Goal: Task Accomplishment & Management: Complete application form

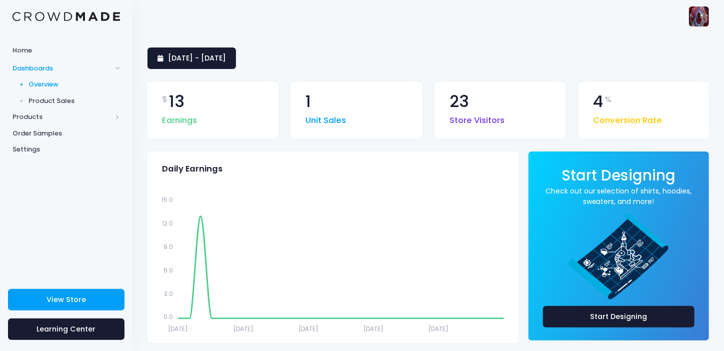
scroll to position [49, 0]
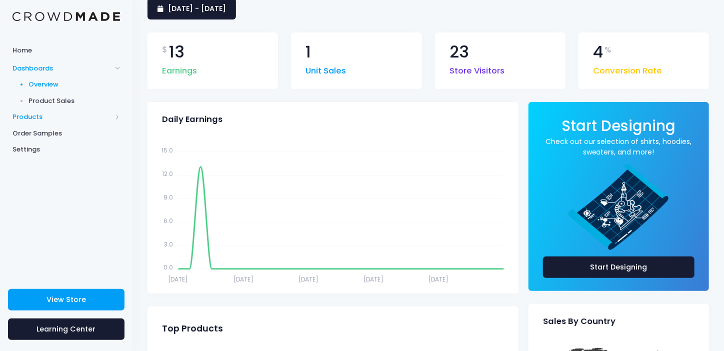
click at [33, 116] on span "Products" at bounding box center [61, 117] width 99 height 10
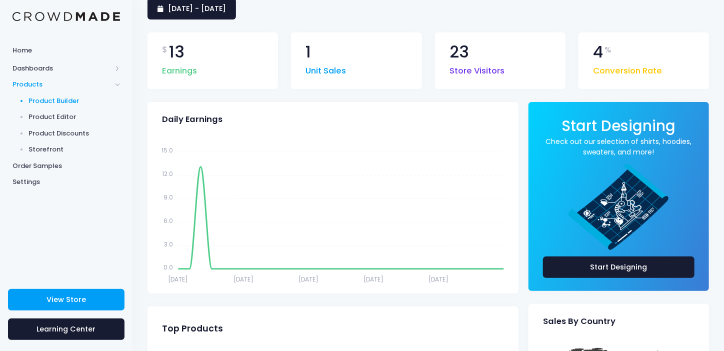
click at [64, 99] on span "Product Builder" at bounding box center [74, 101] width 91 height 10
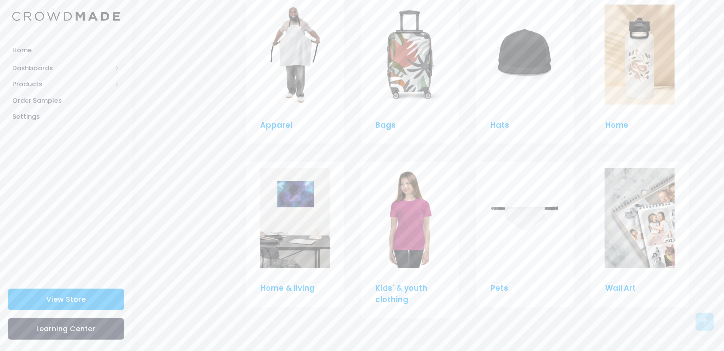
scroll to position [592, 0]
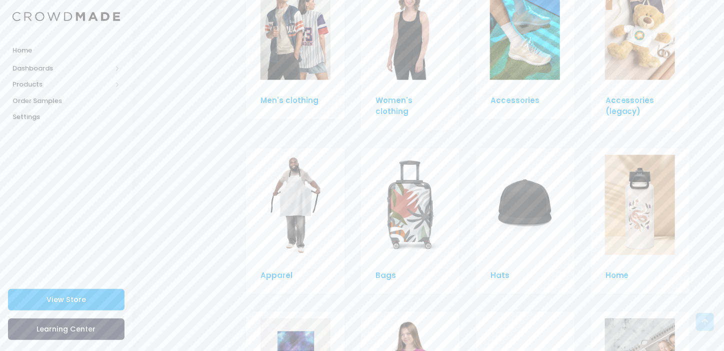
click at [526, 208] on img at bounding box center [525, 205] width 70 height 100
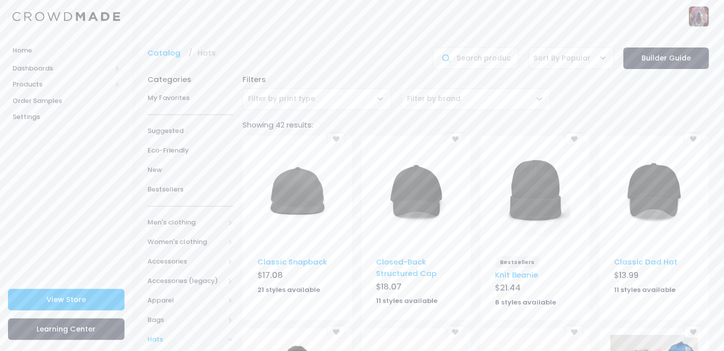
click at [414, 206] on img at bounding box center [416, 192] width 70 height 100
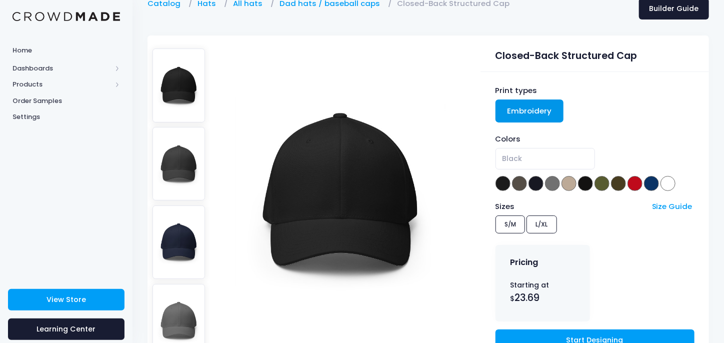
scroll to position [150, 0]
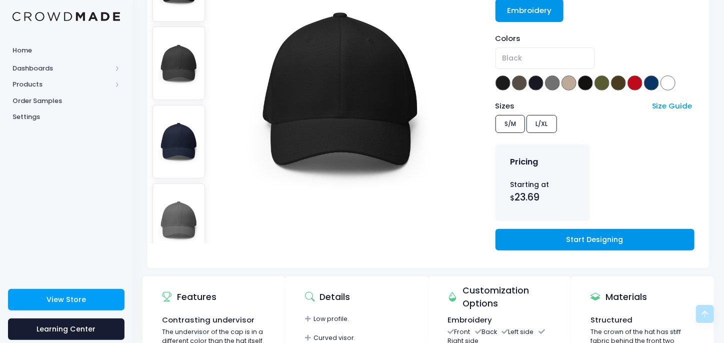
click at [579, 238] on link "Start Designing" at bounding box center [594, 239] width 199 height 21
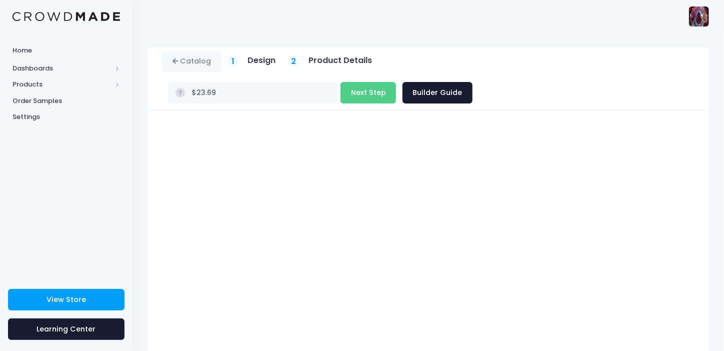
type input "$27.64"
click at [396, 82] on button "Next Step" at bounding box center [367, 92] width 55 height 21
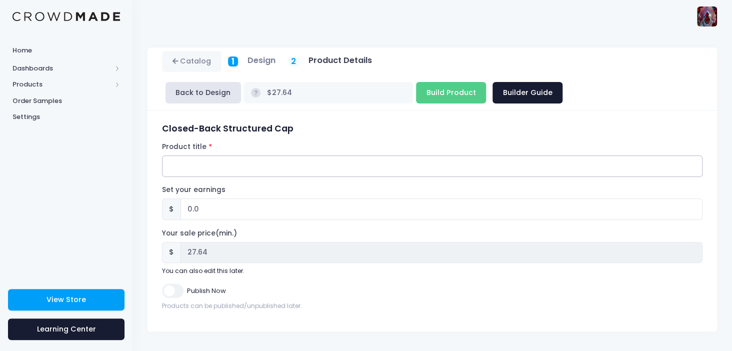
click at [187, 162] on input "Product title" at bounding box center [432, 165] width 540 height 21
click at [275, 166] on input "Black and White closed back hat" at bounding box center [432, 165] width 540 height 21
type input "Black and White closed back Ruins hat"
drag, startPoint x: 184, startPoint y: 208, endPoint x: 195, endPoint y: 206, distance: 10.8
click at [204, 208] on input "0.0" at bounding box center [441, 208] width 522 height 21
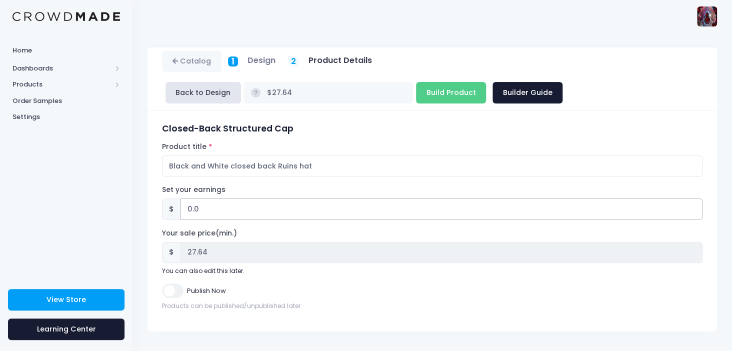
type input "1"
type input "$28.64"
type input "28.64"
type input "13"
type input "$40.64"
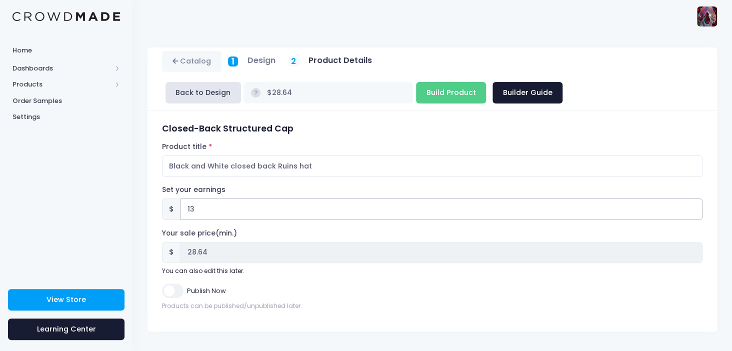
type input "40.64"
type input "13.4"
type input "$41.04"
type input "41.04"
type input "13.43"
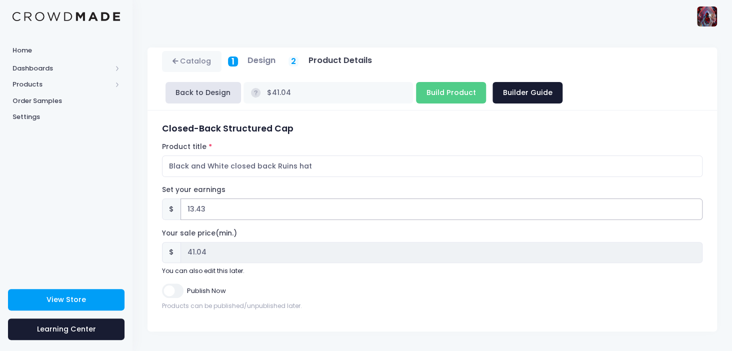
type input "$41.07"
type input "41.07"
type input "13.4"
type input "$41.04"
type input "41.04"
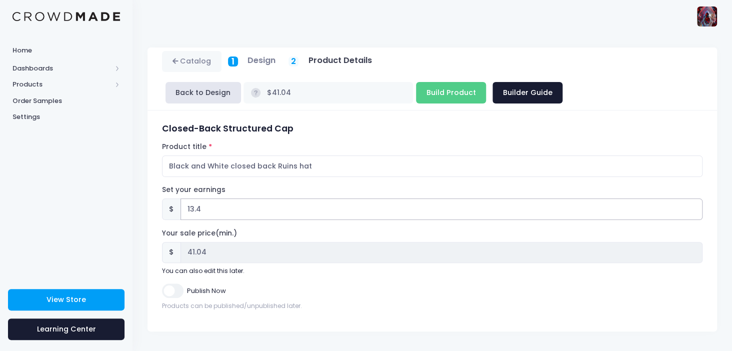
type input "13"
type input "$40.64"
type input "40.64"
type input "13.3"
type input "$40.94"
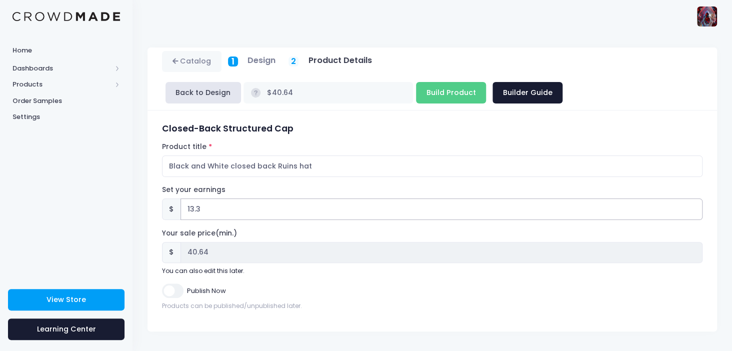
type input "40.94"
type input "13.37"
type input "$41.01"
type input "41.01"
type input "13.3"
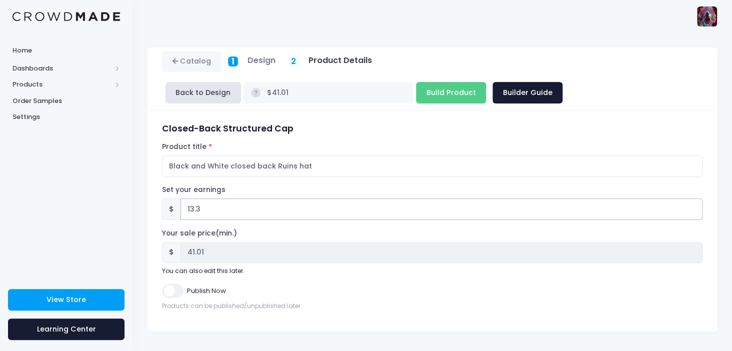
type input "$40.94"
type input "40.94"
type input "13.36"
type input "$41.00"
type input "41.00"
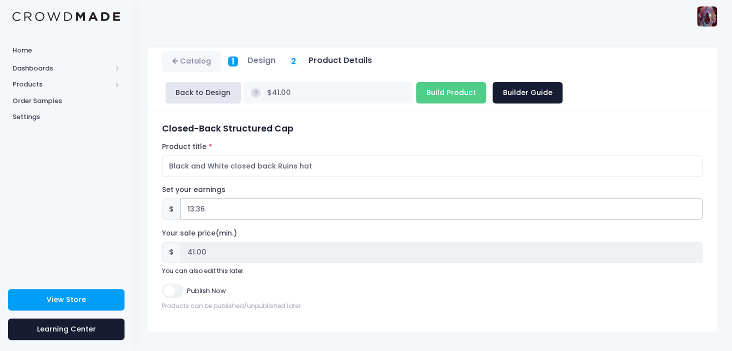
type input "13.36"
click at [169, 288] on input "Publish Now" at bounding box center [172, 290] width 21 height 14
checkbox input "true"
click at [416, 91] on input "Build Product" at bounding box center [451, 92] width 70 height 21
type input "Building product..."
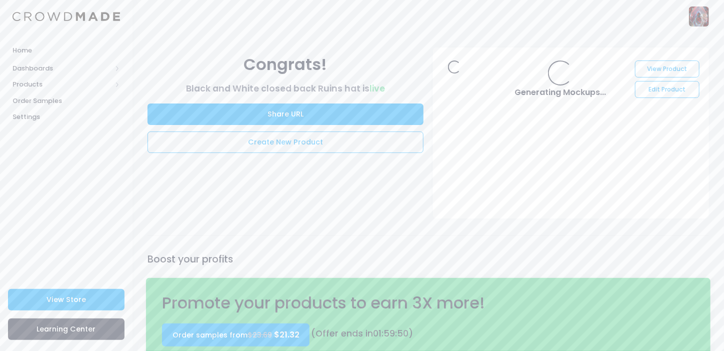
scroll to position [100, 0]
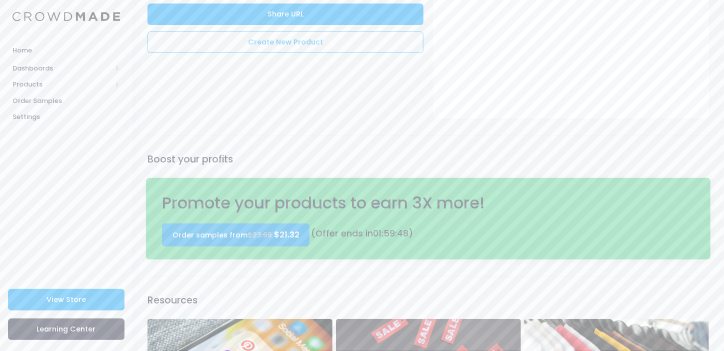
click at [207, 235] on link "Order samples from $23.69 $21.32" at bounding box center [235, 234] width 147 height 23
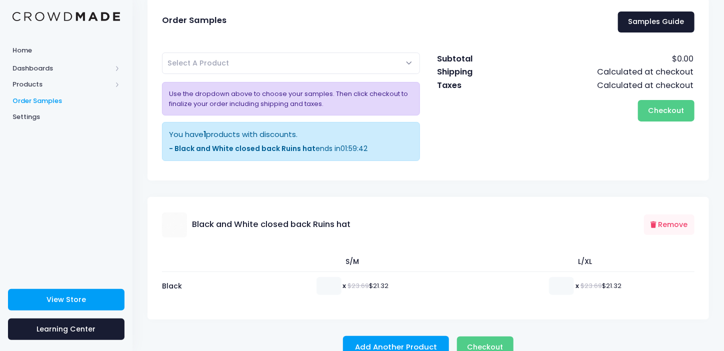
scroll to position [71, 0]
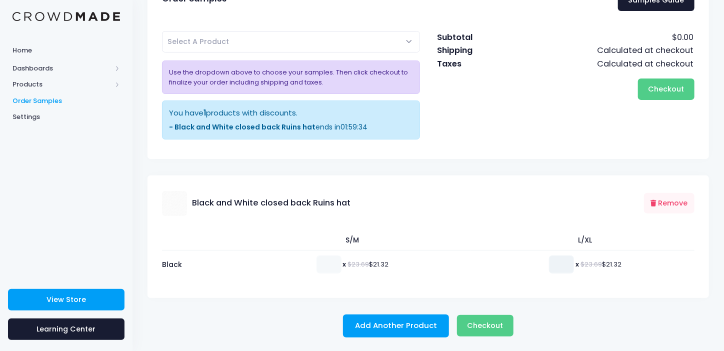
click at [554, 265] on input "number" at bounding box center [561, 264] width 25 height 18
click at [552, 264] on input "number" at bounding box center [561, 264] width 25 height 18
type input "1"
click at [83, 295] on span "View Store" at bounding box center [65, 299] width 39 height 10
click at [316, 262] on input "number" at bounding box center [328, 264] width 25 height 18
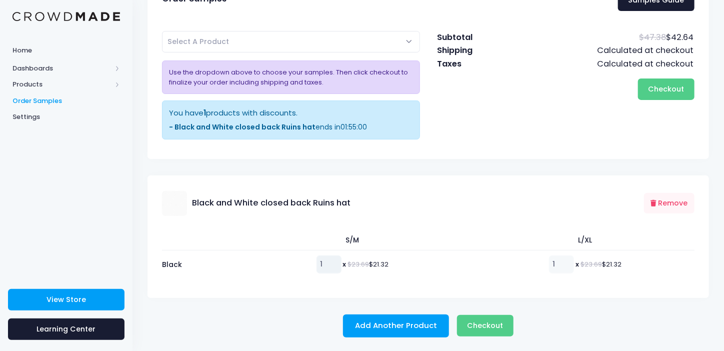
type input "1"
click at [558, 263] on input "1" at bounding box center [561, 264] width 25 height 18
type input "2"
click at [379, 322] on button "Add Another Product" at bounding box center [396, 325] width 106 height 23
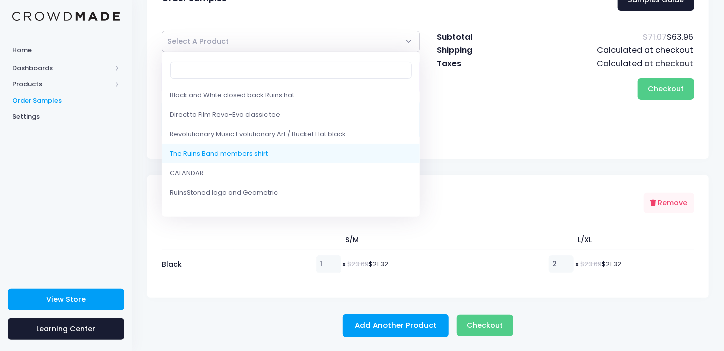
select select "10202333741330"
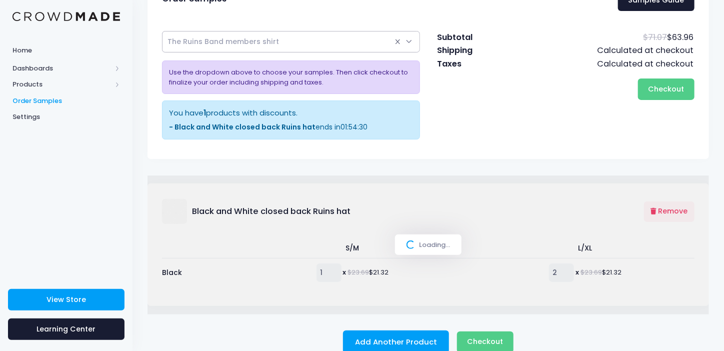
select select
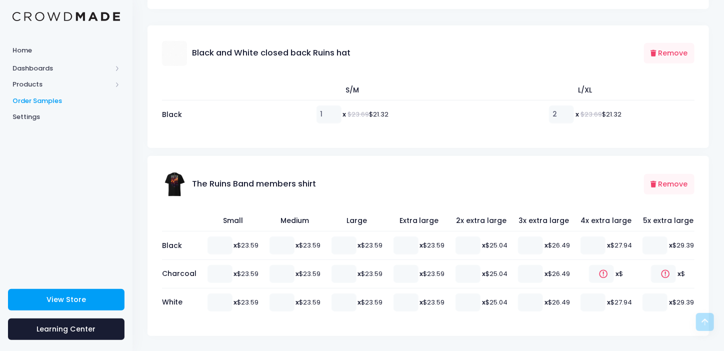
scroll to position [271, 0]
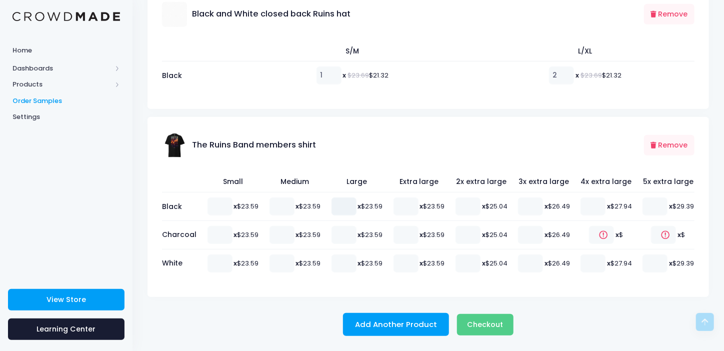
click at [348, 197] on input "number" at bounding box center [343, 206] width 25 height 18
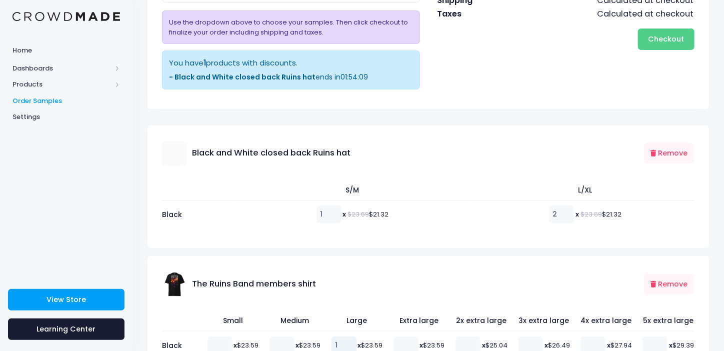
scroll to position [21, 0]
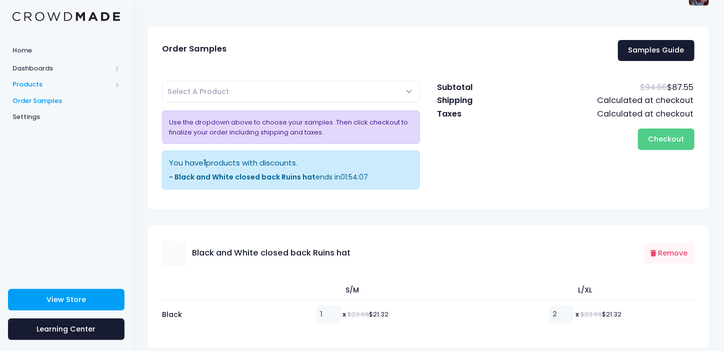
type input "1"
click at [35, 83] on span "Products" at bounding box center [61, 84] width 99 height 10
click at [67, 99] on span "Product Builder" at bounding box center [74, 101] width 91 height 10
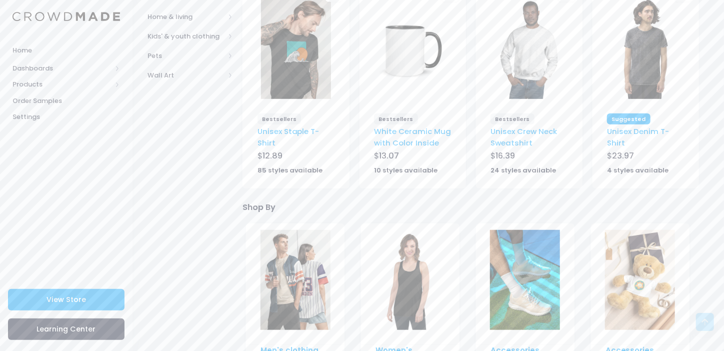
scroll to position [292, 0]
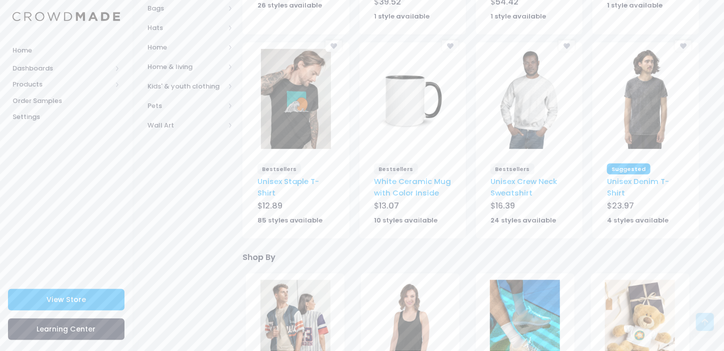
click at [305, 111] on img at bounding box center [296, 99] width 70 height 100
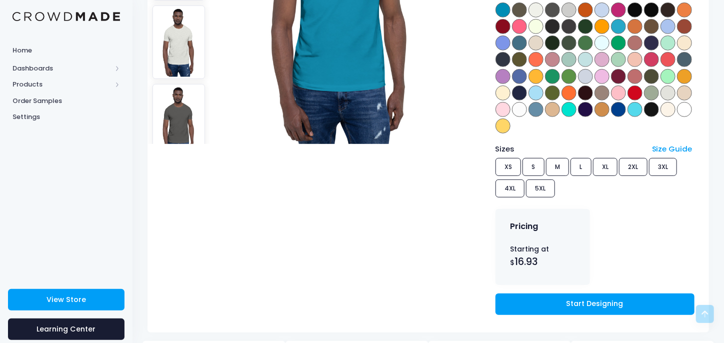
scroll to position [150, 0]
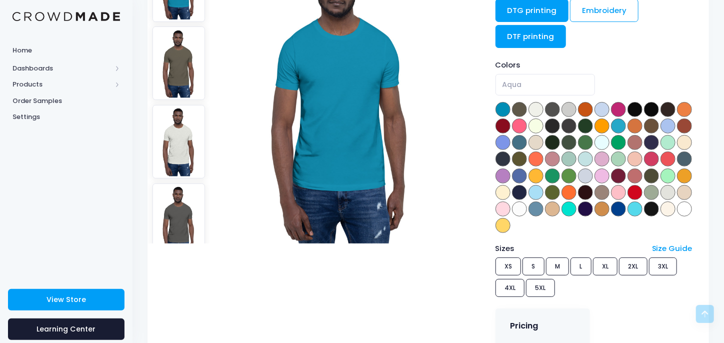
click at [541, 32] on link "DTF printing" at bounding box center [530, 36] width 71 height 23
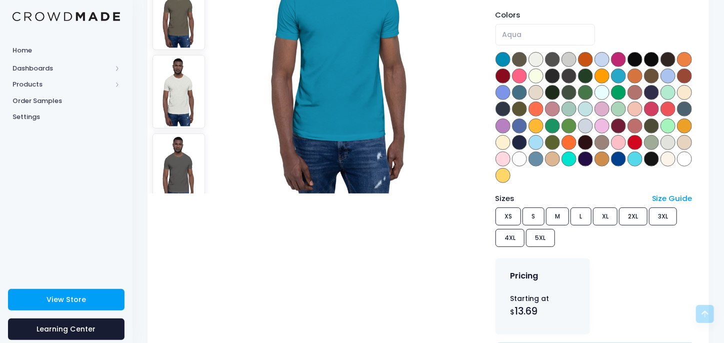
scroll to position [100, 0]
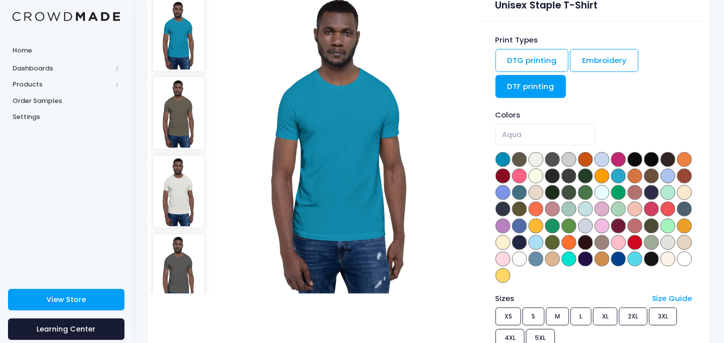
click at [552, 86] on link "DTF printing" at bounding box center [530, 86] width 71 height 23
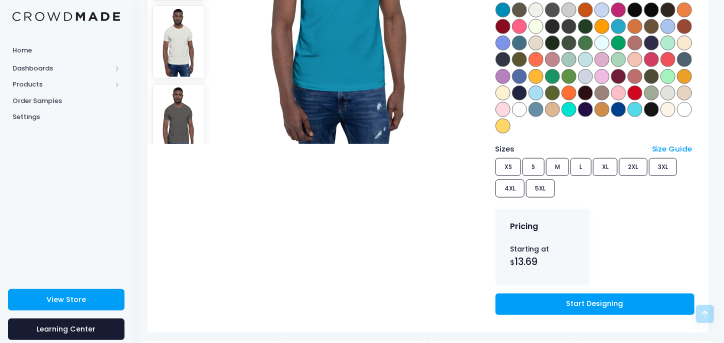
scroll to position [150, 0]
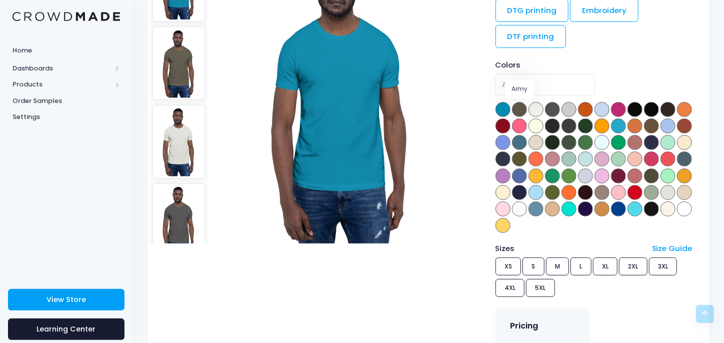
click at [525, 107] on span at bounding box center [519, 109] width 15 height 15
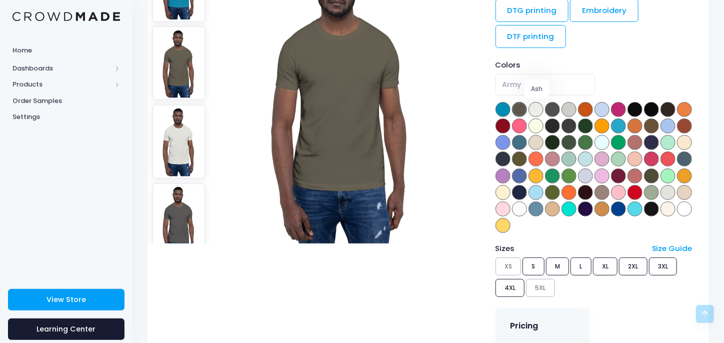
click at [538, 107] on span at bounding box center [535, 109] width 15 height 15
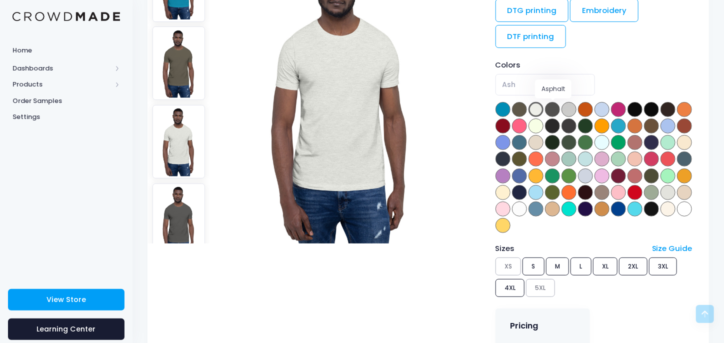
click at [546, 105] on span at bounding box center [552, 109] width 15 height 15
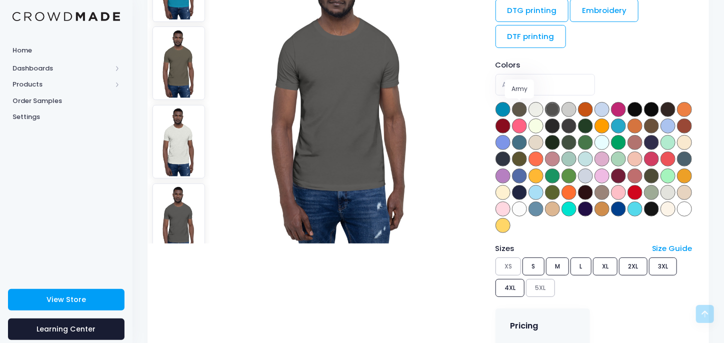
click at [522, 104] on span at bounding box center [519, 109] width 15 height 15
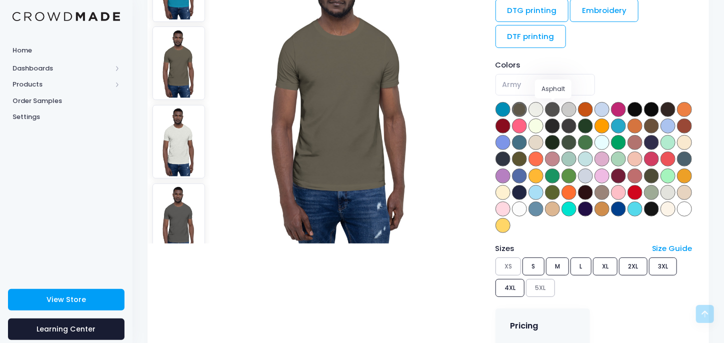
click at [557, 107] on span at bounding box center [552, 109] width 15 height 15
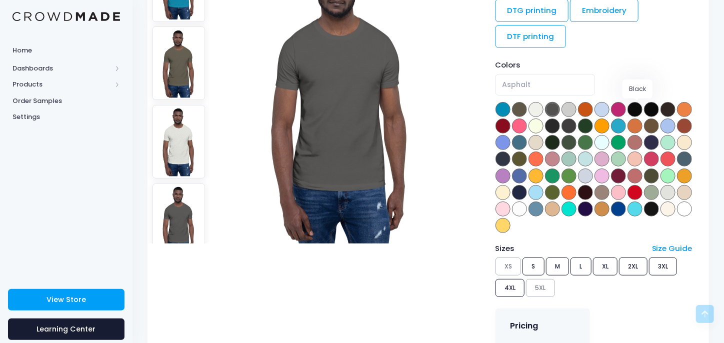
click at [639, 107] on span at bounding box center [634, 109] width 15 height 15
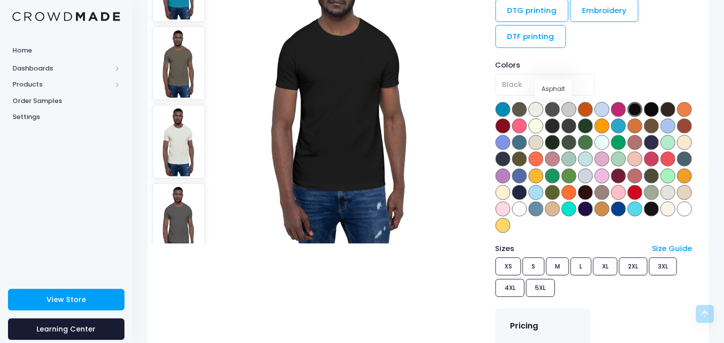
click at [555, 107] on span at bounding box center [552, 109] width 15 height 15
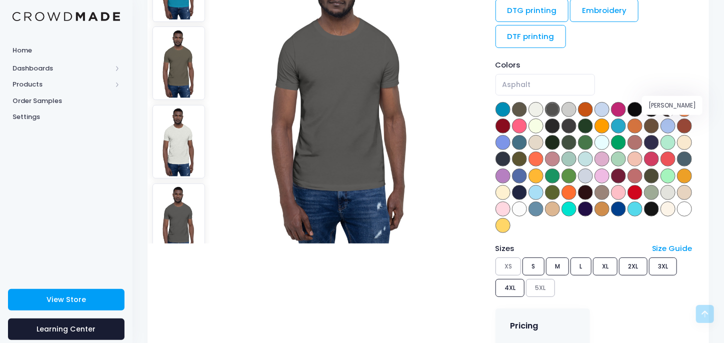
click at [659, 125] on span at bounding box center [651, 125] width 15 height 15
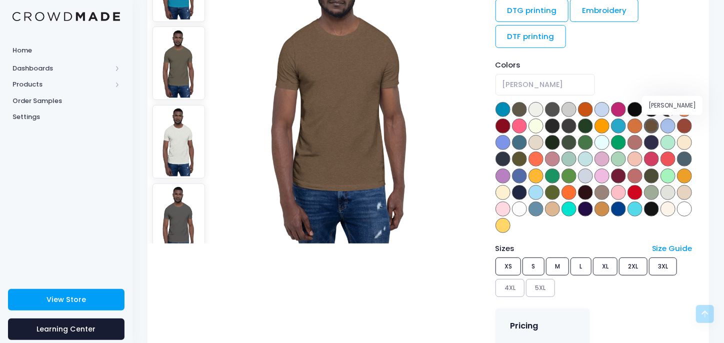
click at [659, 123] on span at bounding box center [651, 125] width 15 height 15
click at [560, 123] on span at bounding box center [552, 125] width 15 height 15
select select "Dark Grey"
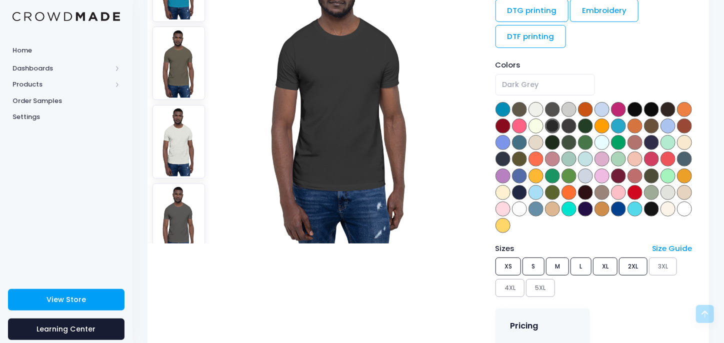
scroll to position [249, 0]
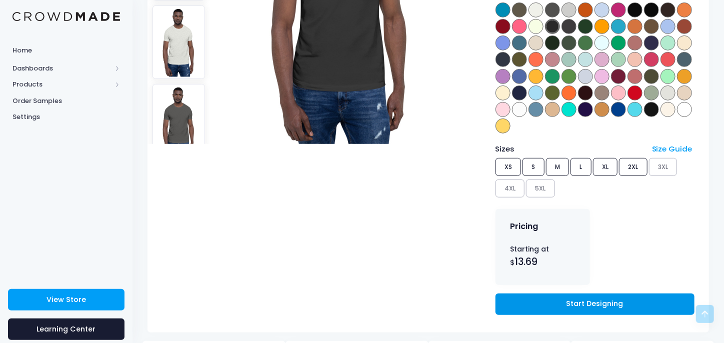
click at [568, 300] on link "Start Designing" at bounding box center [594, 303] width 199 height 21
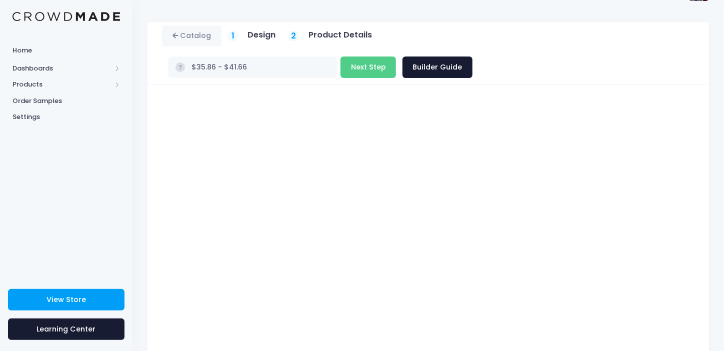
scroll to position [94, 0]
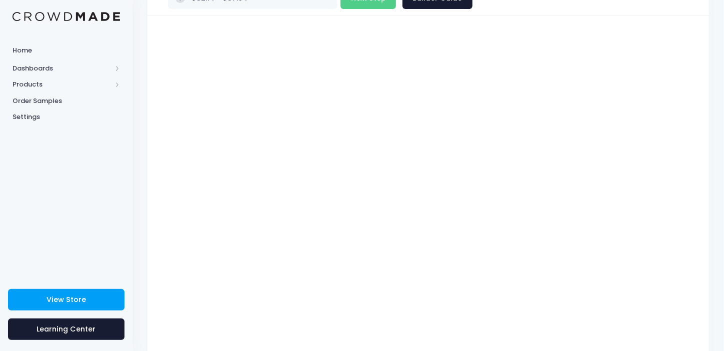
type input "$35.86 - $41.66"
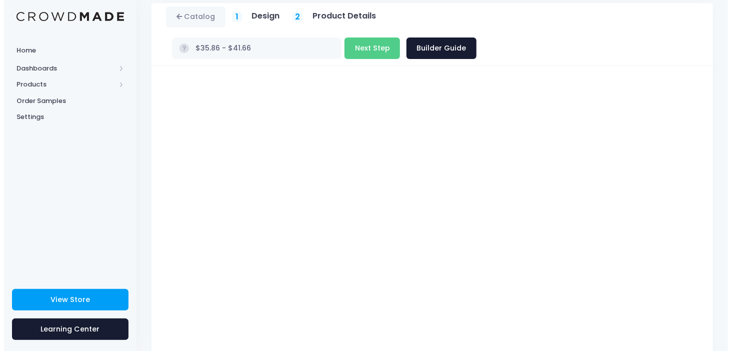
scroll to position [0, 0]
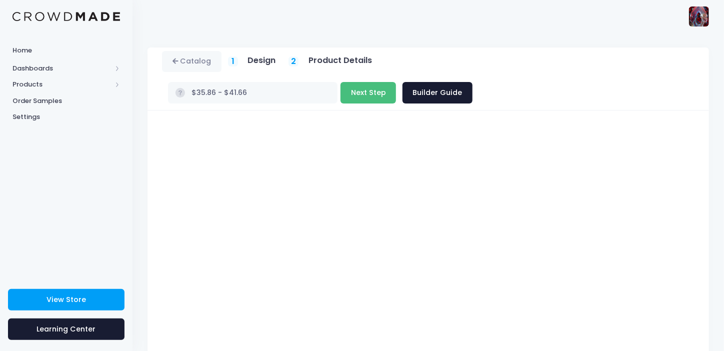
click at [396, 82] on button "Next Step" at bounding box center [367, 92] width 55 height 21
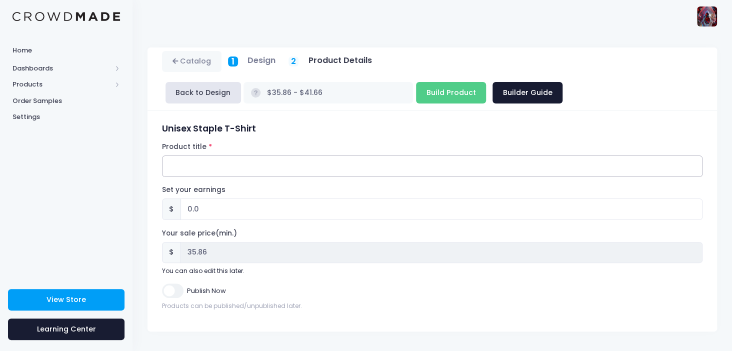
click at [182, 167] on input "Product title" at bounding box center [432, 165] width 540 height 21
type input "Black White Ruins/ Revo Evo back Unisex Tee"
click at [192, 209] on input "0.0" at bounding box center [441, 208] width 522 height 21
type input "01.0"
type input "$36.86 - $42.66"
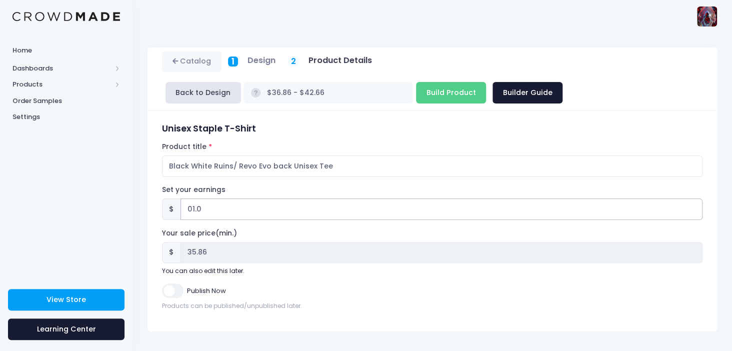
type input "36.86"
type input "013.0"
type input "$48.86 - $54.66"
type input "48.86"
type input "0132.0"
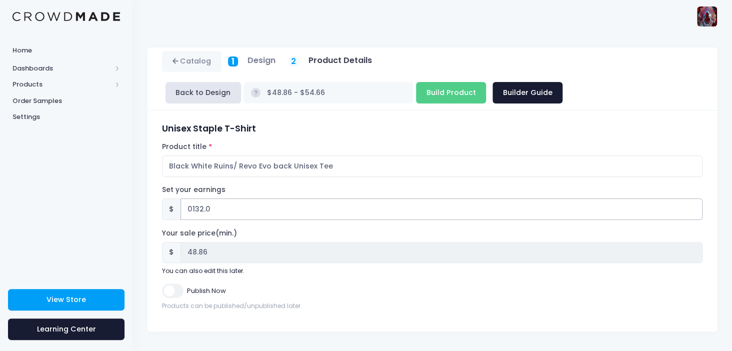
type input "$167.86 - $173.66"
type input "167.86"
type input "01324.0"
type input "$1359.86 - $1365.66"
type input "1359.86"
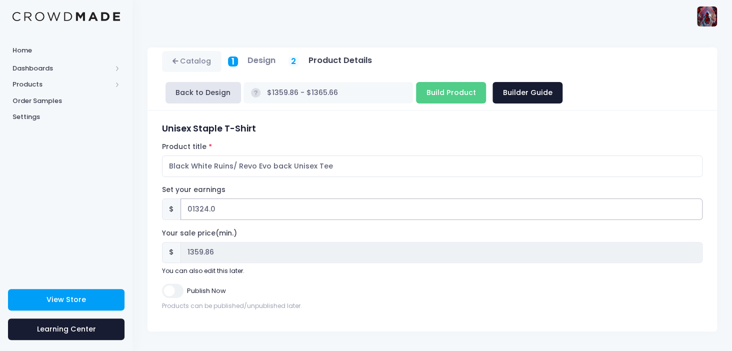
type input "0132.0"
type input "$167.86 - $173.66"
type input "167.86"
type input "013.0"
type input "$48.86 - $54.66"
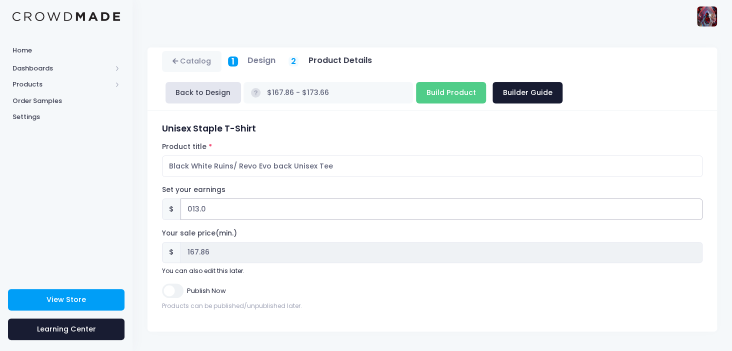
type input "48.86"
type input "013.240"
type input "$49.10 - $54.90"
type input "49.10"
type input "013.20"
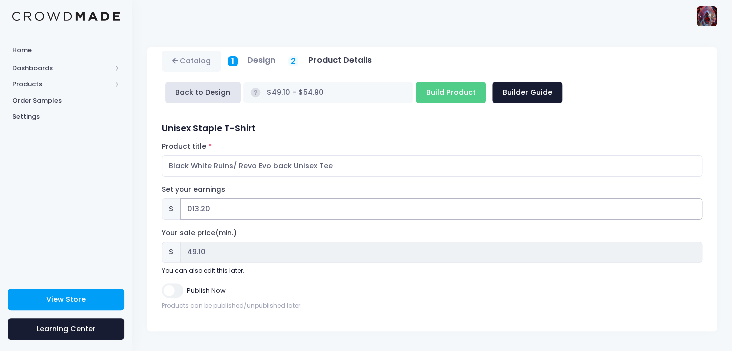
type input "$49.06 - $54.86"
type input "49.06"
type input "013.0"
type input "$48.86 - $54.66"
type input "48.86"
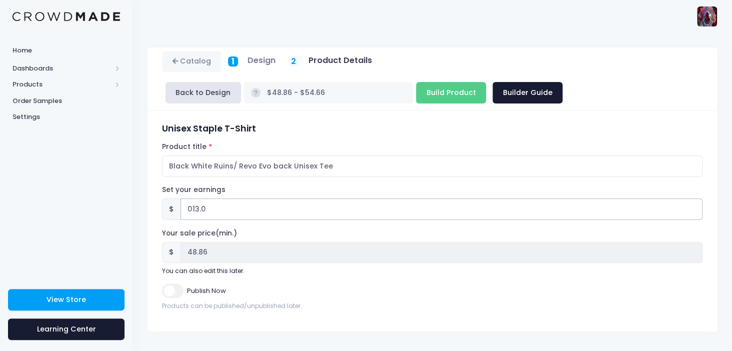
type input "013.10"
type input "$48.96 - $54.76"
type input "48.96"
type input "013.140"
type input "$49.00 - $54.80"
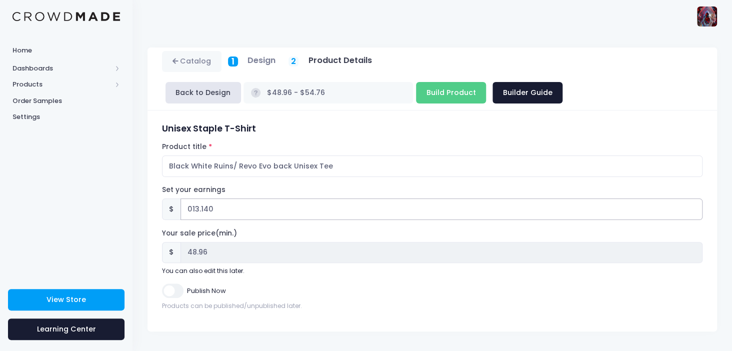
type input "49.00"
type input "013.140"
click at [174, 288] on input "Publish Now" at bounding box center [172, 290] width 21 height 14
checkbox input "true"
click at [416, 90] on input "Build Product" at bounding box center [451, 92] width 70 height 21
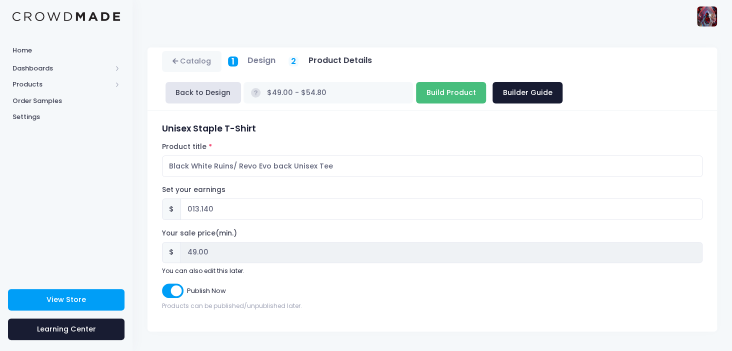
type input "Building product..."
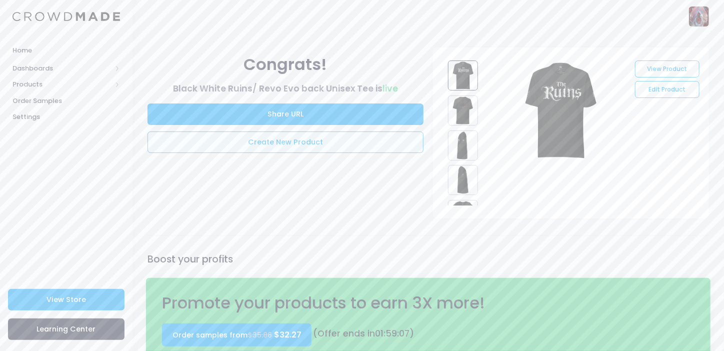
scroll to position [49, 0]
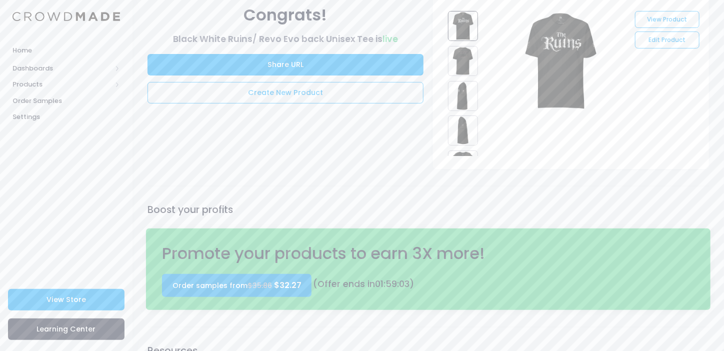
click at [232, 286] on link "Order samples from $35.86 $32.27" at bounding box center [236, 285] width 149 height 23
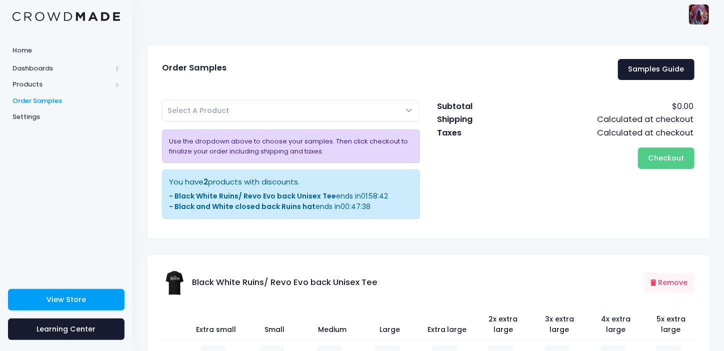
scroll to position [102, 0]
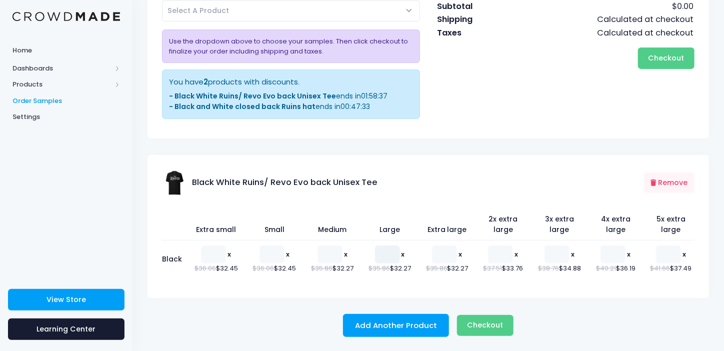
click at [380, 254] on input "number" at bounding box center [387, 254] width 25 height 18
type input "1"
click at [438, 254] on input "number" at bounding box center [444, 254] width 25 height 18
click at [495, 253] on input "number" at bounding box center [500, 254] width 25 height 18
type input "1"
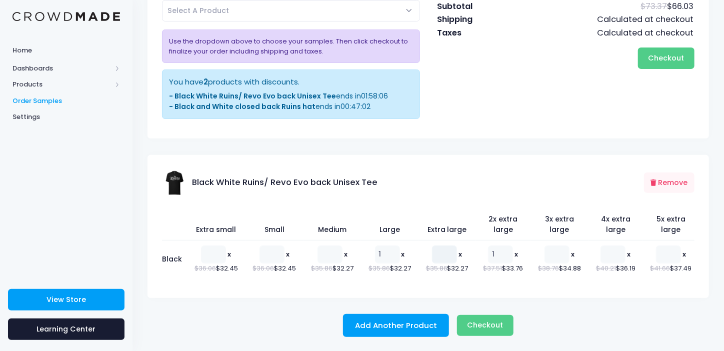
click at [437, 254] on input "number" at bounding box center [444, 254] width 25 height 18
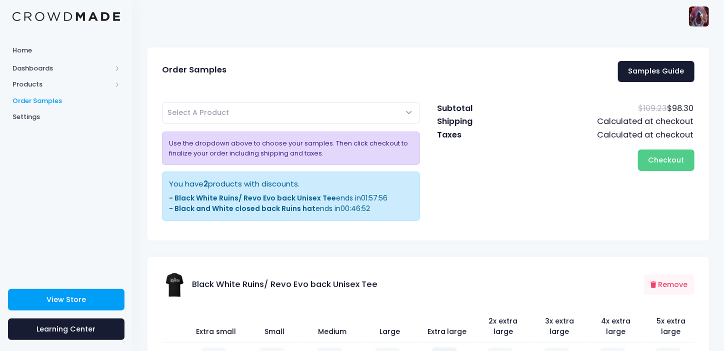
type input "1"
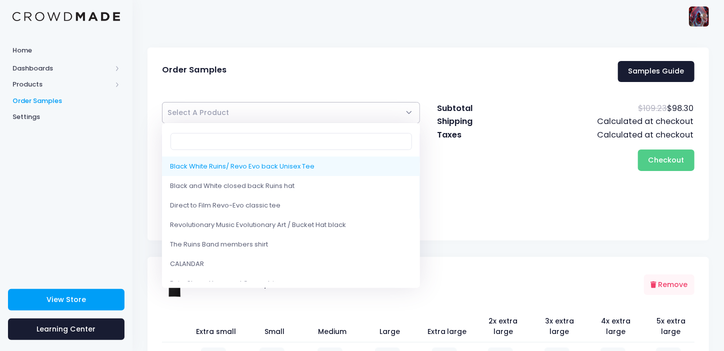
click at [409, 111] on span "Select A Product" at bounding box center [291, 112] width 258 height 21
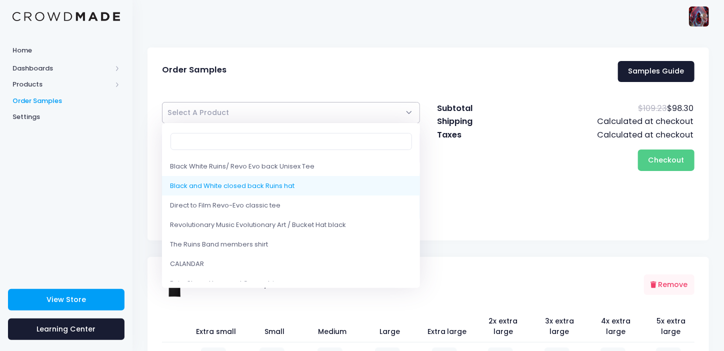
select select "10214081724690"
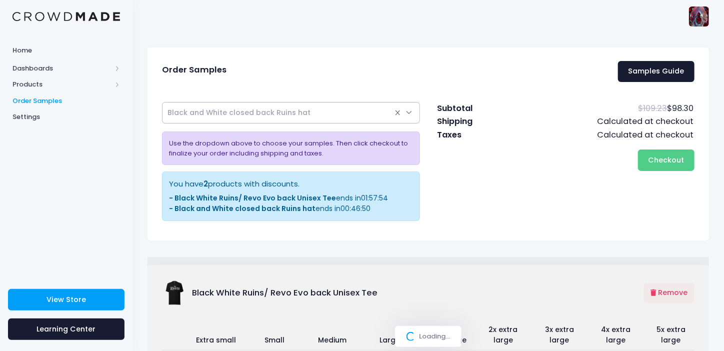
select select
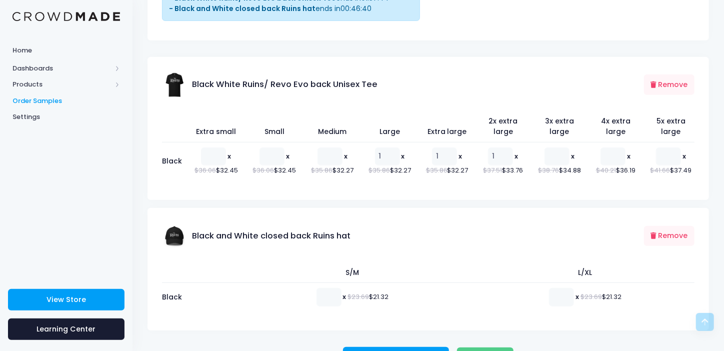
scroll to position [232, 0]
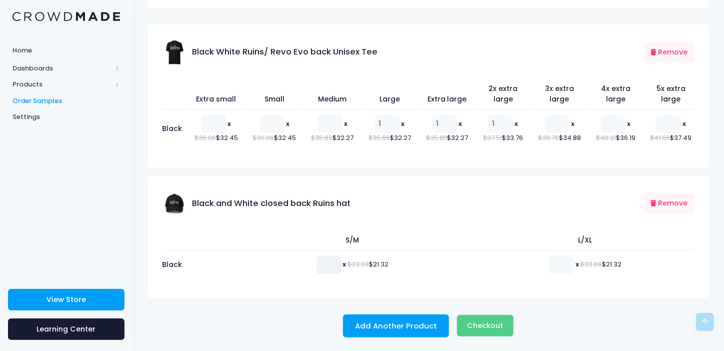
click at [318, 262] on input "number" at bounding box center [328, 264] width 25 height 18
type input "1"
click at [563, 260] on input "1" at bounding box center [561, 264] width 25 height 18
type input "1"
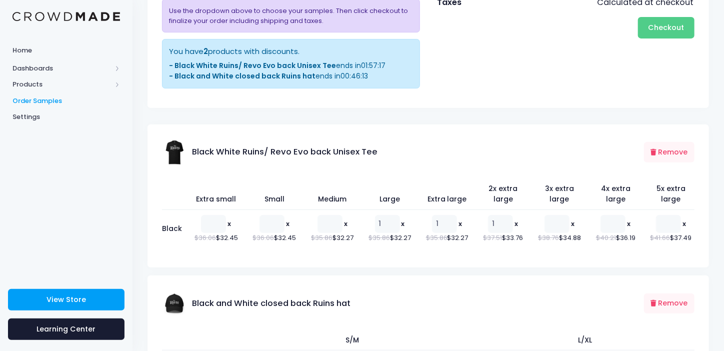
scroll to position [0, 0]
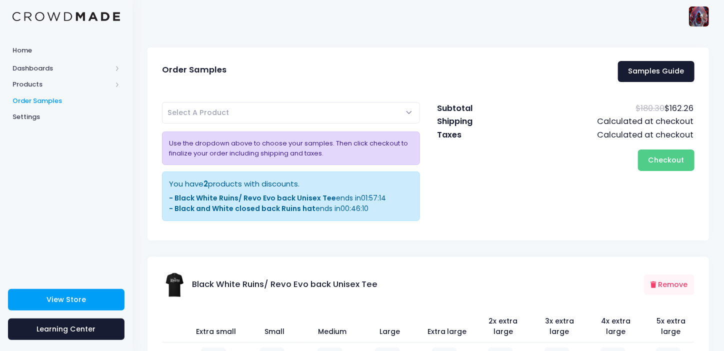
type input "2"
click at [284, 109] on span "Select A Product" at bounding box center [291, 112] width 258 height 21
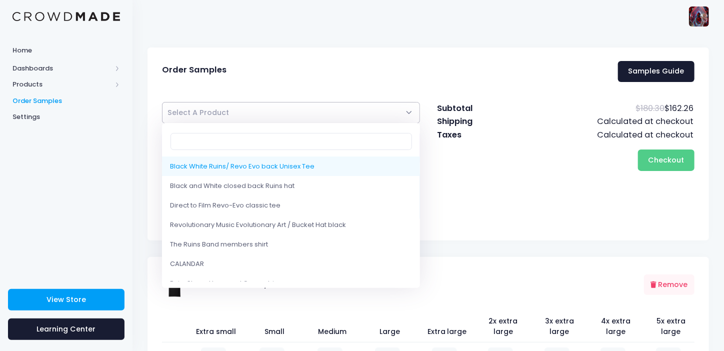
scroll to position [49, 0]
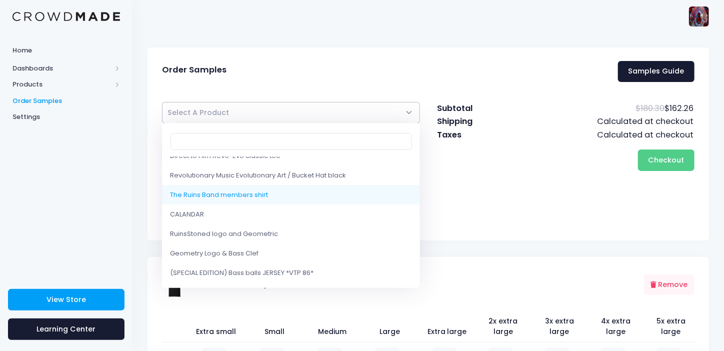
select select "10202333741330"
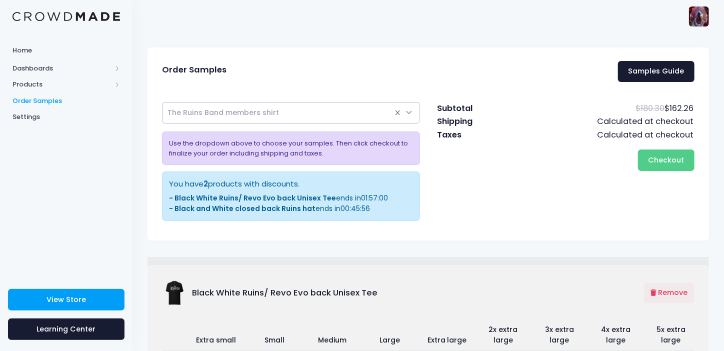
select select
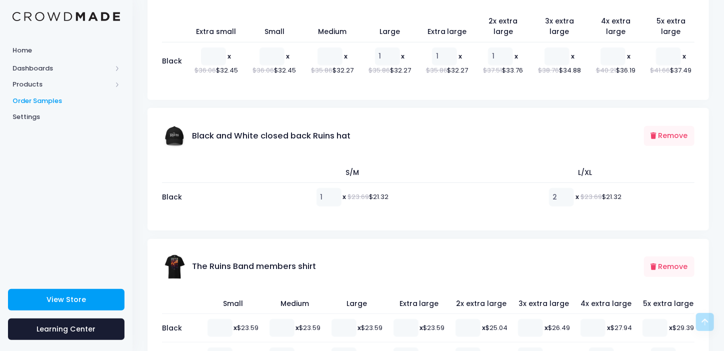
scroll to position [400, 0]
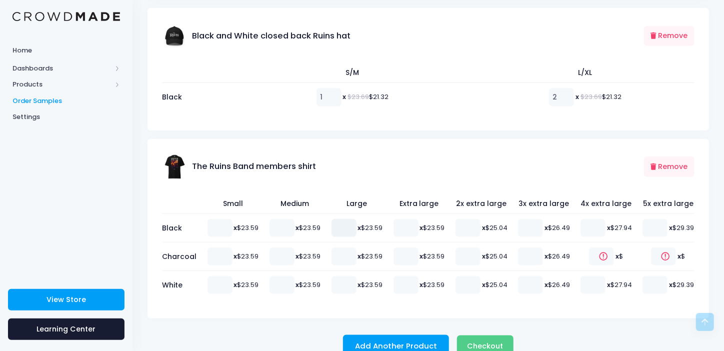
click at [351, 226] on input "number" at bounding box center [343, 228] width 25 height 18
click at [347, 261] on input "number" at bounding box center [343, 256] width 25 height 18
type input "1"
click at [346, 226] on input "number" at bounding box center [343, 228] width 25 height 18
type input "1"
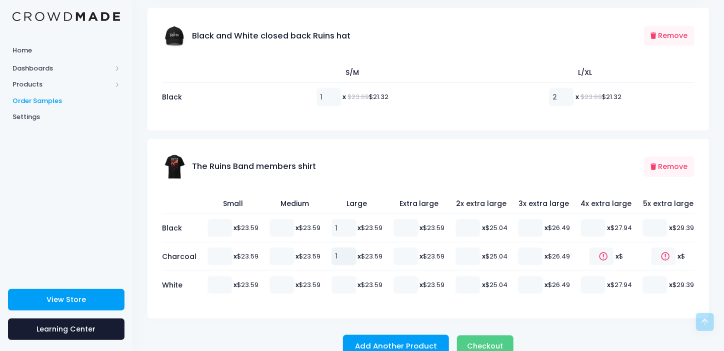
click at [348, 262] on input "1" at bounding box center [343, 256] width 25 height 18
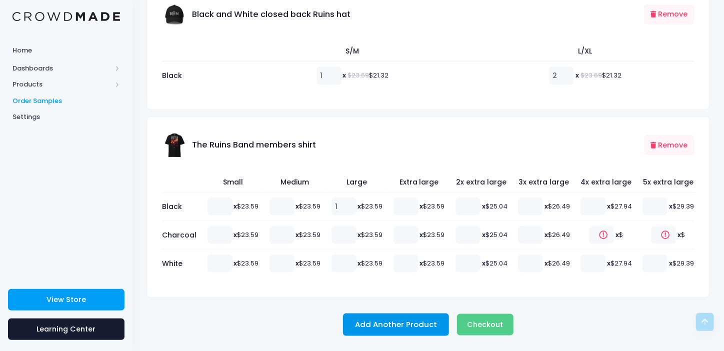
click at [393, 318] on button "Add Another Product" at bounding box center [396, 324] width 106 height 23
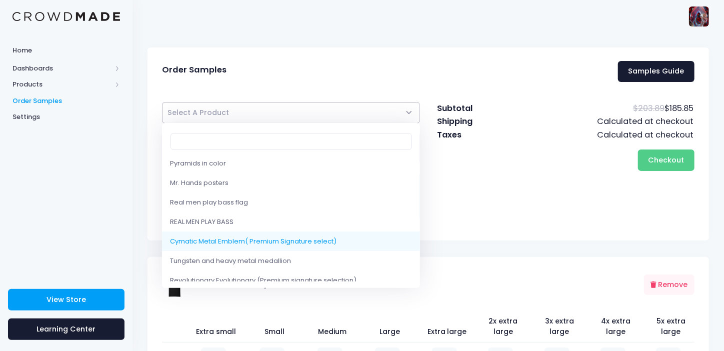
scroll to position [950, 0]
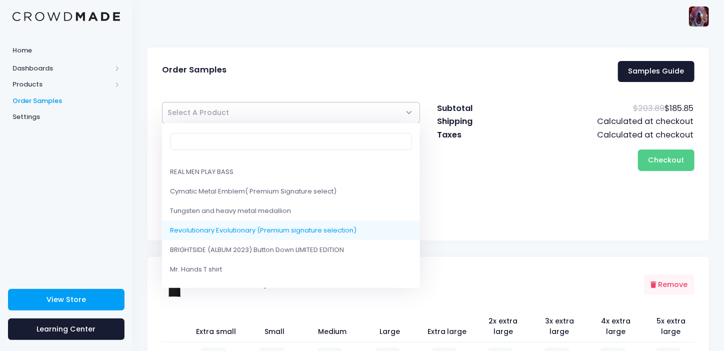
select select "10131432145170"
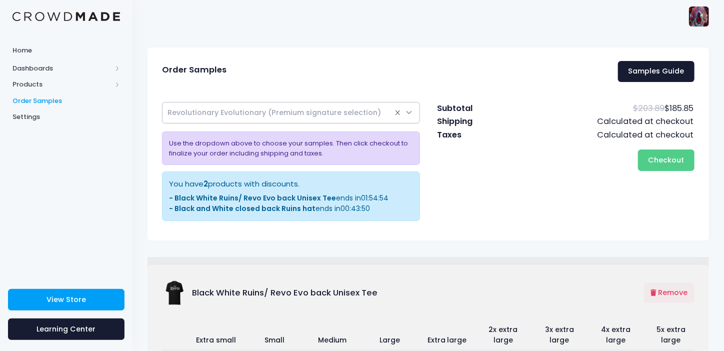
select select
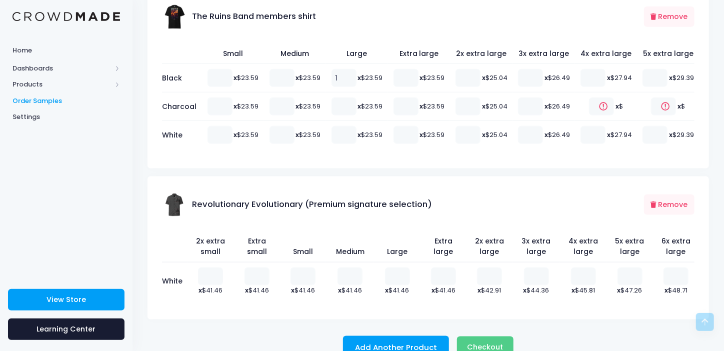
scroll to position [599, 0]
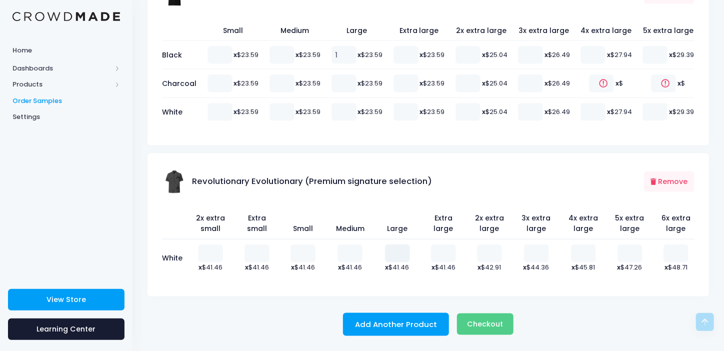
click at [391, 253] on input "number" at bounding box center [397, 253] width 25 height 18
type input "1"
click at [393, 321] on button "Add Another Product" at bounding box center [396, 324] width 106 height 23
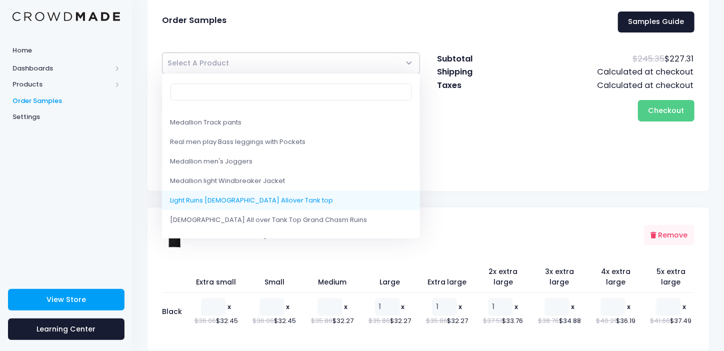
scroll to position [666, 0]
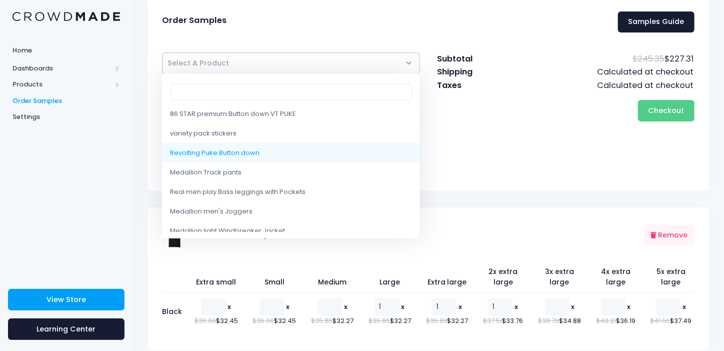
select select "10157359005970"
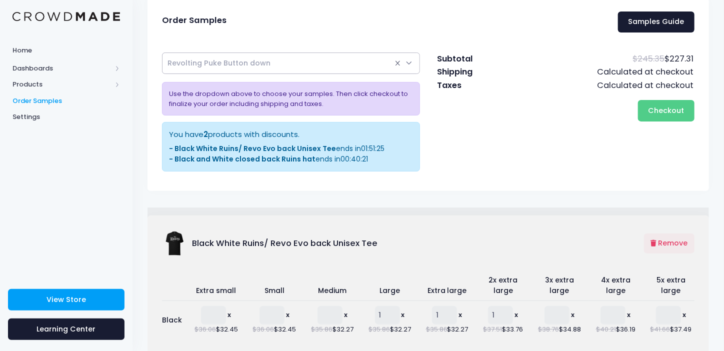
select select
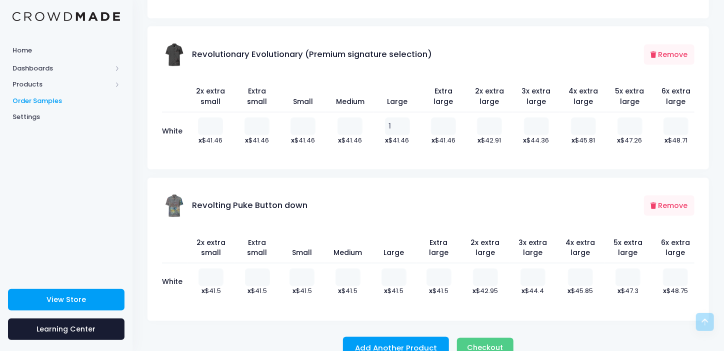
scroll to position [750, 0]
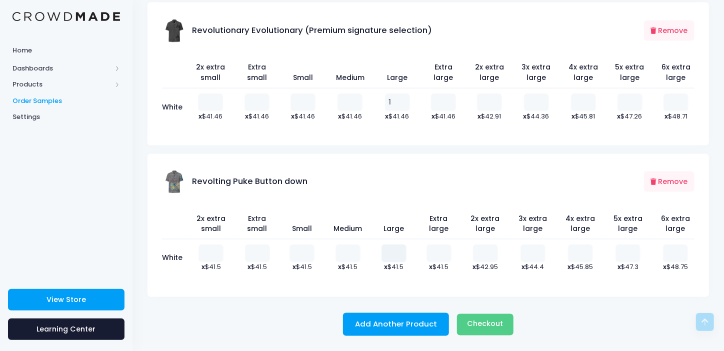
click at [389, 252] on input "number" at bounding box center [393, 253] width 25 height 18
type input "1"
click at [488, 323] on span "Checkout" at bounding box center [485, 324] width 36 height 10
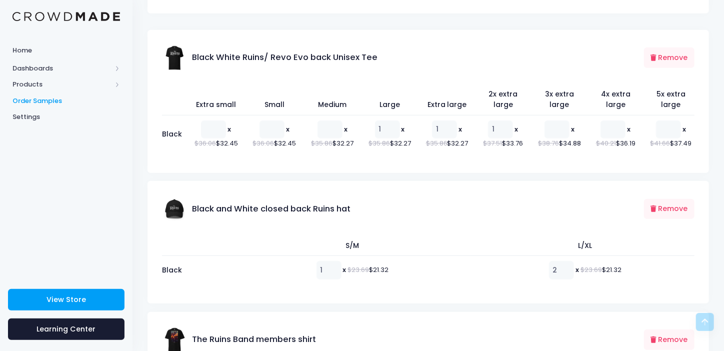
scroll to position [224, 0]
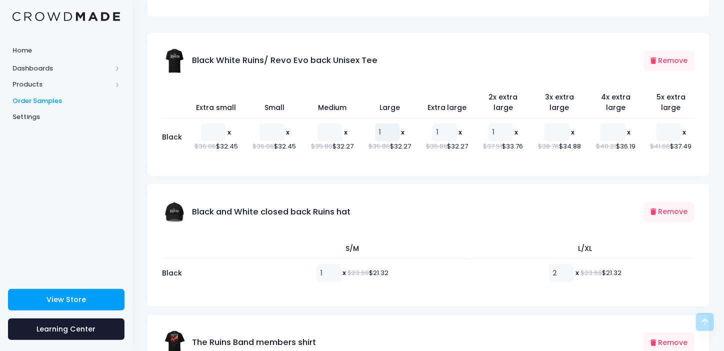
click at [382, 133] on input "1" at bounding box center [387, 132] width 25 height 18
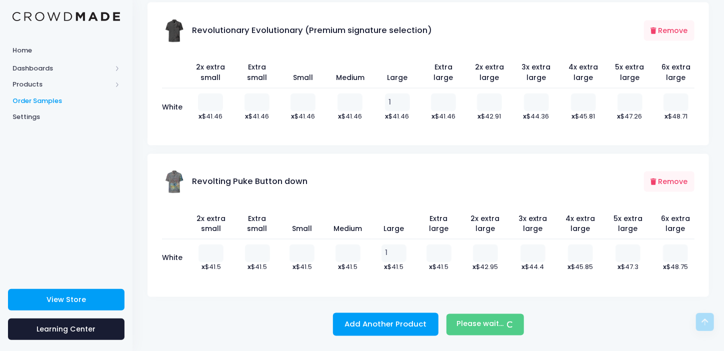
scroll to position [750, 0]
type input "2"
click at [38, 83] on span "Products" at bounding box center [61, 84] width 99 height 10
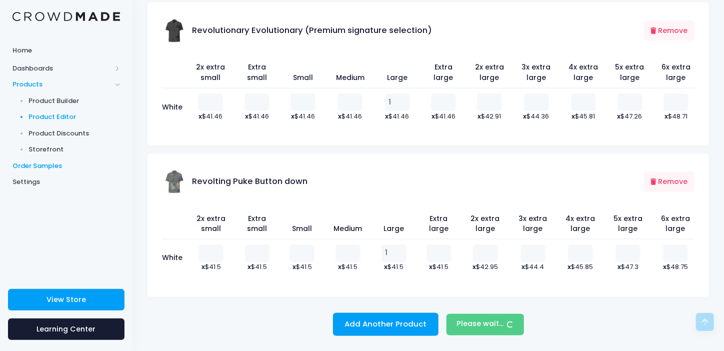
click at [62, 113] on span "Product Editor" at bounding box center [74, 117] width 91 height 10
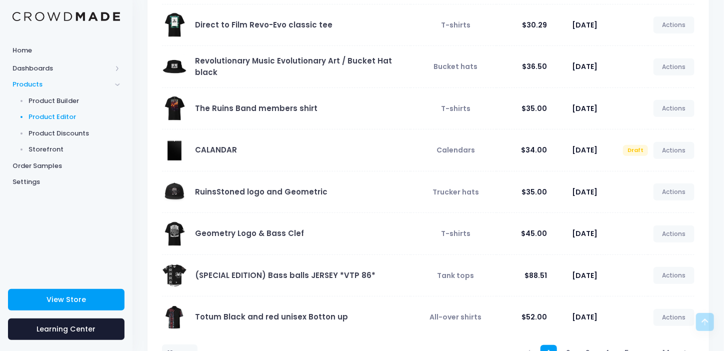
scroll to position [243, 0]
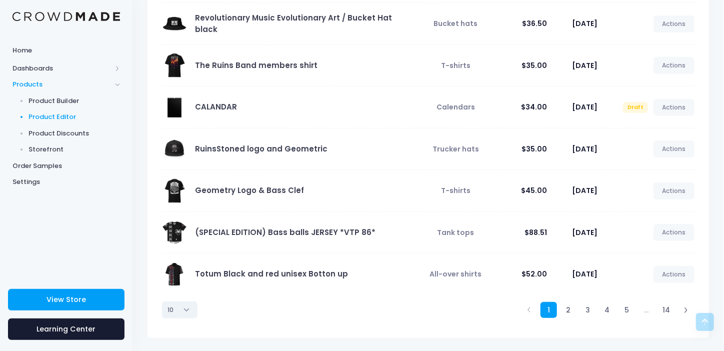
click at [186, 307] on select "10 25 50 100" at bounding box center [179, 309] width 35 height 17
select select "100"
click at [162, 318] on select "10 25 50 100" at bounding box center [179, 309] width 35 height 17
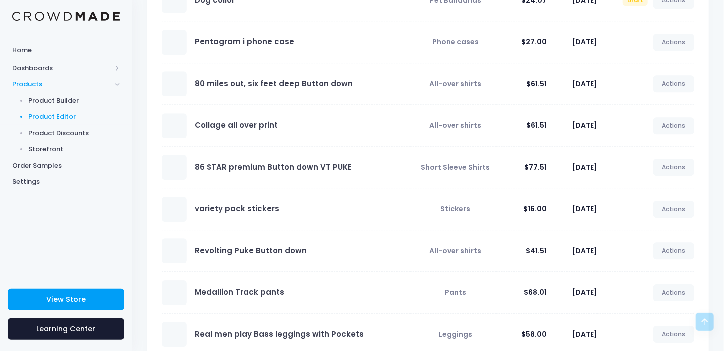
scroll to position [1443, 0]
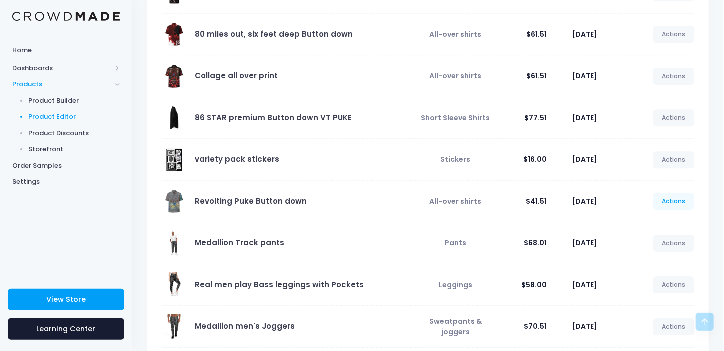
click at [672, 193] on link "Actions" at bounding box center [673, 201] width 41 height 17
click at [651, 218] on link "Edit" at bounding box center [663, 219] width 53 height 17
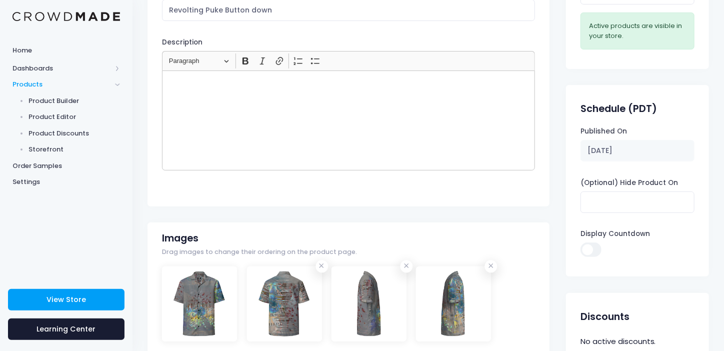
scroll to position [56, 0]
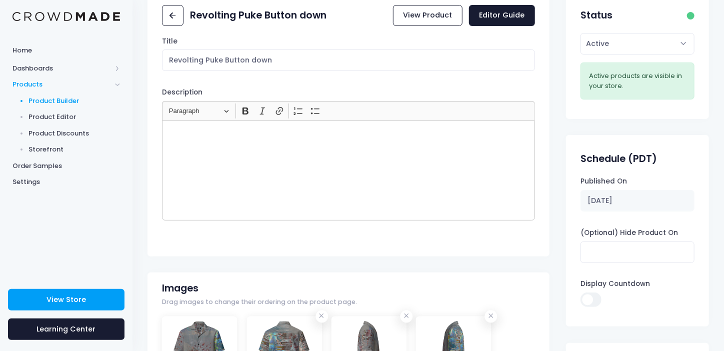
click at [53, 101] on span "Product Builder" at bounding box center [74, 101] width 91 height 10
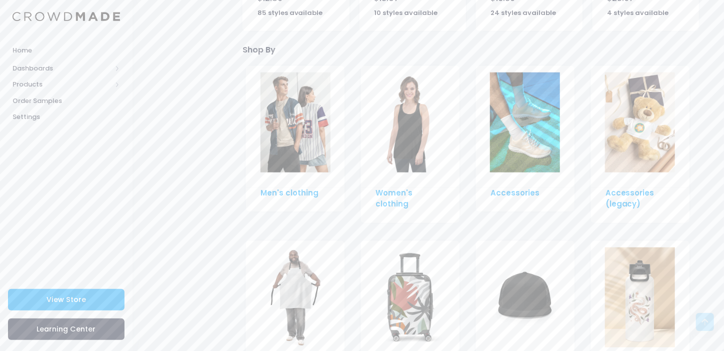
scroll to position [400, 0]
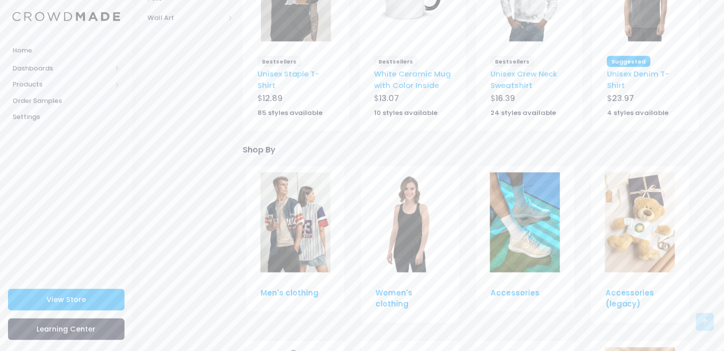
click at [284, 208] on img at bounding box center [295, 222] width 70 height 100
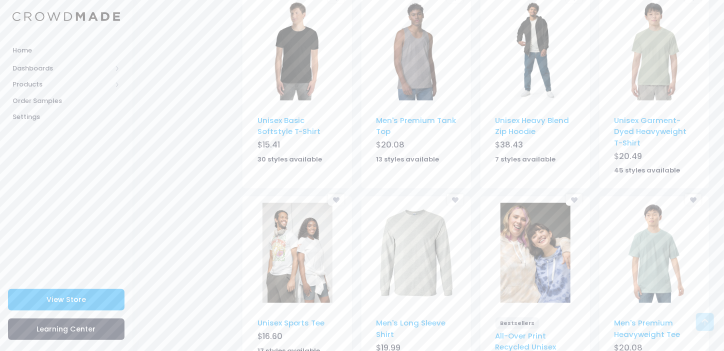
scroll to position [645, 0]
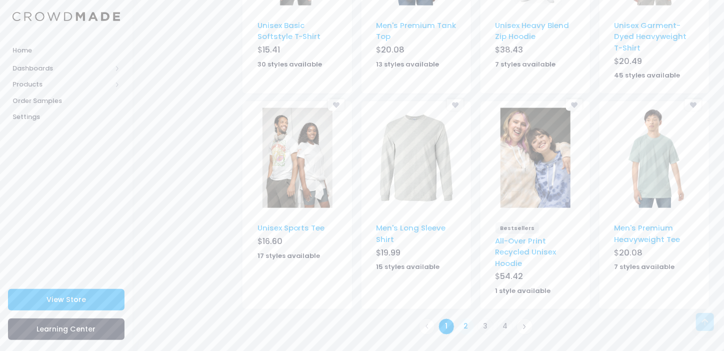
click at [463, 324] on link "2" at bounding box center [466, 326] width 16 height 16
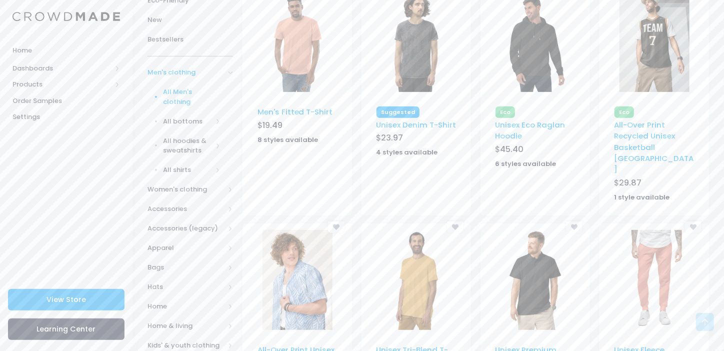
scroll to position [200, 0]
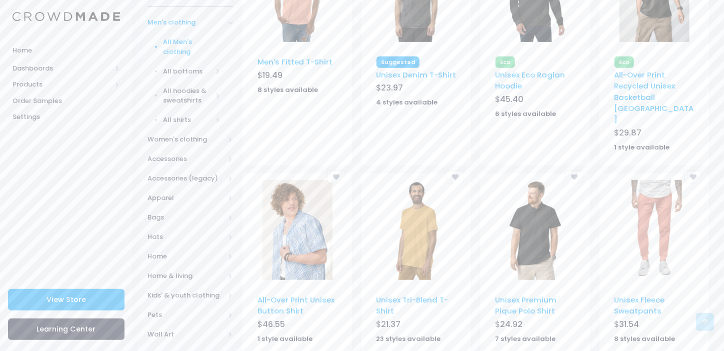
click at [315, 237] on img at bounding box center [297, 230] width 70 height 100
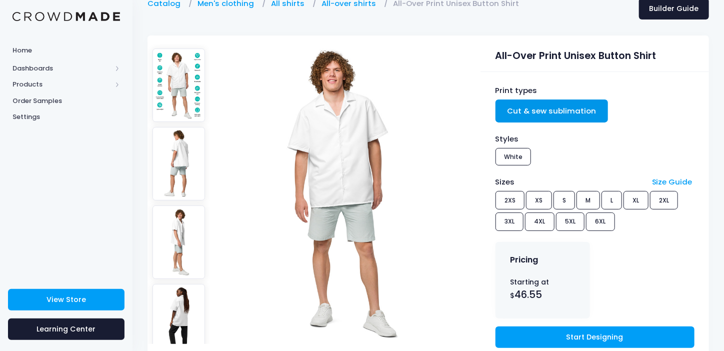
scroll to position [100, 0]
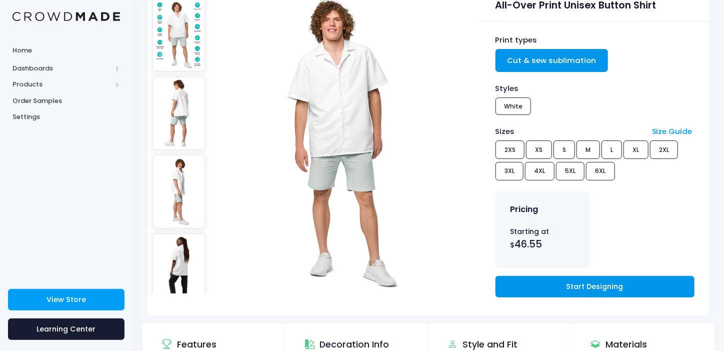
click at [582, 286] on link "Start Designing" at bounding box center [594, 286] width 199 height 21
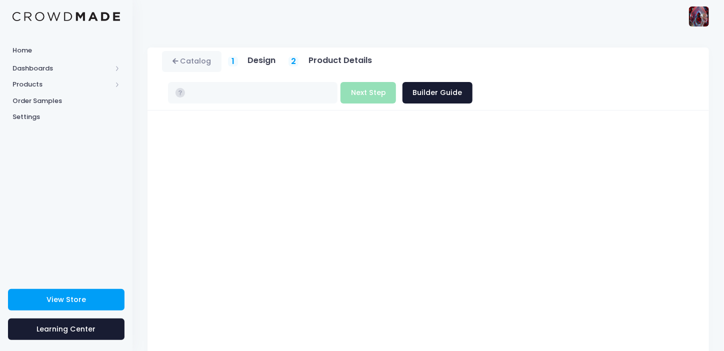
type input "$46.55 - $52.99"
click at [396, 82] on button "Next Step" at bounding box center [367, 92] width 55 height 21
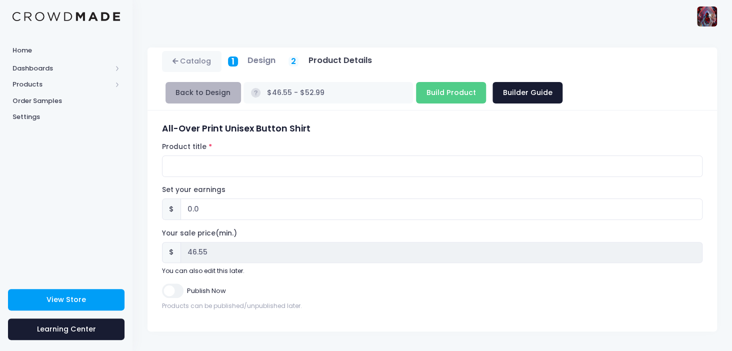
click at [216, 92] on button "Back to Design" at bounding box center [202, 92] width 75 height 21
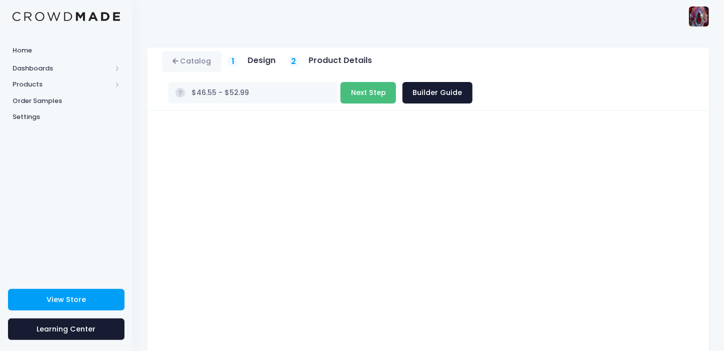
click at [396, 82] on button "Next Step" at bounding box center [367, 92] width 55 height 21
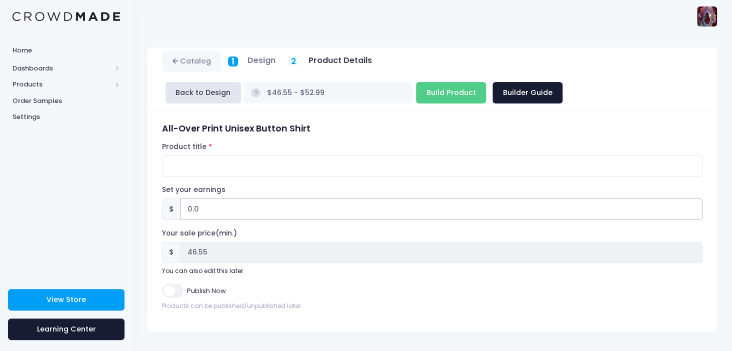
click at [190, 208] on input "0.0" at bounding box center [441, 208] width 522 height 21
click at [213, 167] on input "Product title" at bounding box center [432, 165] width 540 height 21
click at [225, 166] on input "Special Reserve Puke Button down" at bounding box center [432, 165] width 540 height 21
type input "Special Reserve Black Puke Button down"
click at [176, 292] on input "Publish Now" at bounding box center [172, 290] width 21 height 14
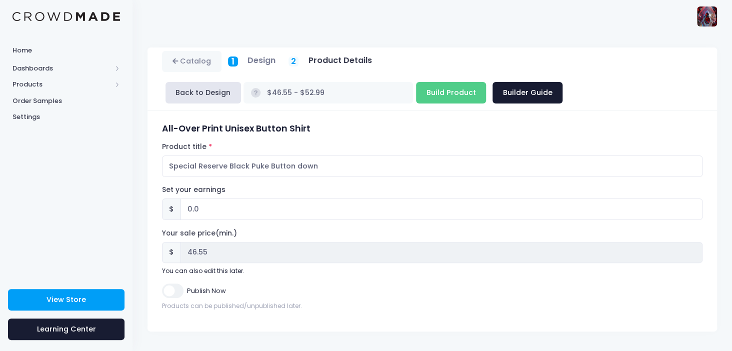
checkbox input "true"
click at [199, 208] on input "0.0" at bounding box center [441, 208] width 522 height 21
type input "0.01"
type input "$46.56 - $53.00"
type input "46.56"
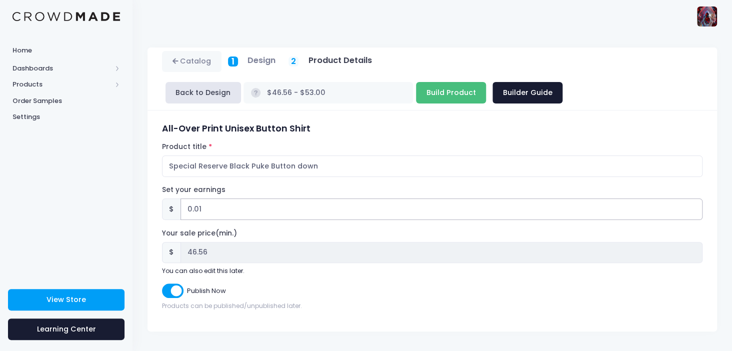
type input "0.01"
click at [416, 92] on input "Build Product" at bounding box center [451, 92] width 70 height 21
type input "Building product..."
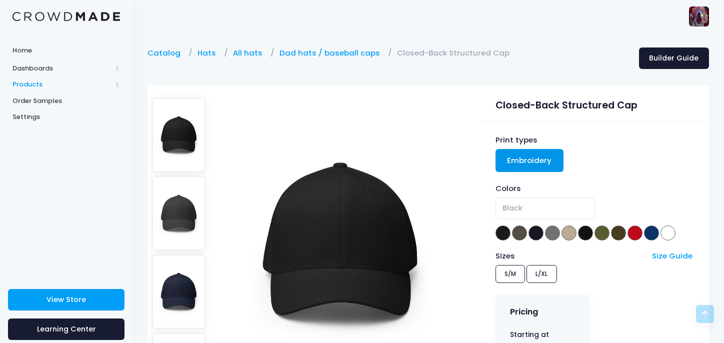
scroll to position [150, 0]
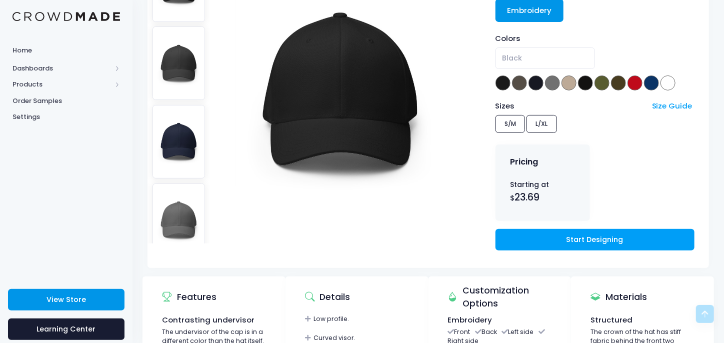
click at [71, 295] on span "View Store" at bounding box center [65, 299] width 39 height 10
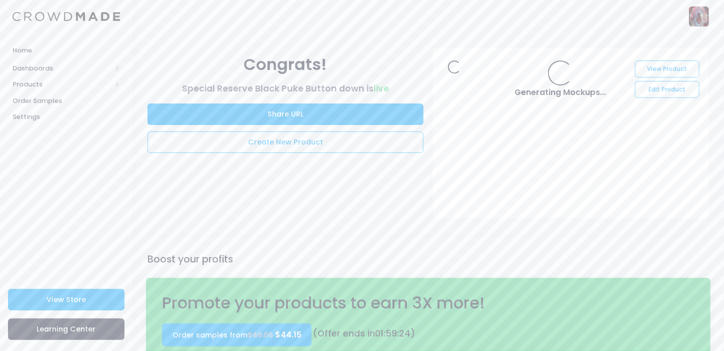
scroll to position [100, 0]
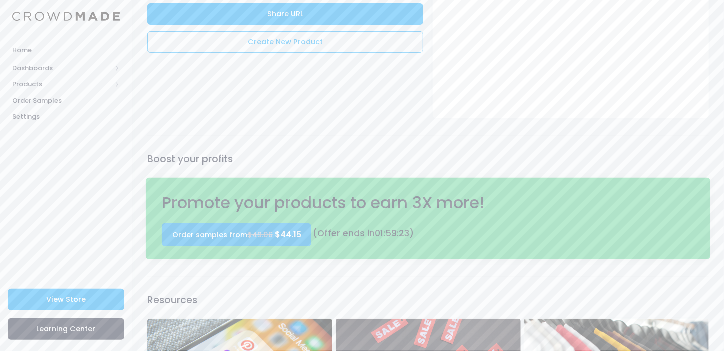
click at [232, 237] on link "Order samples from $49.06 $44.15" at bounding box center [236, 234] width 149 height 23
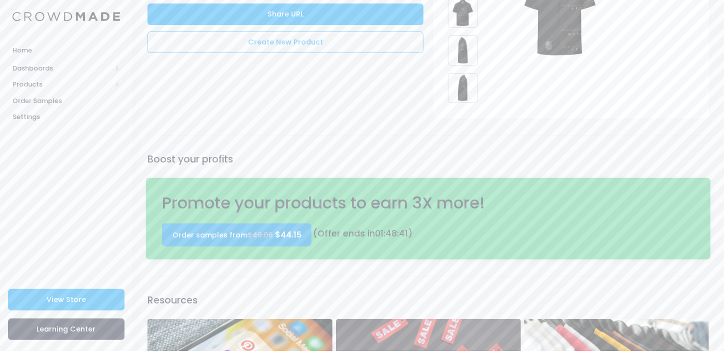
scroll to position [0, 0]
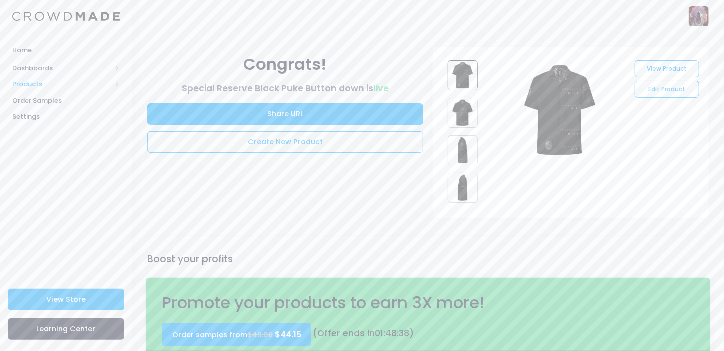
click at [24, 80] on span "Products" at bounding box center [61, 84] width 99 height 10
click at [56, 102] on span "Product Builder" at bounding box center [74, 101] width 91 height 10
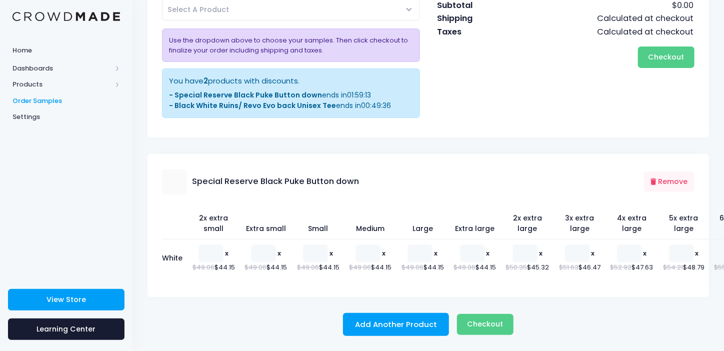
scroll to position [61, 0]
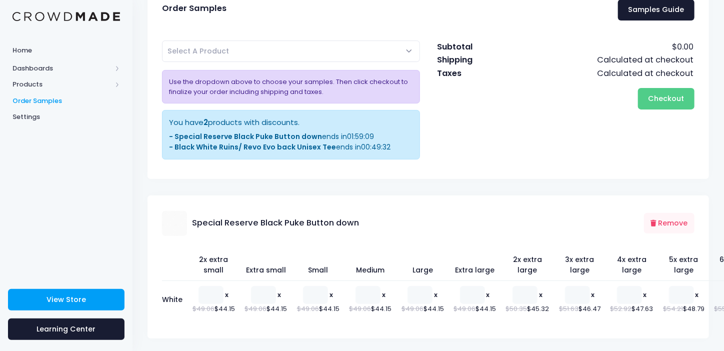
click at [406, 50] on span "Select A Product" at bounding box center [291, 50] width 258 height 21
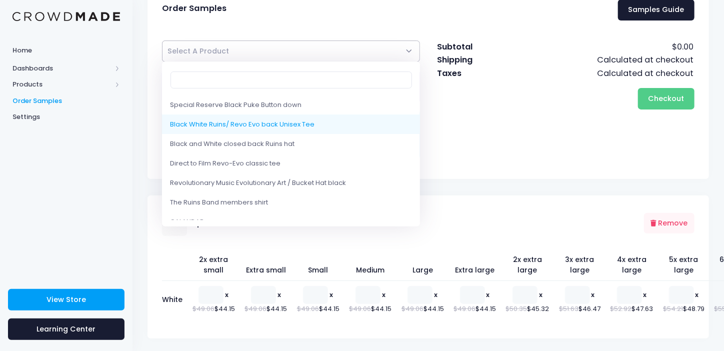
select select "10214120653074"
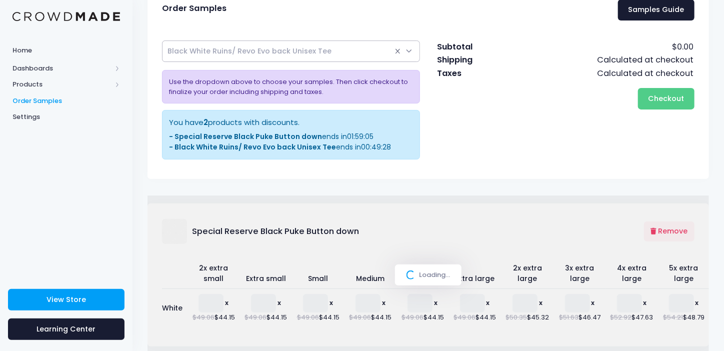
select select
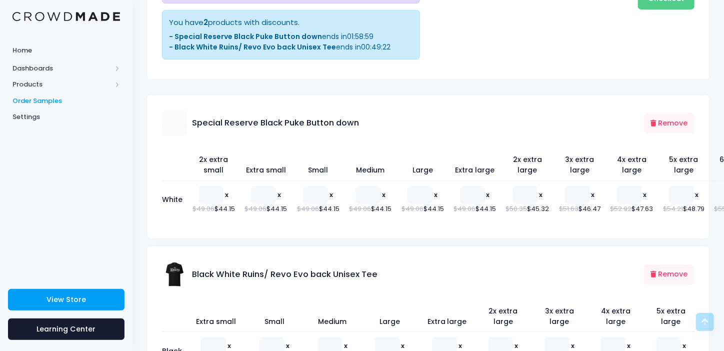
scroll to position [261, 0]
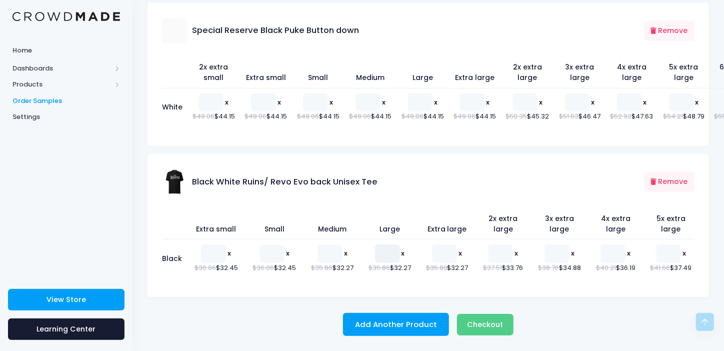
click at [381, 254] on input "number" at bounding box center [387, 253] width 25 height 18
click at [436, 248] on input "number" at bounding box center [444, 253] width 25 height 18
type input "1"
click at [384, 255] on input "number" at bounding box center [387, 253] width 25 height 18
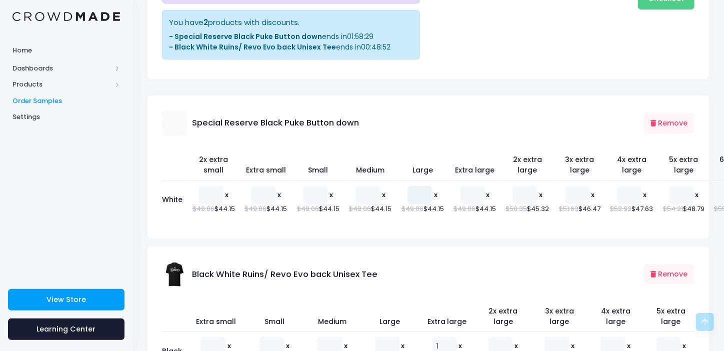
click at [407, 192] on input "number" at bounding box center [419, 195] width 25 height 18
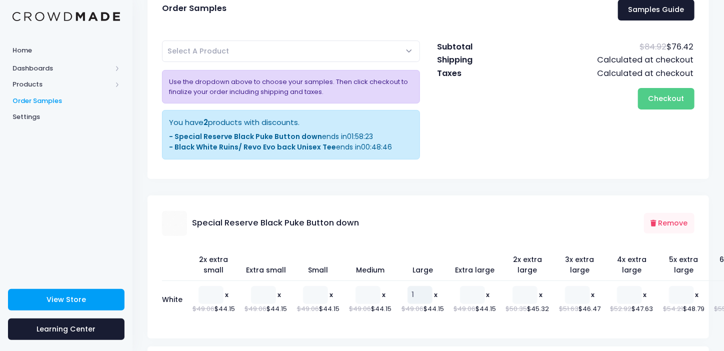
type input "1"
click at [409, 49] on span "Select A Product" at bounding box center [291, 50] width 258 height 21
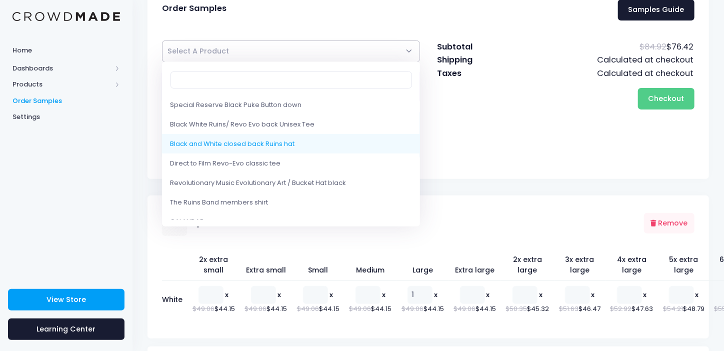
select select "10214081724690"
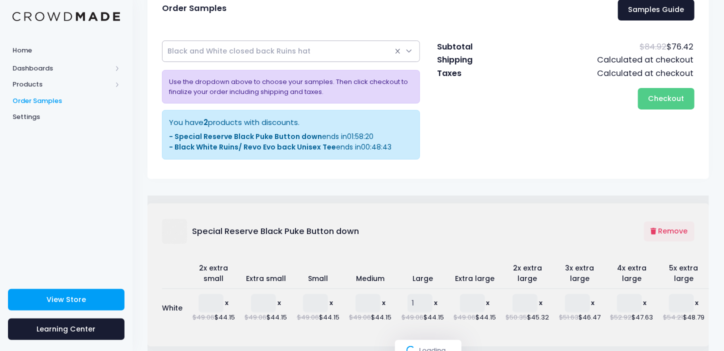
select select
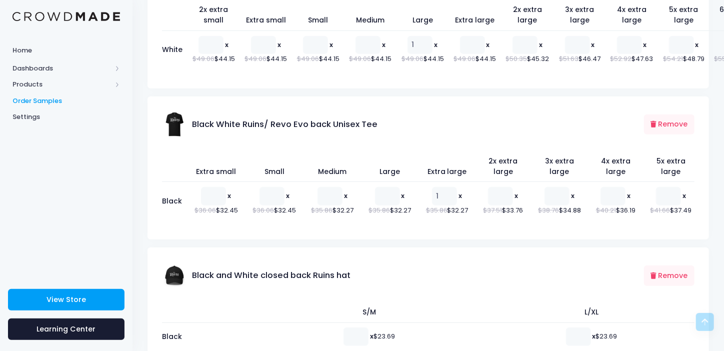
scroll to position [393, 0]
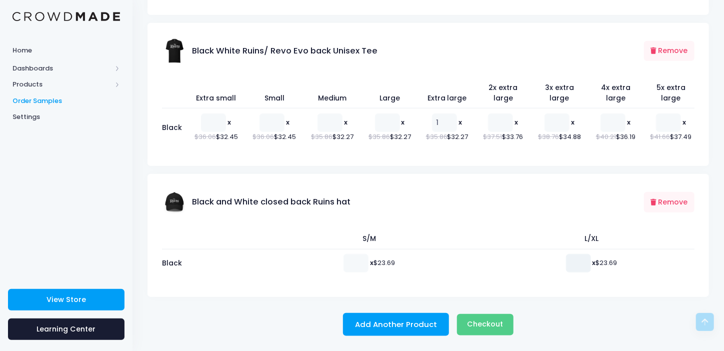
click at [575, 262] on input "number" at bounding box center [578, 263] width 25 height 18
type input "1"
click at [346, 262] on input "number" at bounding box center [355, 263] width 25 height 18
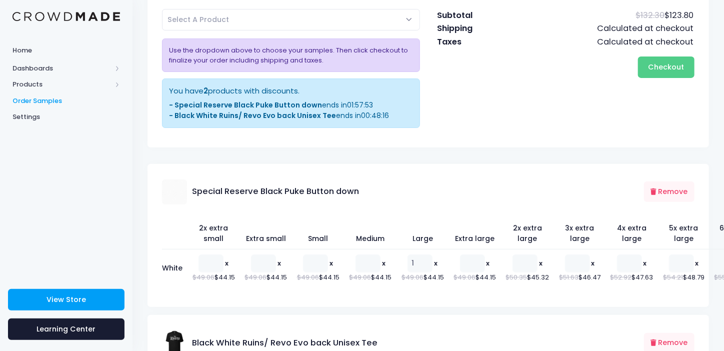
scroll to position [0, 0]
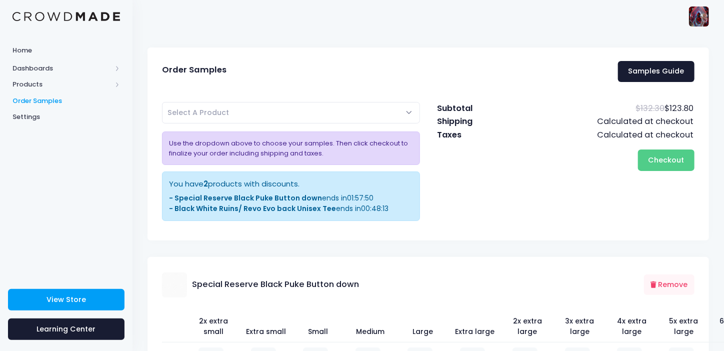
type input "1"
click at [408, 111] on span "Select A Product" at bounding box center [291, 112] width 258 height 21
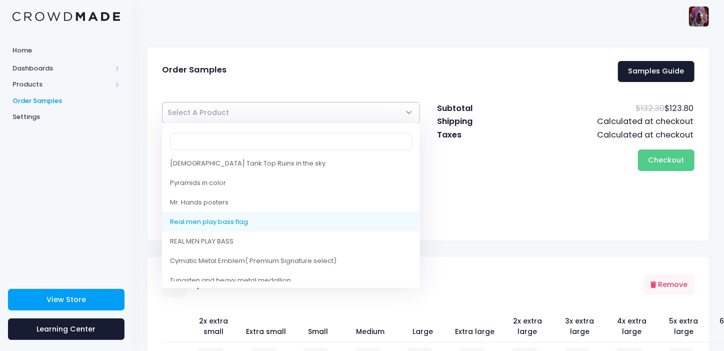
scroll to position [950, 0]
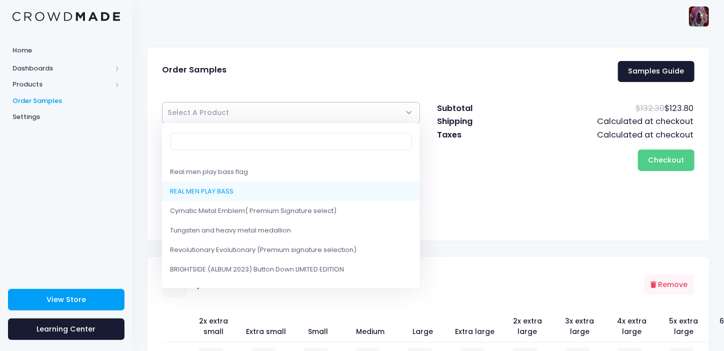
select select "10143838830866"
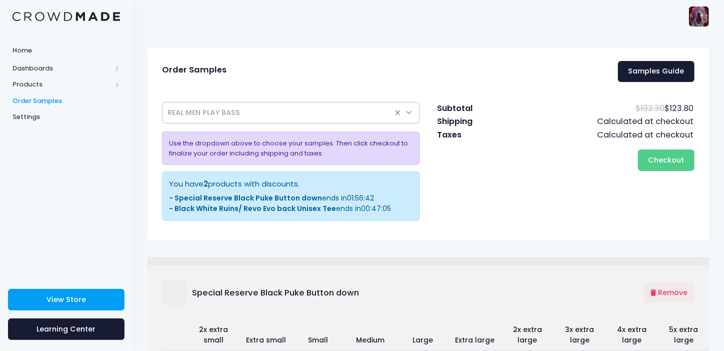
select select
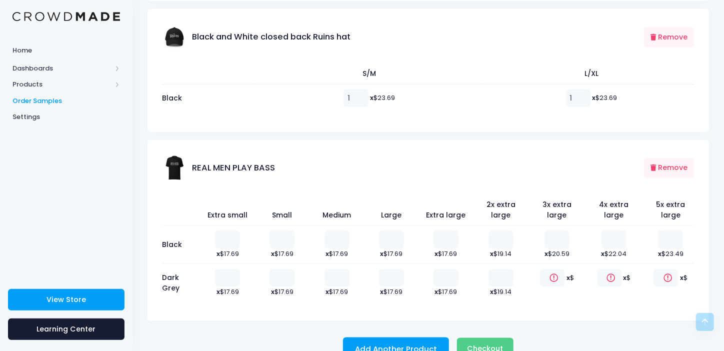
scroll to position [581, 0]
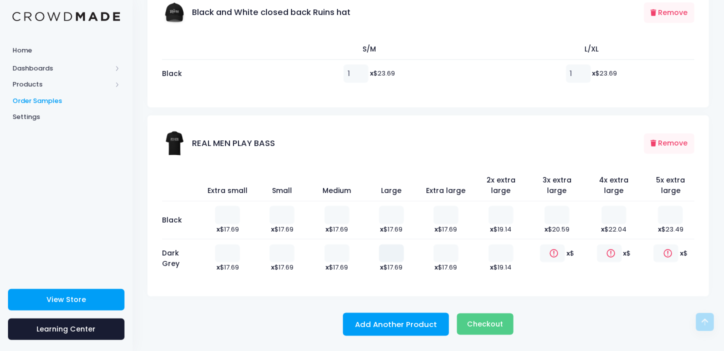
click at [385, 254] on input "number" at bounding box center [391, 253] width 25 height 18
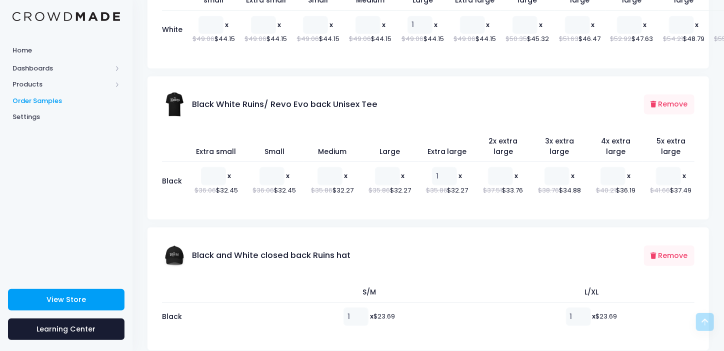
scroll to position [281, 0]
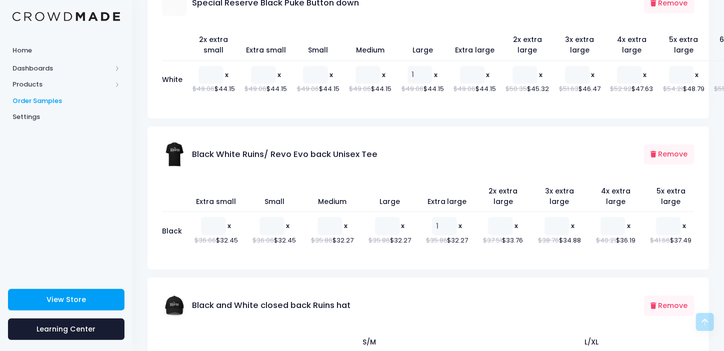
type input "1"
click at [438, 234] on input "1" at bounding box center [444, 226] width 25 height 18
click at [380, 233] on input "number" at bounding box center [387, 226] width 25 height 18
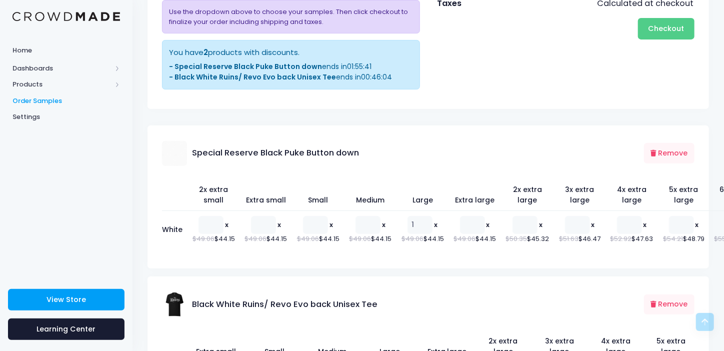
scroll to position [31, 0]
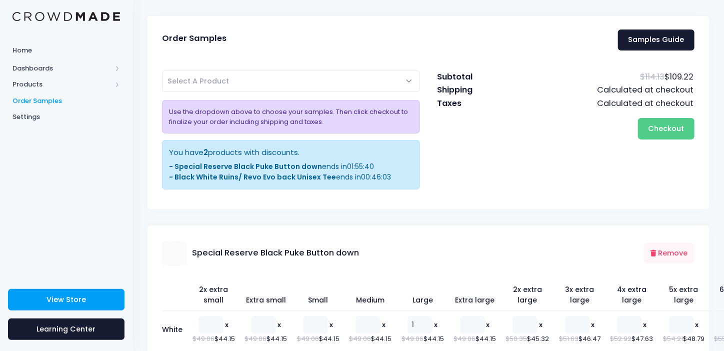
type input "1"
click at [350, 76] on span "Select A Product" at bounding box center [291, 80] width 258 height 21
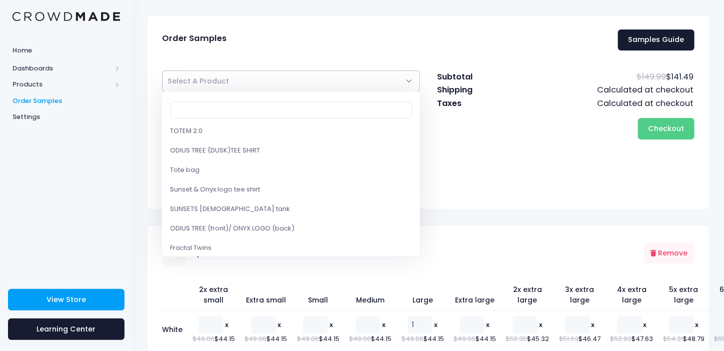
scroll to position [2235, 0]
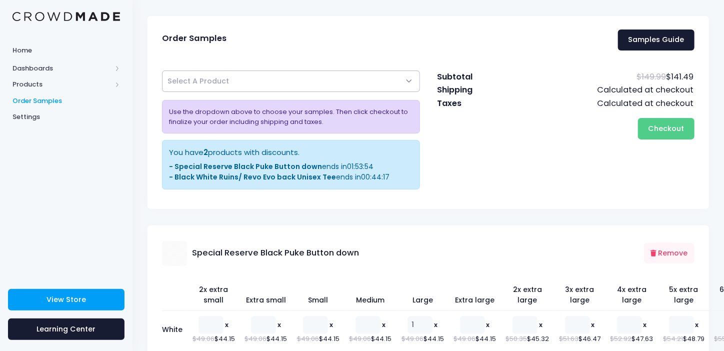
click at [315, 79] on span "Select A Product" at bounding box center [291, 80] width 258 height 21
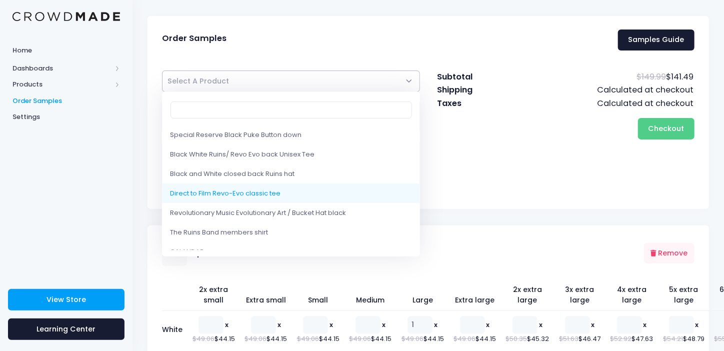
scroll to position [49, 0]
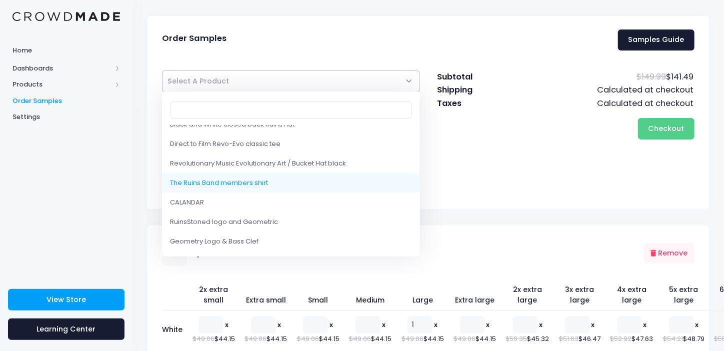
select select "10202333741330"
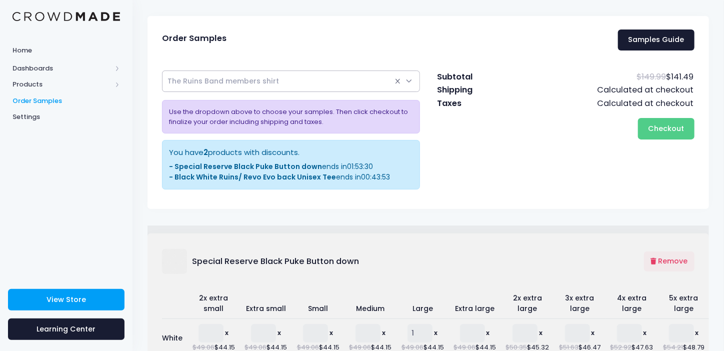
select select
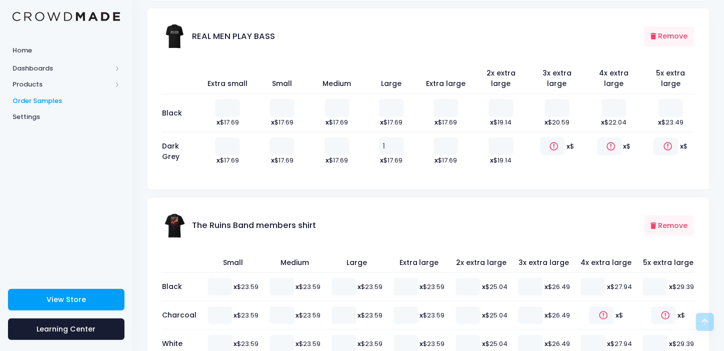
scroll to position [731, 0]
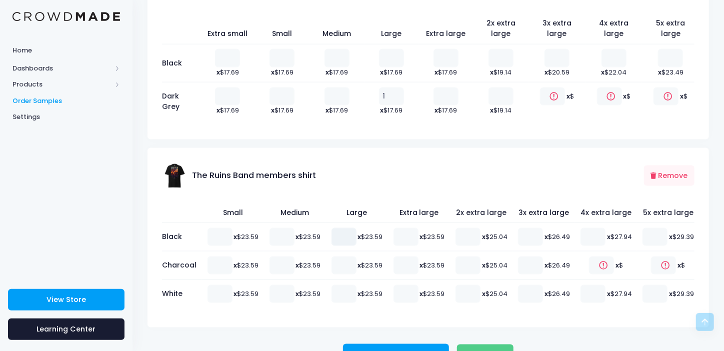
click at [352, 246] on input "number" at bounding box center [343, 237] width 25 height 18
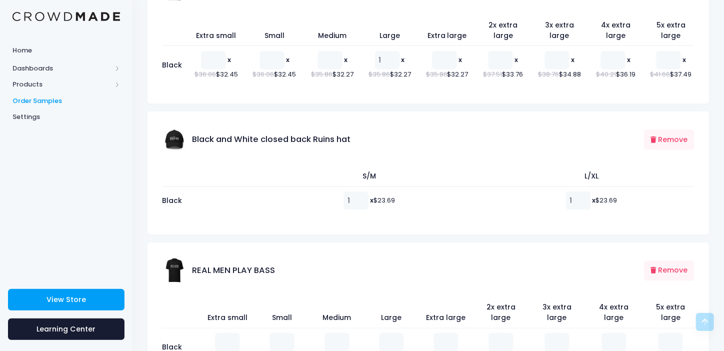
scroll to position [397, 0]
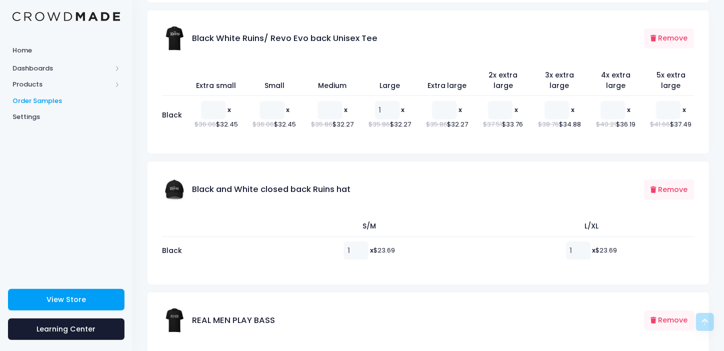
type input "1"
click at [349, 258] on input "1" at bounding box center [355, 250] width 25 height 18
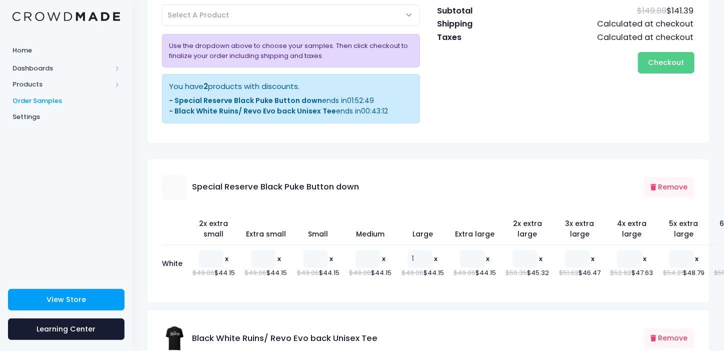
scroll to position [0, 0]
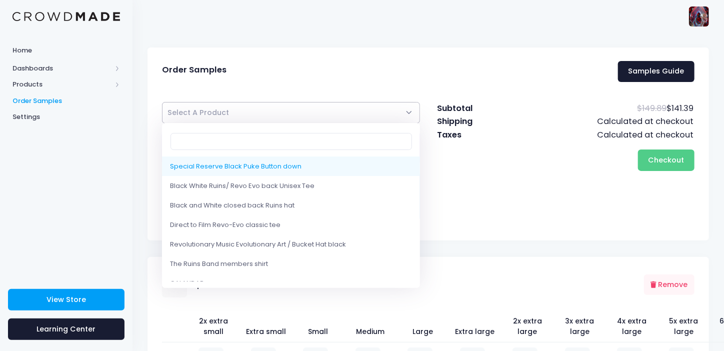
click at [399, 110] on span "Select A Product" at bounding box center [291, 112] width 258 height 21
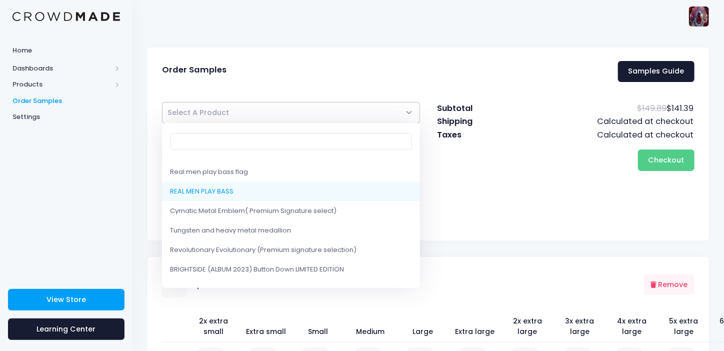
scroll to position [1000, 0]
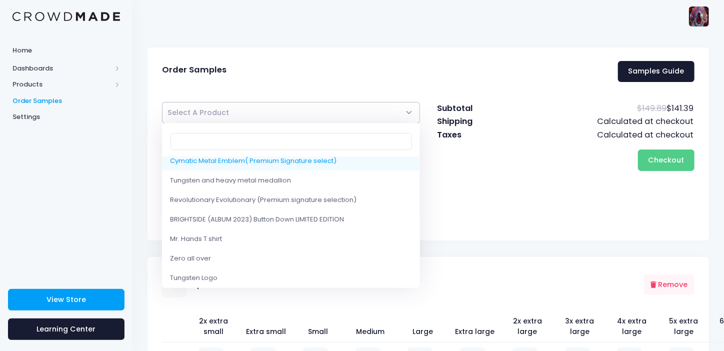
select select "10132029899026"
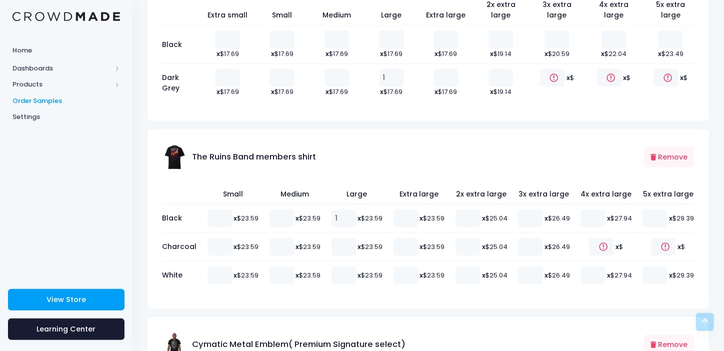
scroll to position [948, 0]
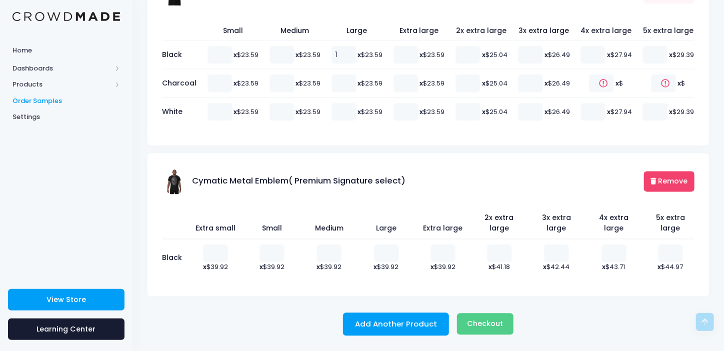
click at [669, 179] on button "Remove" at bounding box center [669, 181] width 50 height 20
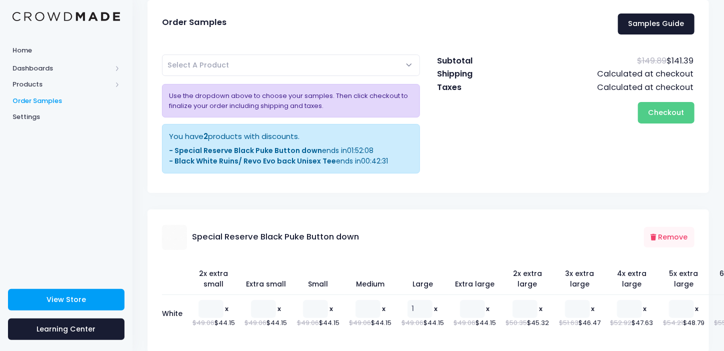
scroll to position [0, 0]
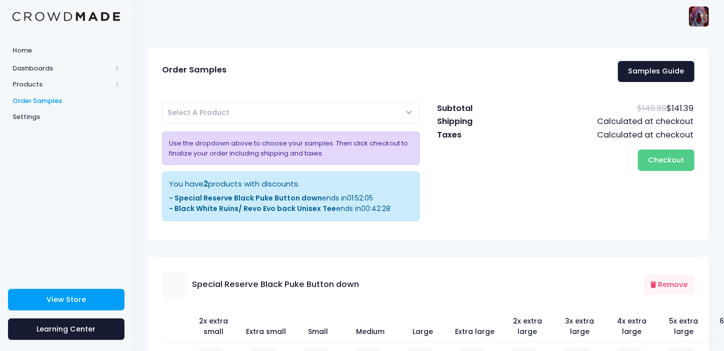
click at [314, 110] on span "Select A Product" at bounding box center [291, 112] width 258 height 21
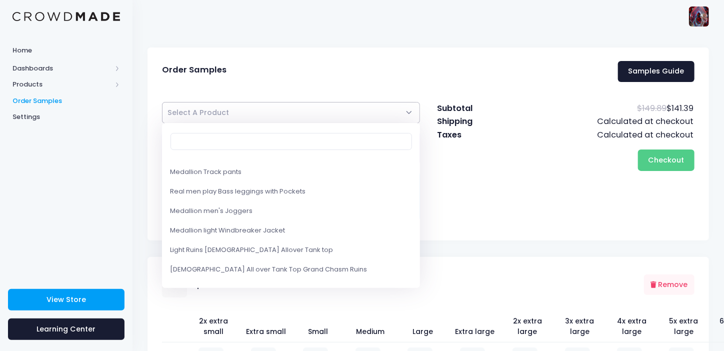
scroll to position [685, 0]
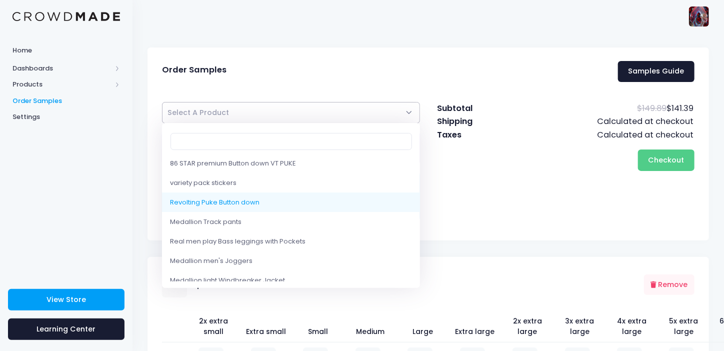
select select "10157359005970"
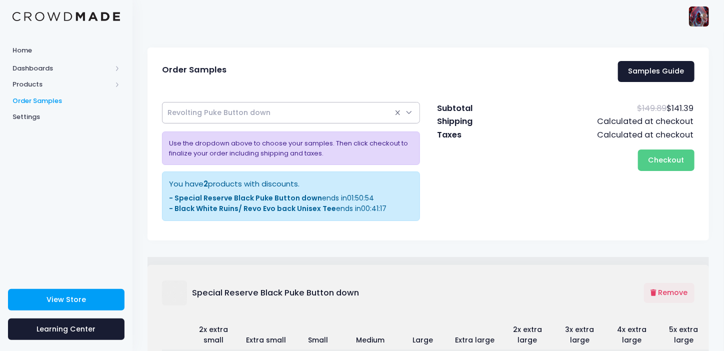
select select
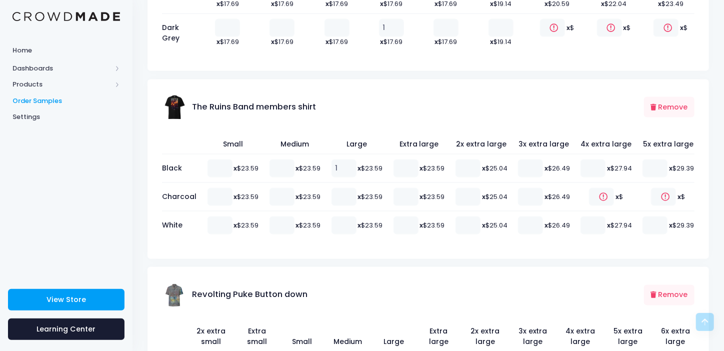
scroll to position [948, 0]
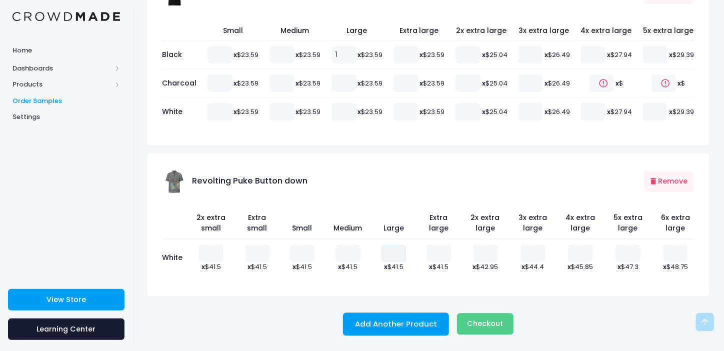
click at [386, 253] on input "number" at bounding box center [393, 253] width 25 height 18
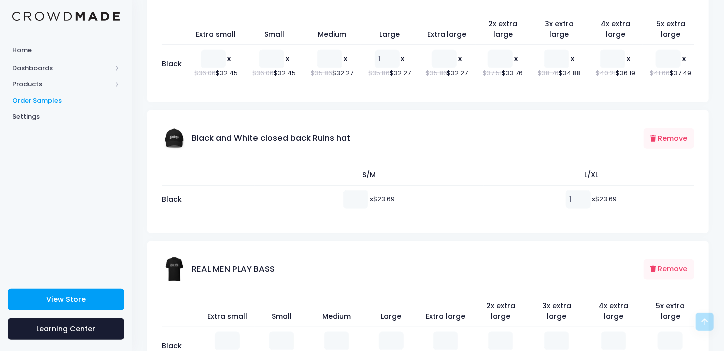
scroll to position [348, 0]
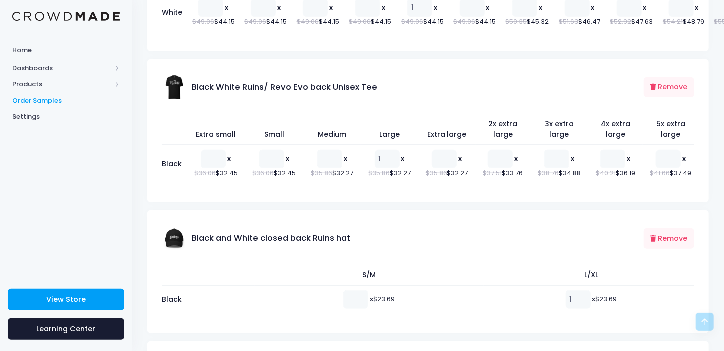
type input "1"
click at [380, 168] on input "1" at bounding box center [387, 159] width 25 height 18
type input "1"
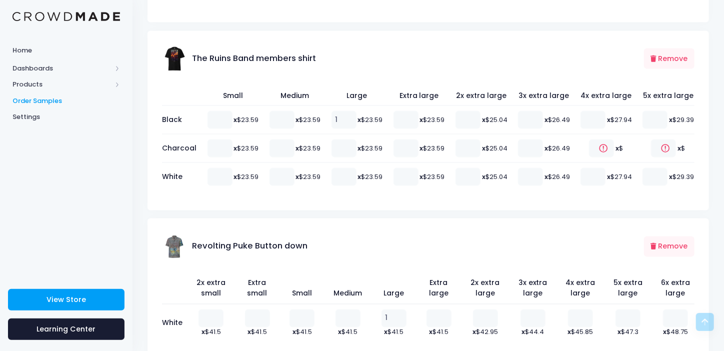
scroll to position [948, 0]
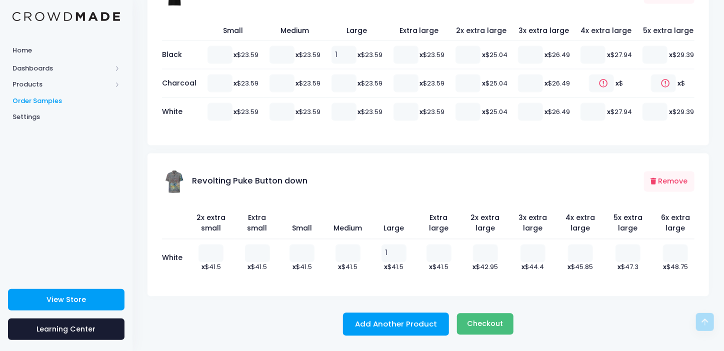
click at [483, 319] on span "Checkout" at bounding box center [485, 324] width 36 height 10
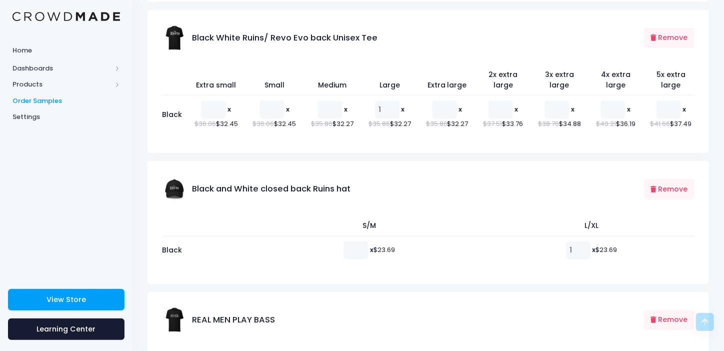
scroll to position [248, 0]
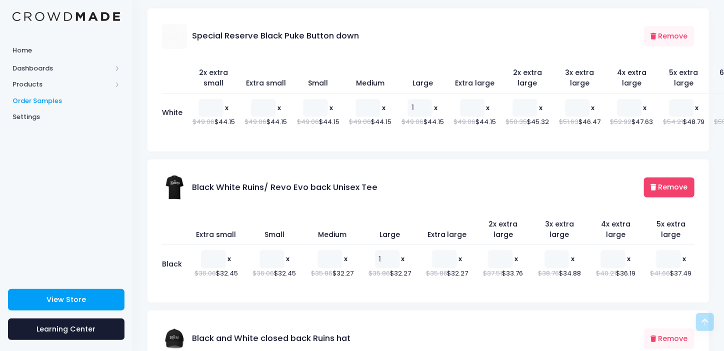
click at [675, 193] on button "Remove" at bounding box center [669, 187] width 50 height 20
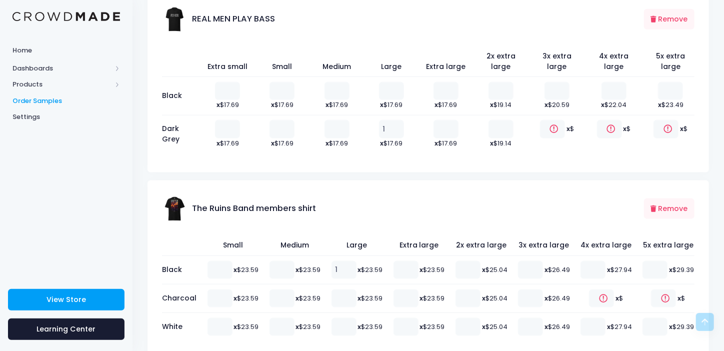
scroll to position [497, 0]
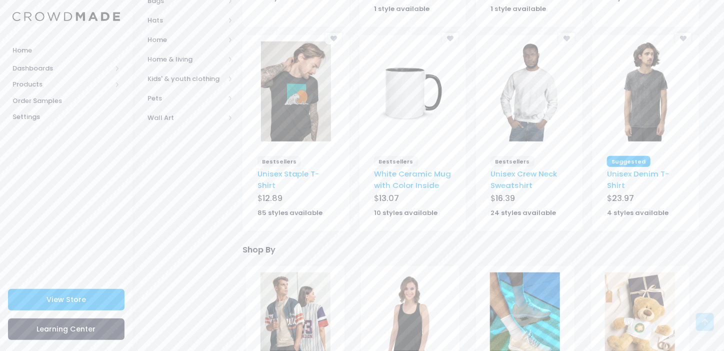
scroll to position [449, 0]
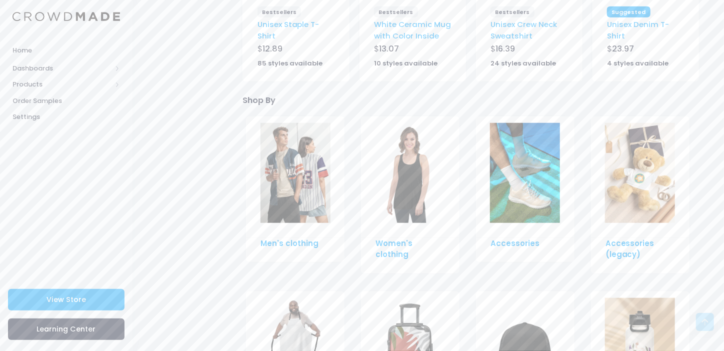
click at [301, 167] on img at bounding box center [295, 173] width 70 height 100
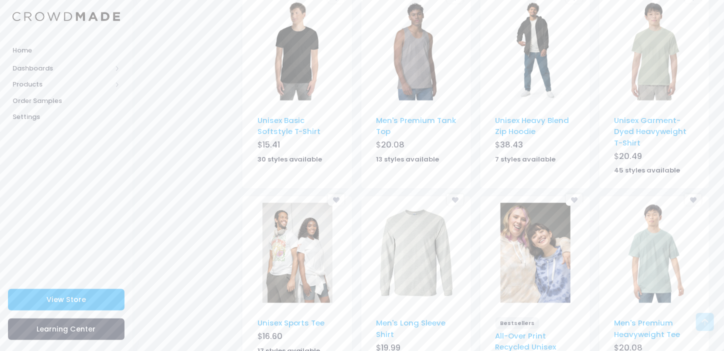
scroll to position [645, 0]
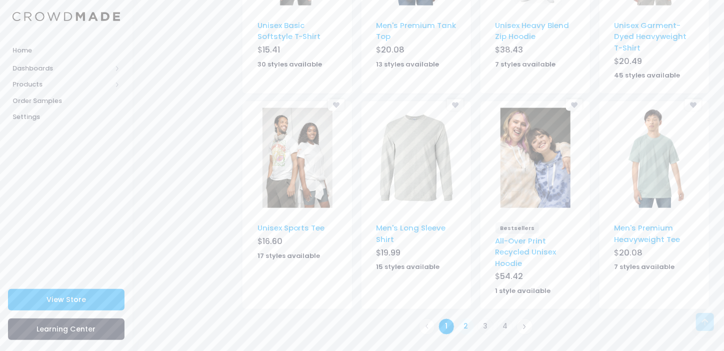
click at [463, 322] on link "2" at bounding box center [466, 326] width 16 height 16
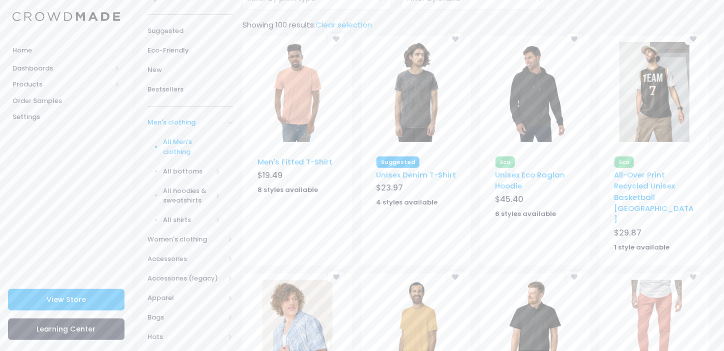
scroll to position [150, 0]
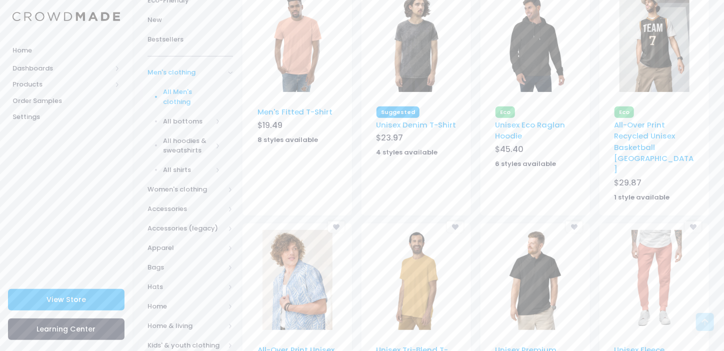
click at [296, 246] on img at bounding box center [297, 280] width 70 height 100
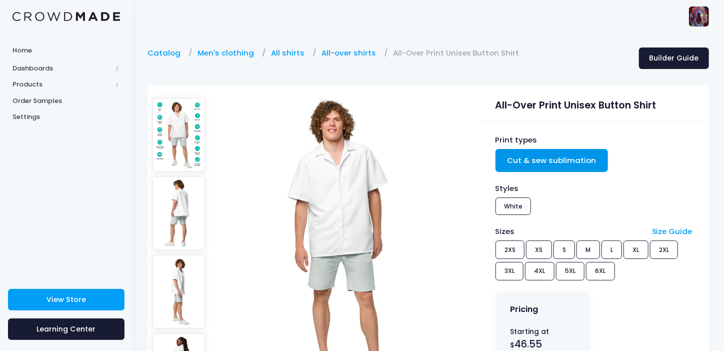
scroll to position [150, 0]
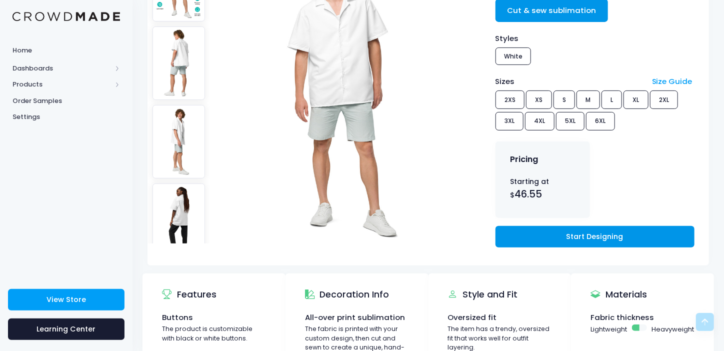
click at [556, 235] on link "Start Designing" at bounding box center [594, 236] width 199 height 21
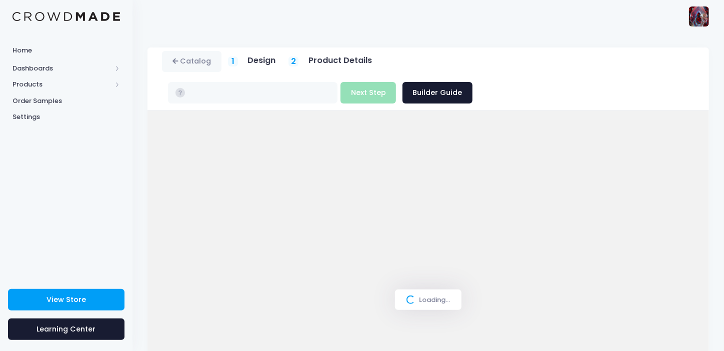
type input "$46.55 - $52.99"
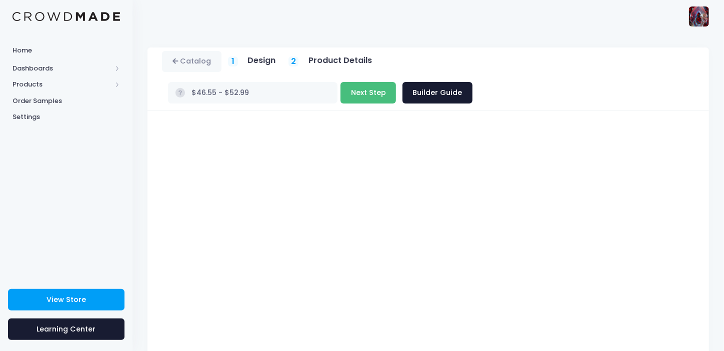
click at [396, 82] on button "Next Step" at bounding box center [367, 92] width 55 height 21
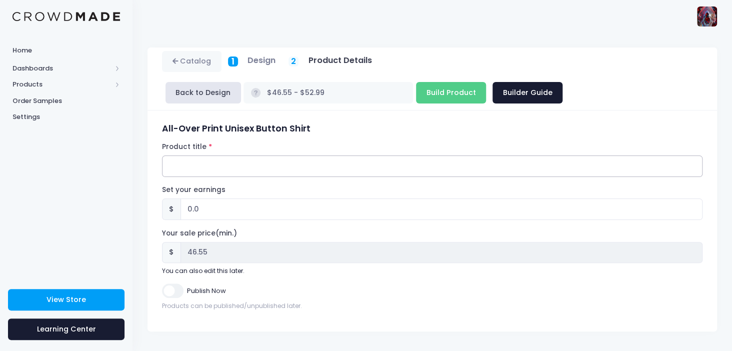
click at [221, 167] on input "Product title" at bounding box center [432, 165] width 540 height 21
type input "r"
type input "Real Bass Button down"
click at [190, 208] on input "0.0" at bounding box center [441, 208] width 522 height 21
type input "01.0"
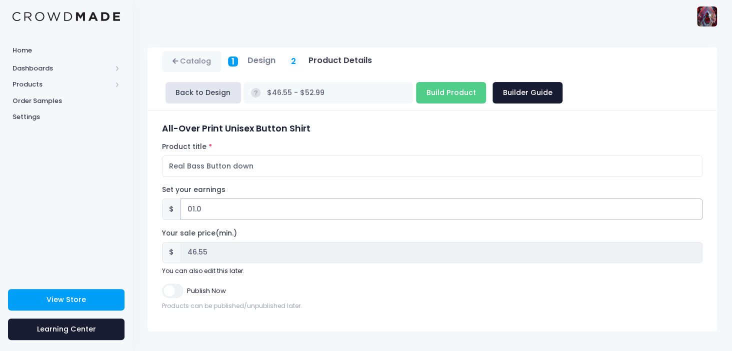
type input "$47.55 - $53.99"
type input "47.55"
type input "015.0"
type input "$61.55 - $67.99"
type input "61.55"
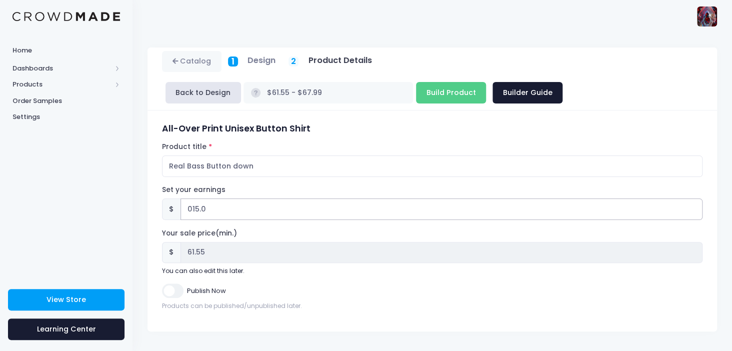
type input "015.0"
click at [174, 290] on input "Publish Now" at bounding box center [172, 290] width 21 height 14
checkbox input "true"
click at [416, 89] on input "Build Product" at bounding box center [451, 92] width 70 height 21
type input "Building product..."
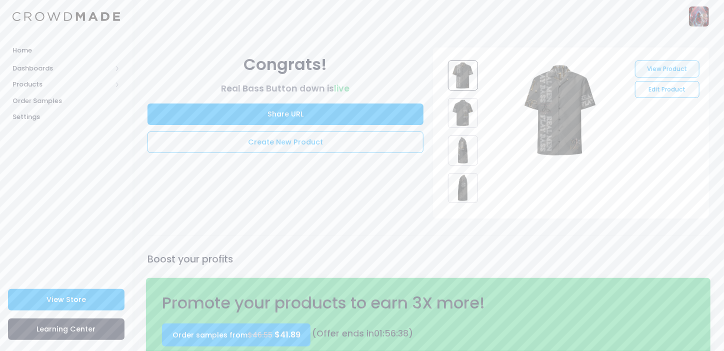
click at [661, 69] on link "View Product" at bounding box center [667, 68] width 64 height 17
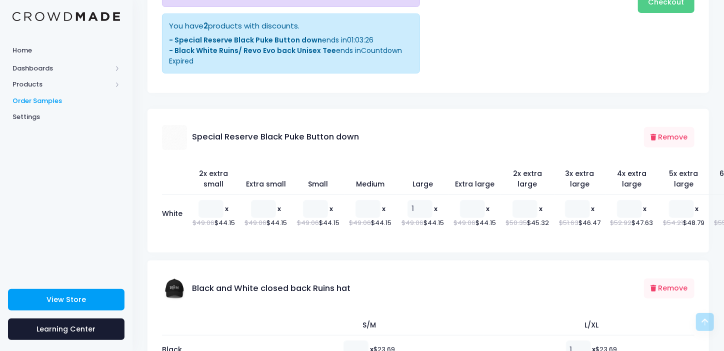
scroll to position [57, 0]
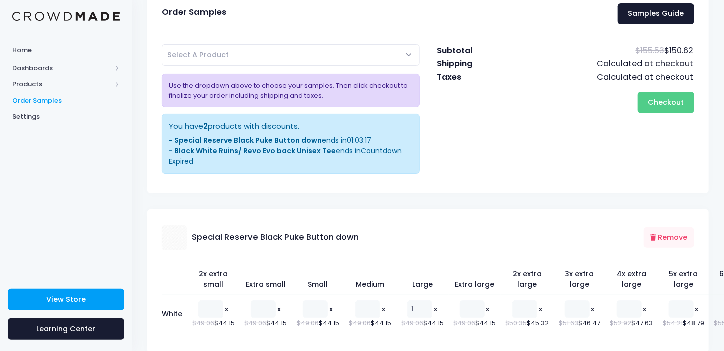
click at [354, 59] on span "Select A Product" at bounding box center [291, 54] width 258 height 21
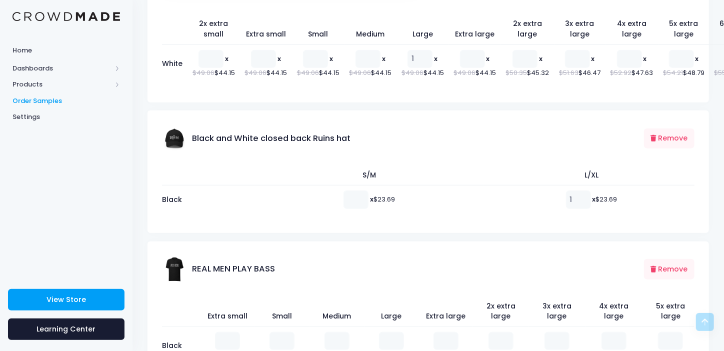
scroll to position [558, 0]
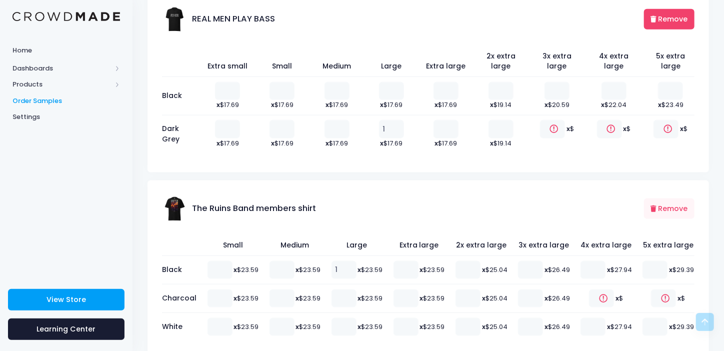
click at [671, 24] on div "VINNIE THE PUKE MUSIC & ART vinniethepuke@gmail.com VINNIE THE PUKE MUSIC & ART…" at bounding box center [362, 3] width 724 height 1123
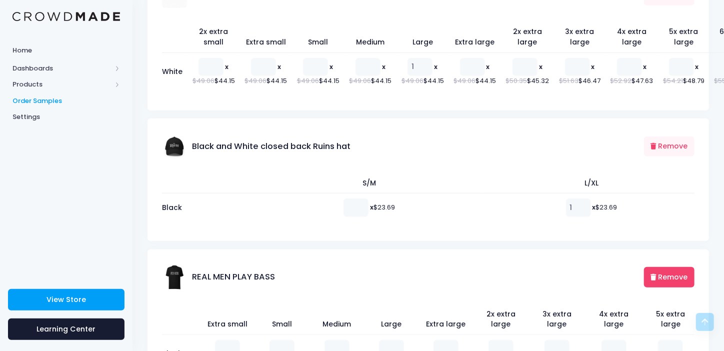
scroll to position [400, 0]
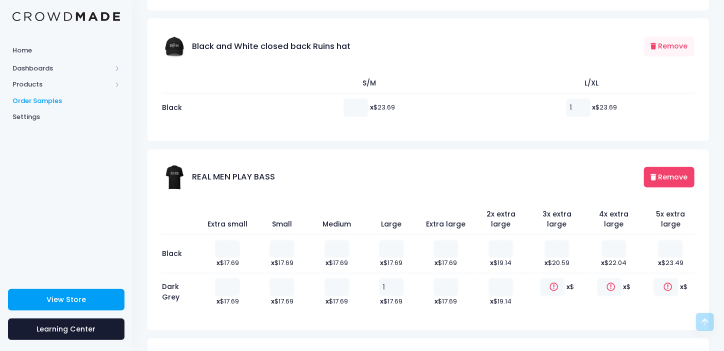
click at [655, 182] on button "Remove" at bounding box center [669, 177] width 50 height 20
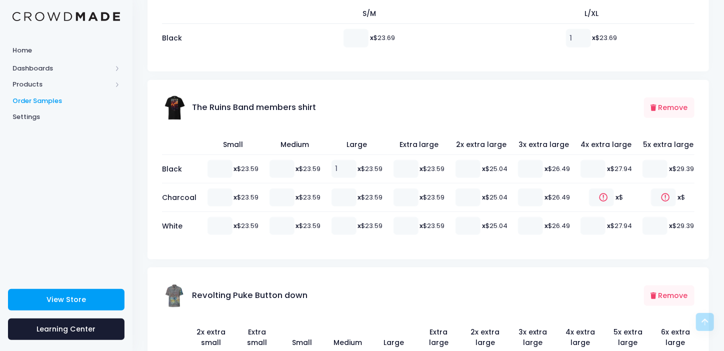
scroll to position [619, 0]
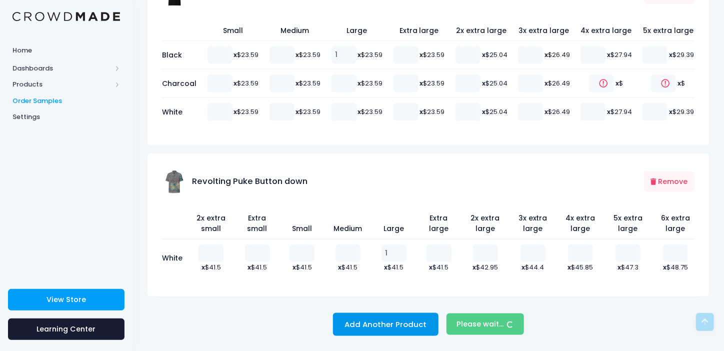
click at [374, 322] on button "Add Another Product" at bounding box center [386, 324] width 106 height 23
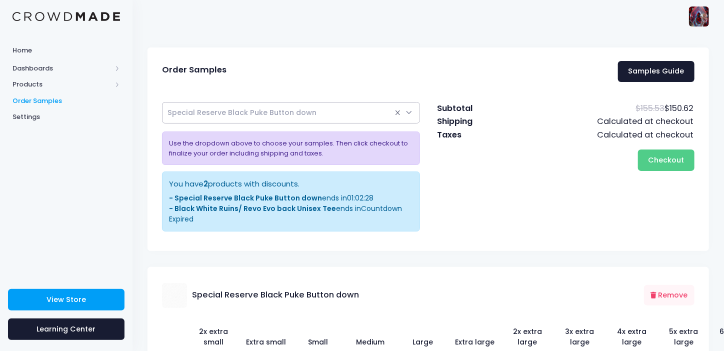
scroll to position [150, 0]
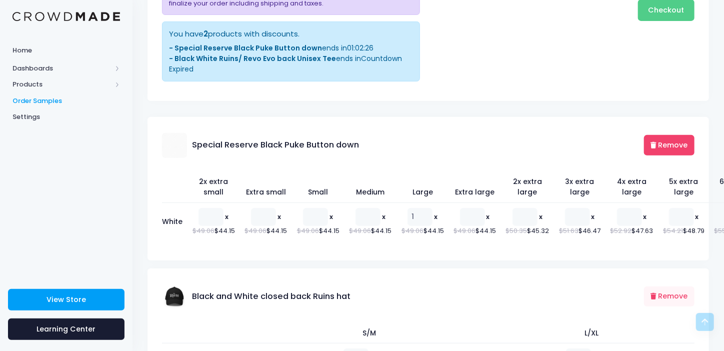
click at [662, 141] on button "Remove" at bounding box center [669, 145] width 50 height 20
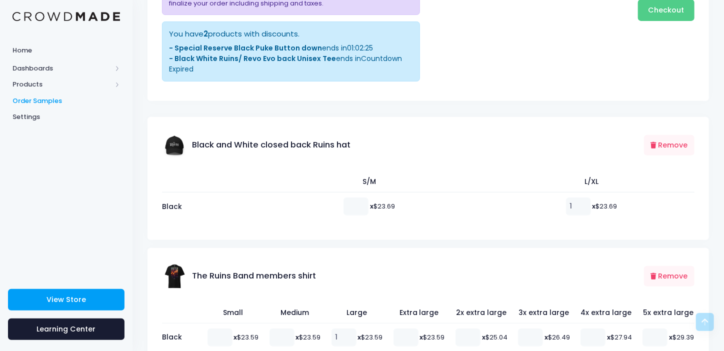
scroll to position [0, 0]
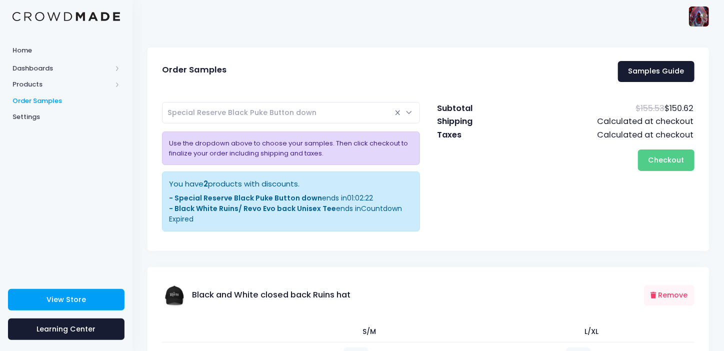
click at [408, 111] on span "× Special Reserve Black Puke Button down" at bounding box center [291, 112] width 258 height 21
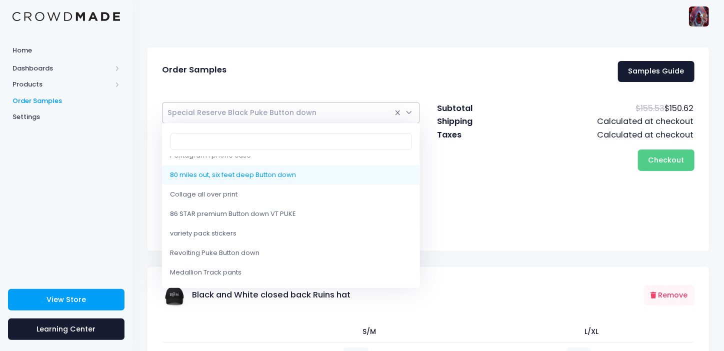
scroll to position [385, 0]
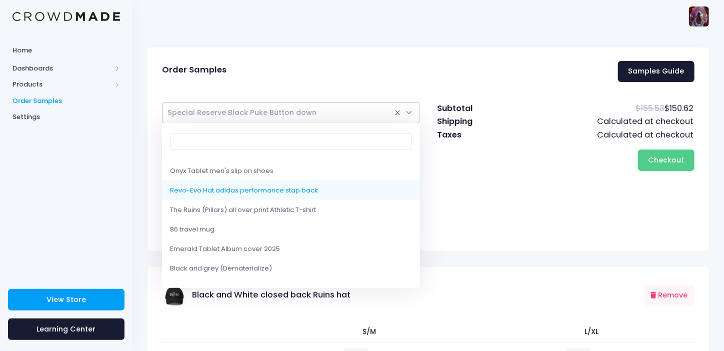
select select "10191012888850"
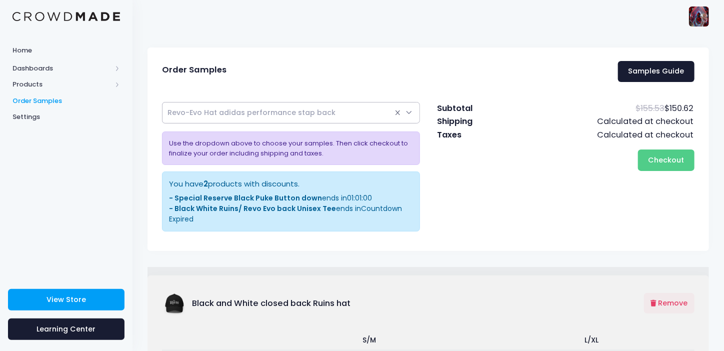
select select
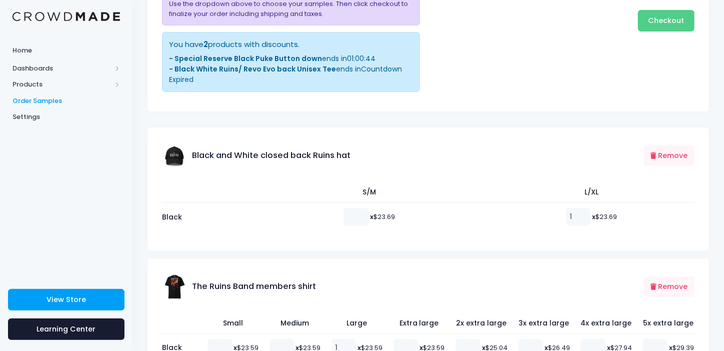
scroll to position [0, 0]
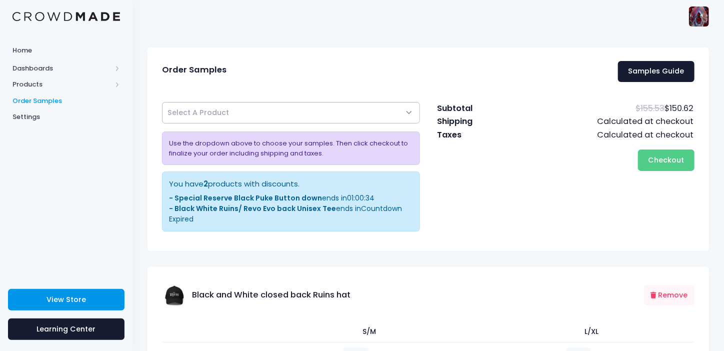
click at [65, 307] on link "View Store" at bounding box center [66, 299] width 116 height 21
click at [33, 84] on span "Products" at bounding box center [61, 84] width 99 height 10
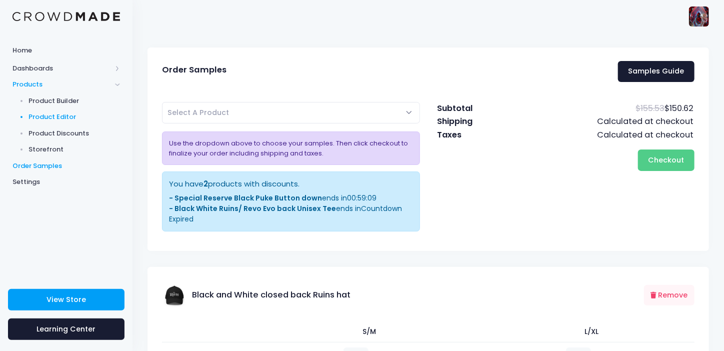
click at [55, 115] on span "Product Editor" at bounding box center [74, 117] width 91 height 10
click at [49, 151] on span "Storefront" at bounding box center [74, 149] width 91 height 10
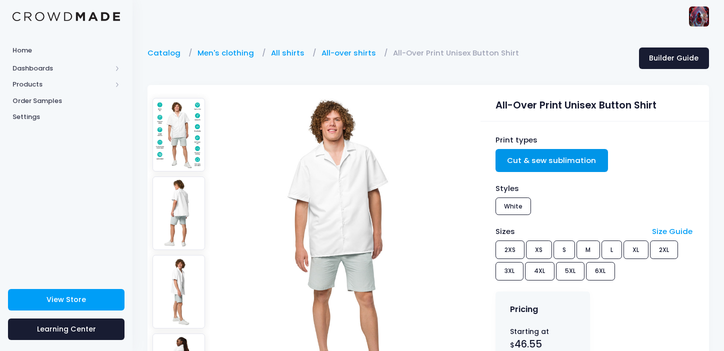
scroll to position [100, 0]
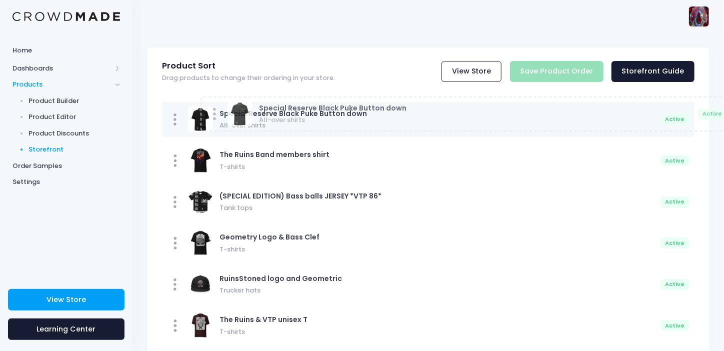
drag, startPoint x: 268, startPoint y: 241, endPoint x: 307, endPoint y: 110, distance: 136.5
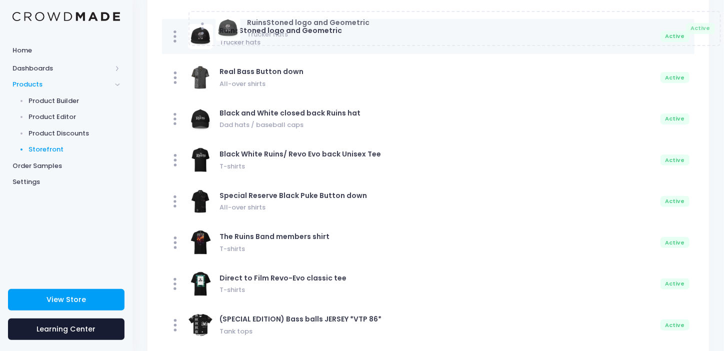
scroll to position [76, 0]
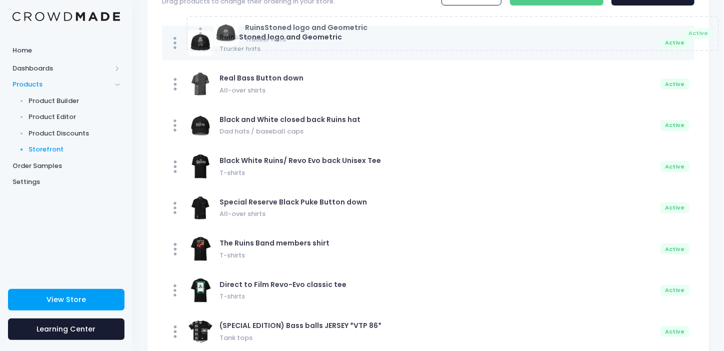
drag, startPoint x: 279, startPoint y: 181, endPoint x: 300, endPoint y: 37, distance: 145.6
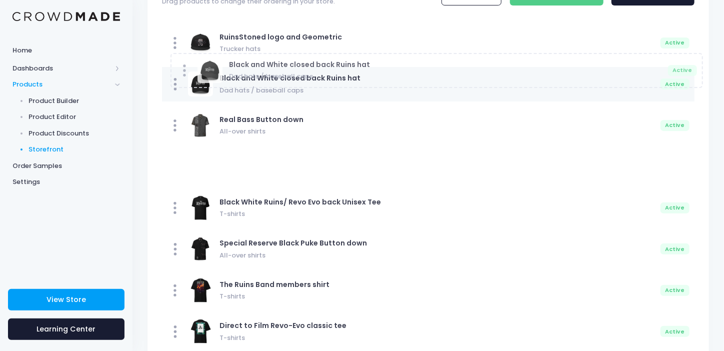
drag, startPoint x: 248, startPoint y: 123, endPoint x: 262, endPoint y: 49, distance: 75.3
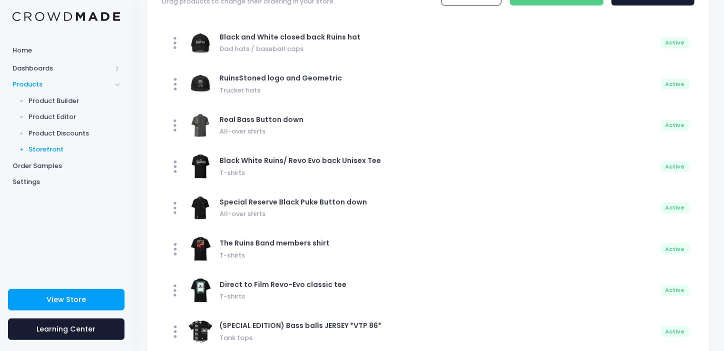
scroll to position [0, 0]
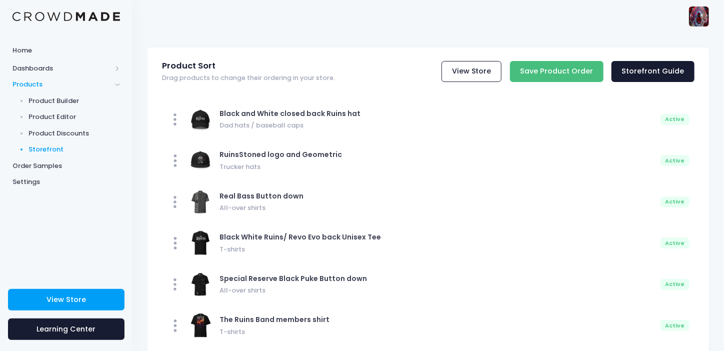
click at [576, 65] on input "Save Product Order" at bounding box center [556, 71] width 93 height 21
click at [34, 166] on span "Order Samples" at bounding box center [65, 166] width 107 height 10
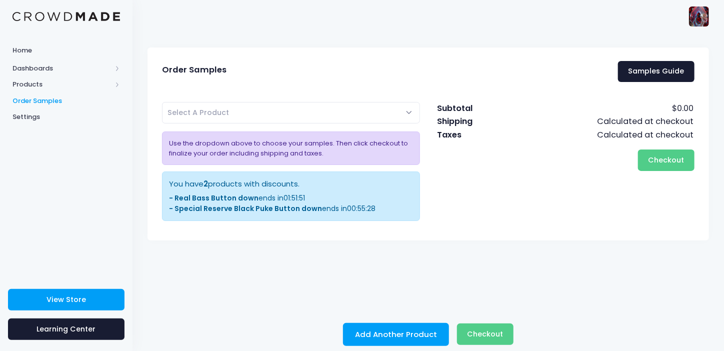
click at [400, 112] on span "Select A Product" at bounding box center [291, 112] width 258 height 21
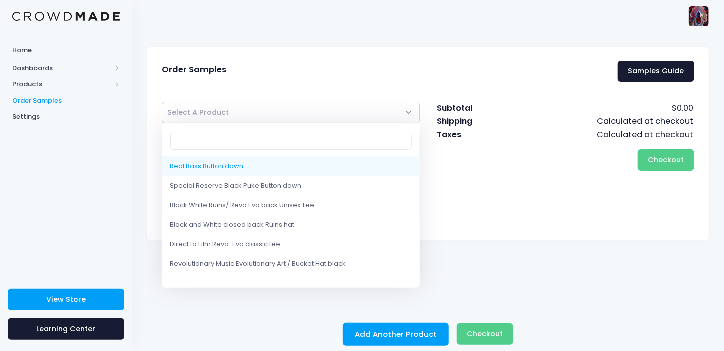
scroll to position [9, 0]
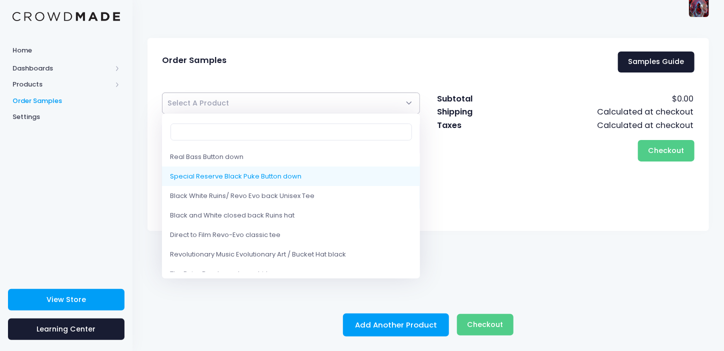
select select "10214157811986"
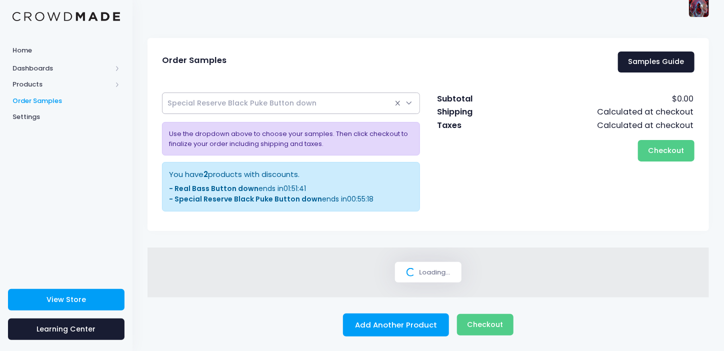
select select
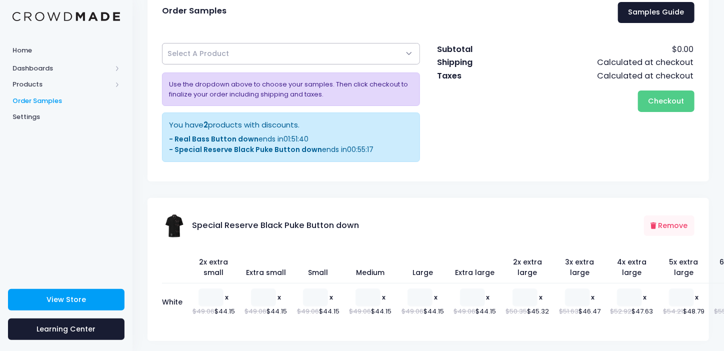
scroll to position [109, 0]
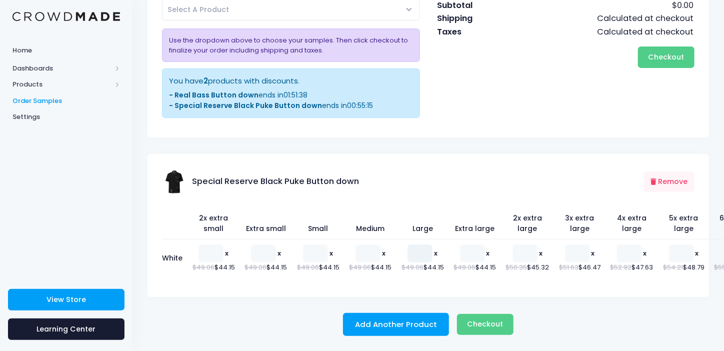
click at [407, 246] on input "number" at bounding box center [419, 253] width 25 height 18
type input "0"
click at [386, 319] on button "Add Another Product" at bounding box center [396, 324] width 106 height 23
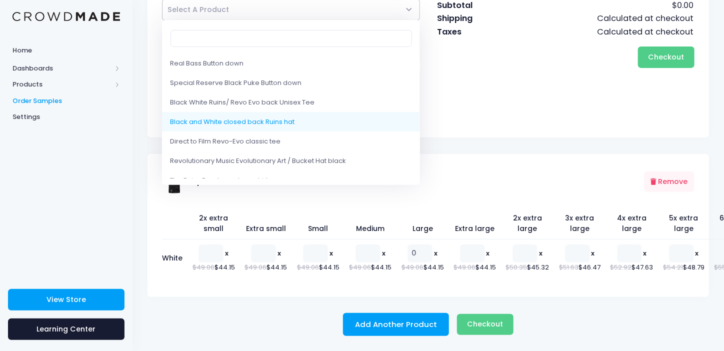
select select "10214081724690"
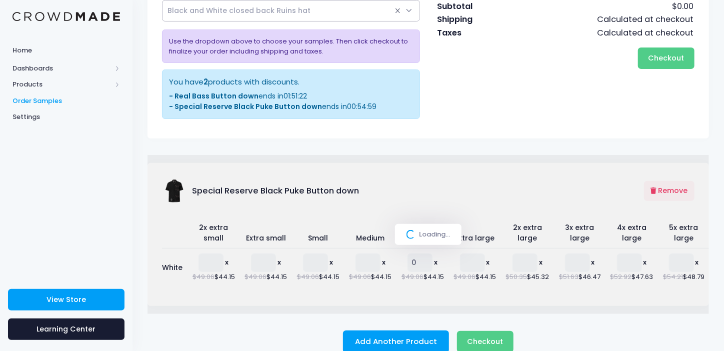
select select
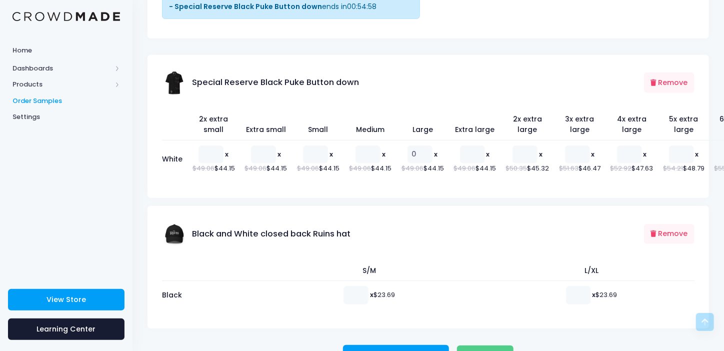
scroll to position [242, 0]
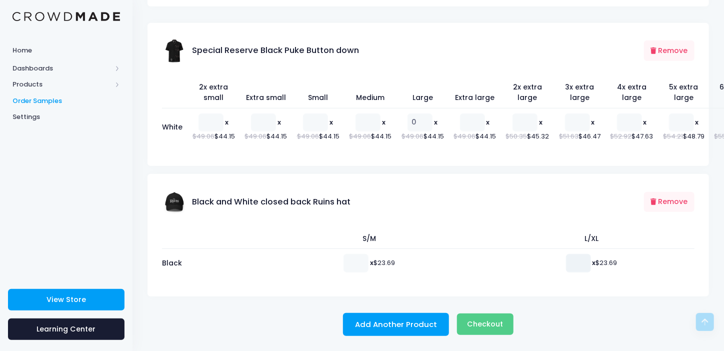
click at [575, 264] on input "number" at bounding box center [578, 263] width 25 height 18
type input "1"
click at [394, 322] on button "Add Another Product" at bounding box center [396, 324] width 106 height 23
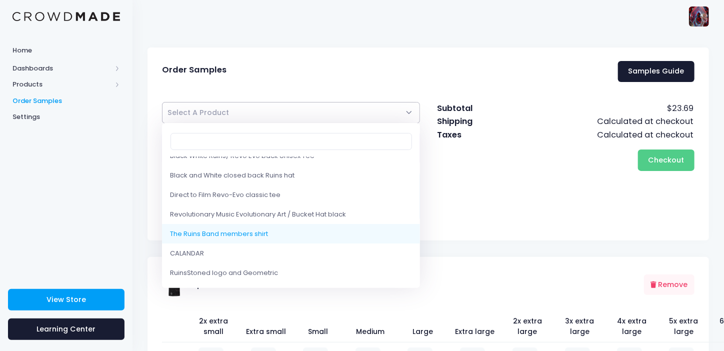
scroll to position [100, 0]
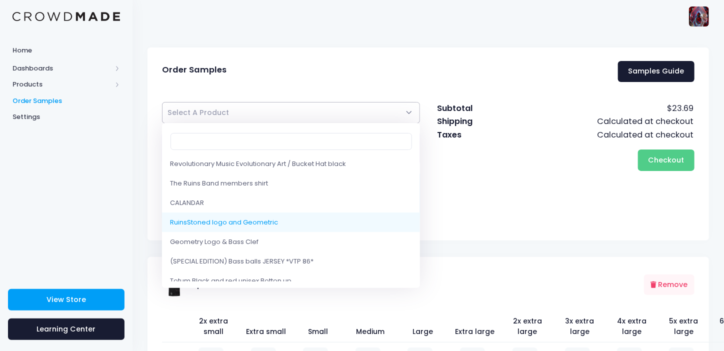
select select "10202150338834"
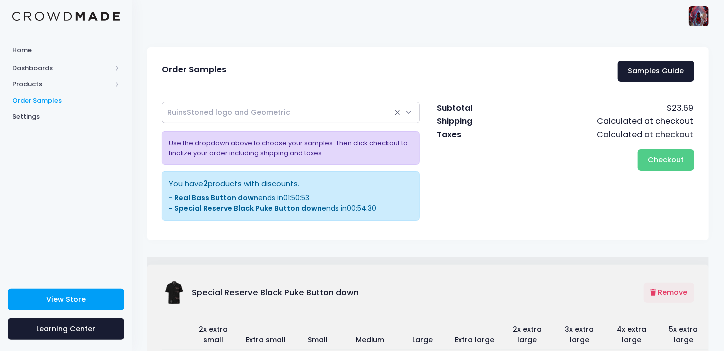
select select
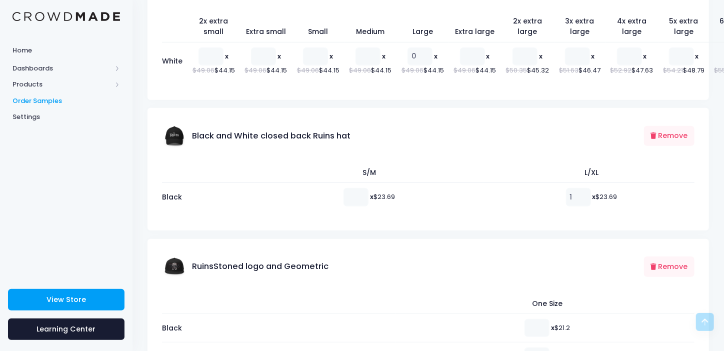
scroll to position [350, 0]
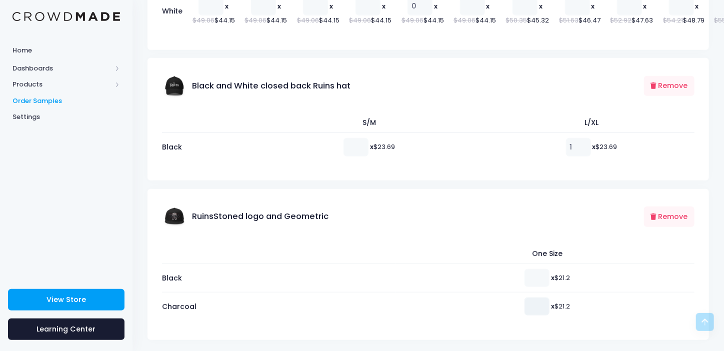
click at [528, 311] on input "number" at bounding box center [536, 306] width 25 height 18
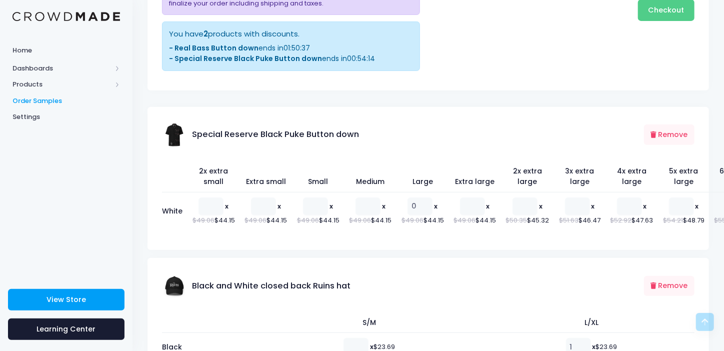
scroll to position [100, 0]
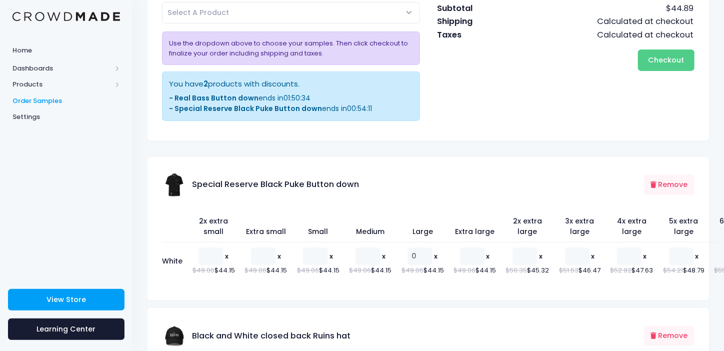
type input "1"
click at [373, 11] on span "Select A Product" at bounding box center [291, 12] width 258 height 21
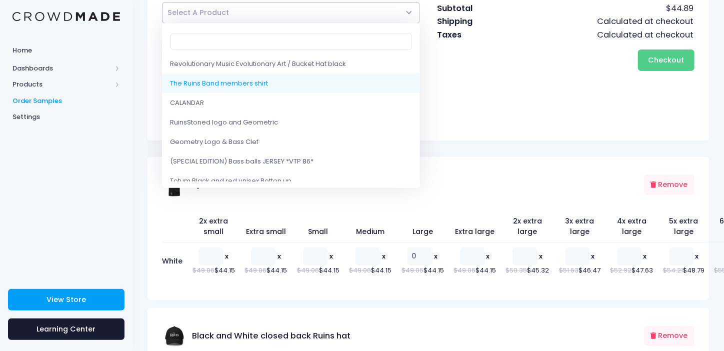
select select "10202333741330"
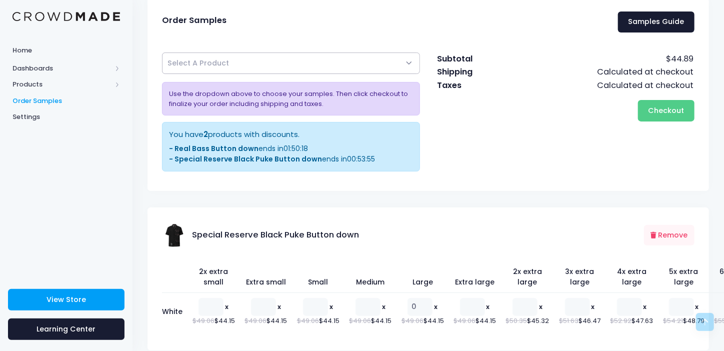
scroll to position [0, 0]
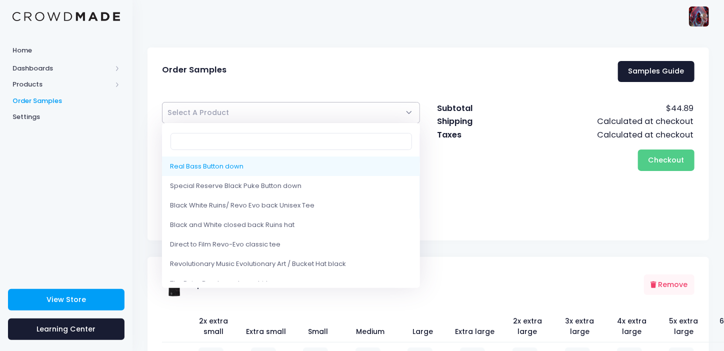
click at [400, 113] on span "Select A Product" at bounding box center [291, 112] width 258 height 21
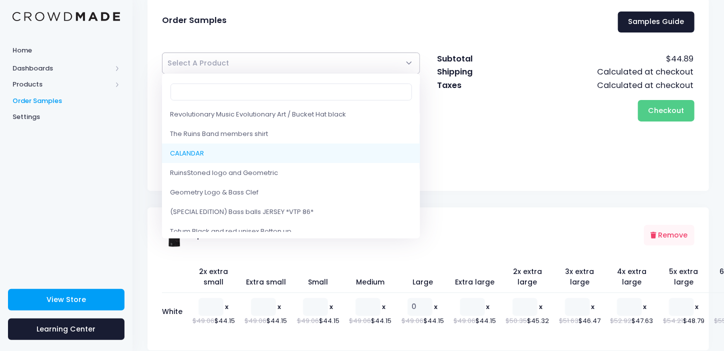
scroll to position [150, 0]
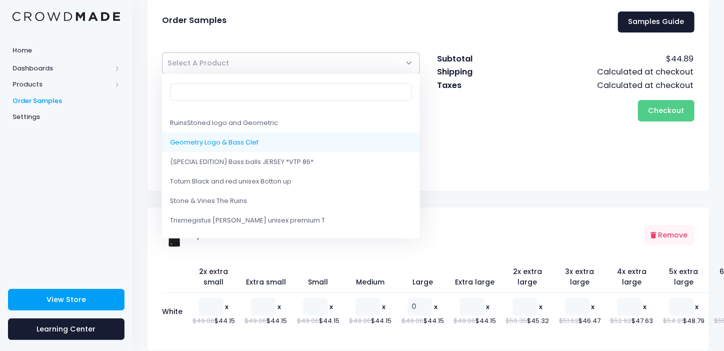
select select "10202120651026"
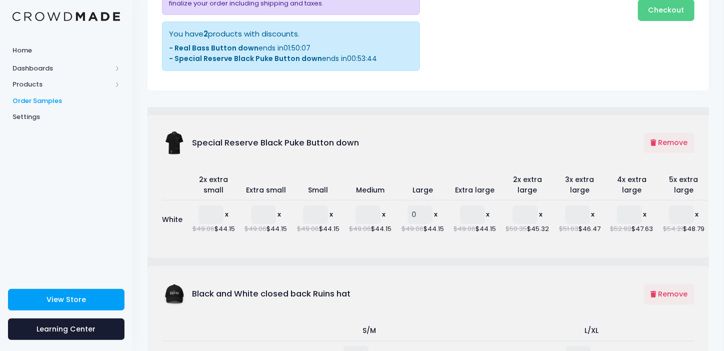
select select
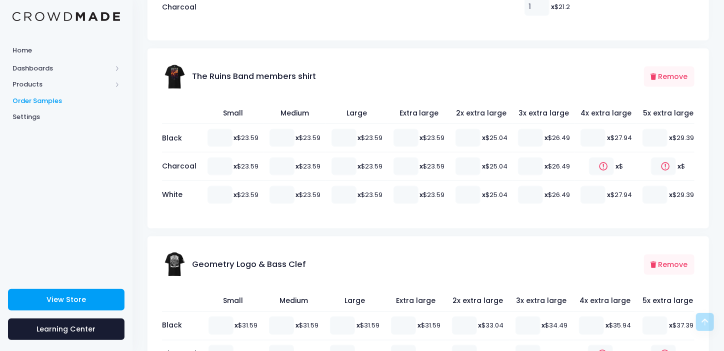
scroll to position [750, 0]
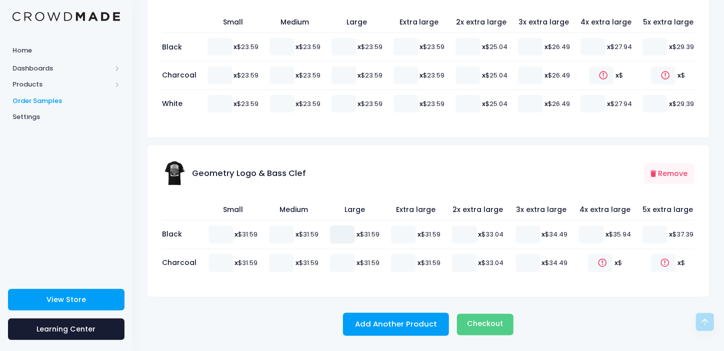
click at [335, 243] on input "number" at bounding box center [342, 234] width 25 height 18
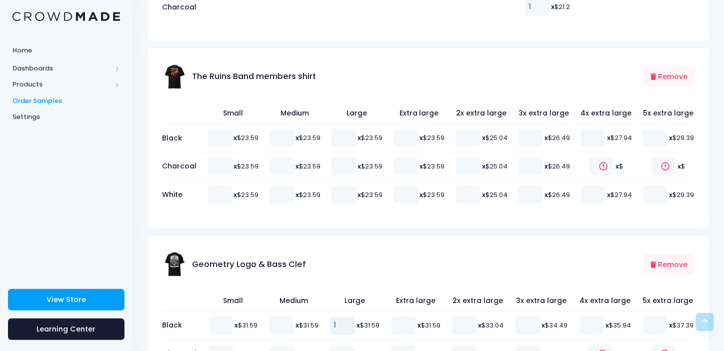
type input "1"
click at [350, 143] on input "number" at bounding box center [343, 138] width 25 height 18
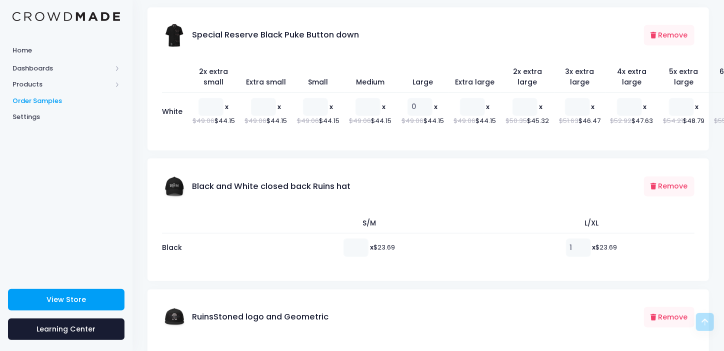
scroll to position [200, 0]
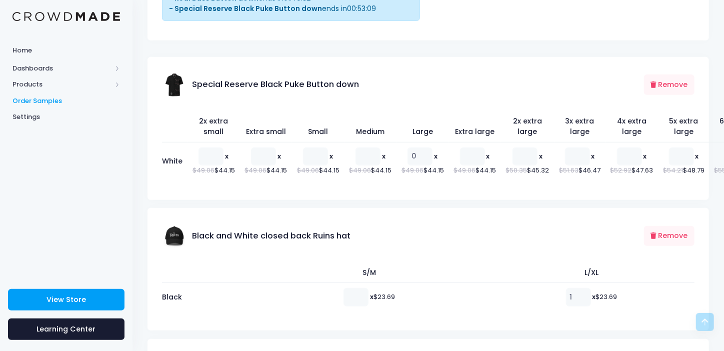
type input "1"
click at [407, 152] on input "0" at bounding box center [419, 156] width 25 height 18
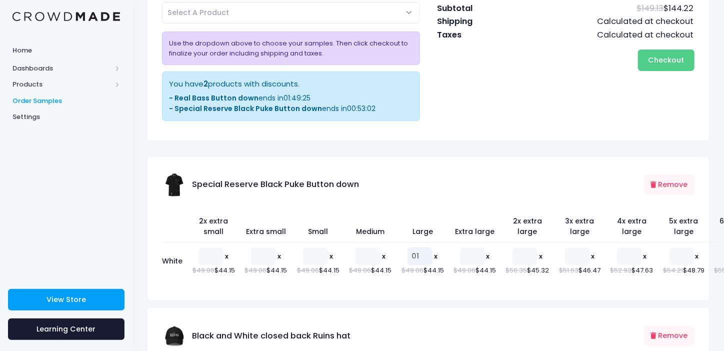
scroll to position [49, 0]
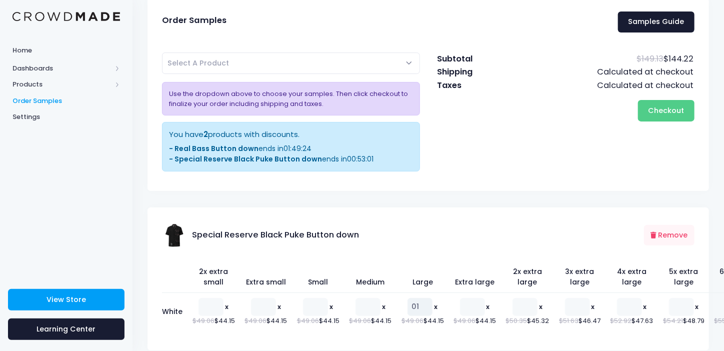
type input "01"
click at [409, 63] on span "Select A Product" at bounding box center [291, 62] width 258 height 21
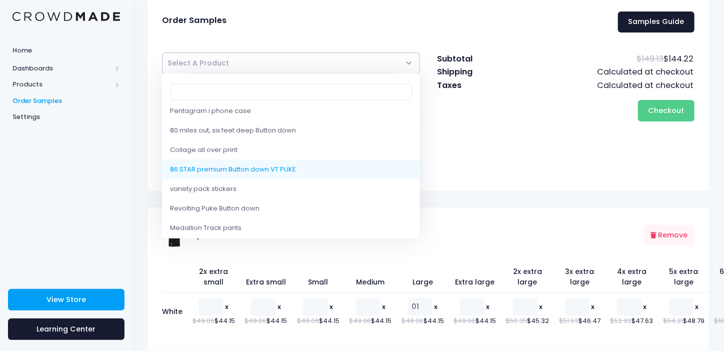
scroll to position [700, 0]
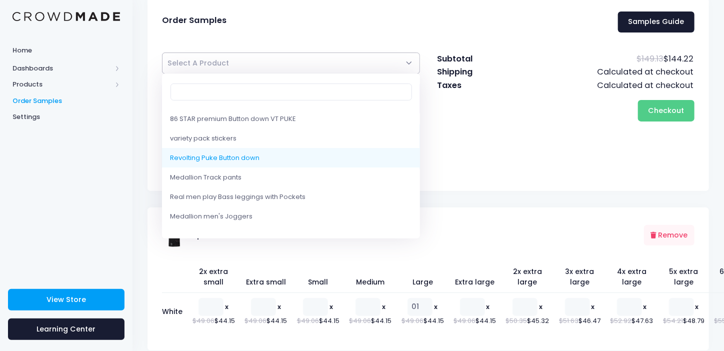
select select "10157359005970"
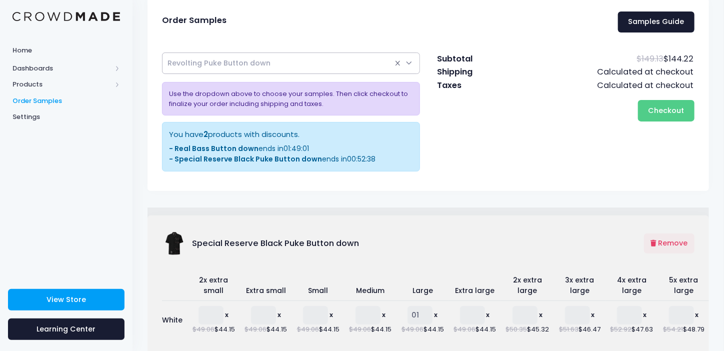
select select
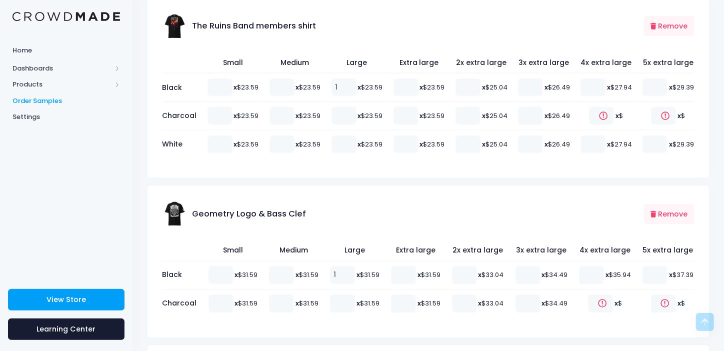
scroll to position [900, 0]
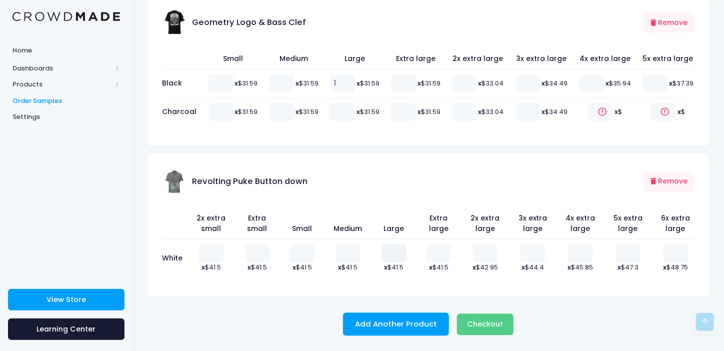
click at [387, 262] on input "number" at bounding box center [393, 253] width 25 height 18
type input "1"
click at [488, 323] on span "Checkout" at bounding box center [485, 324] width 36 height 10
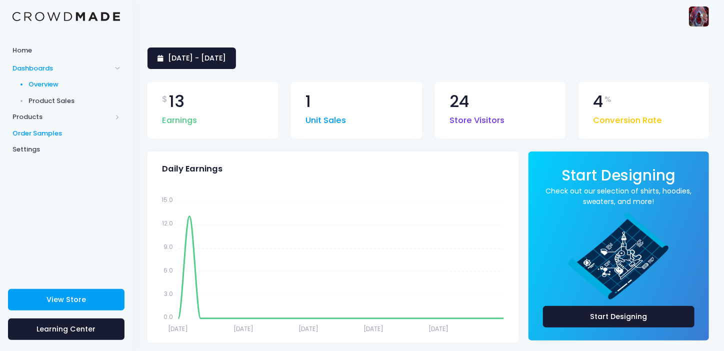
click at [40, 132] on span "Order Samples" at bounding box center [65, 133] width 107 height 10
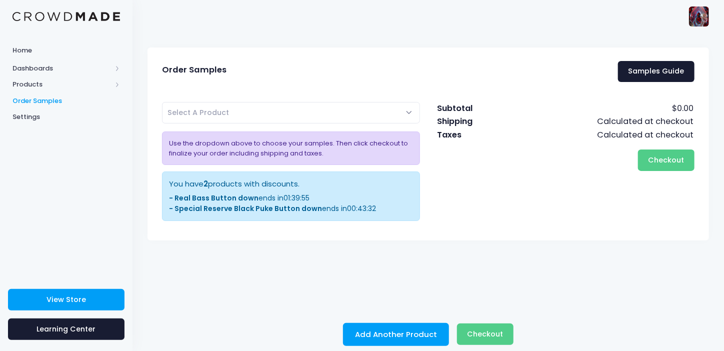
scroll to position [9, 0]
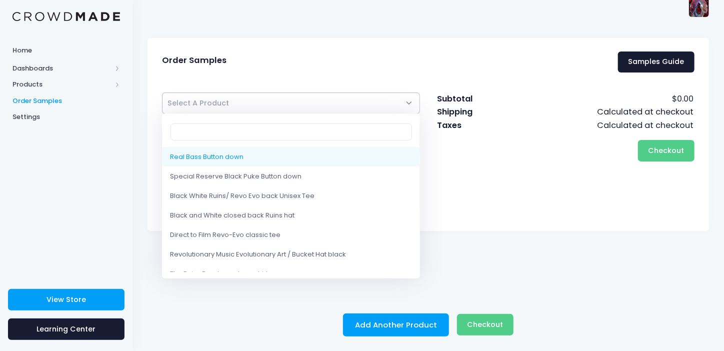
click at [410, 100] on span "Select A Product" at bounding box center [291, 102] width 258 height 21
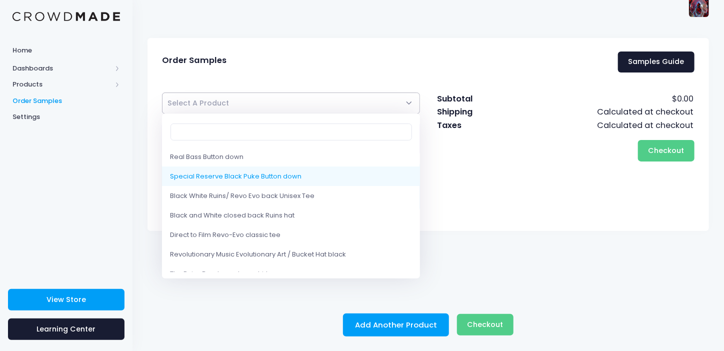
select select "10214157811986"
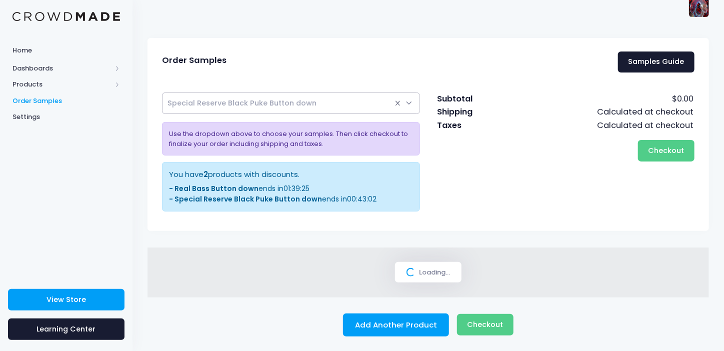
select select
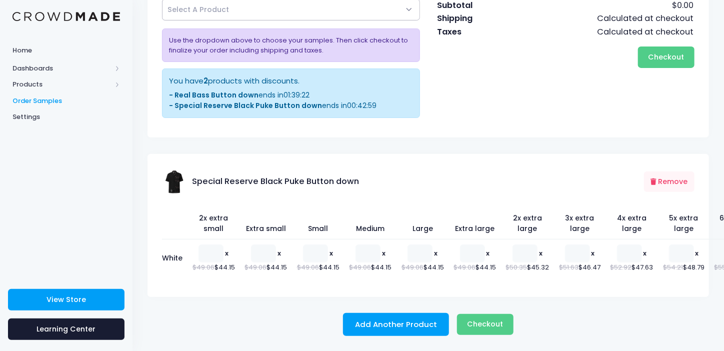
scroll to position [111, 0]
click at [407, 244] on input "number" at bounding box center [419, 253] width 25 height 18
type input "1"
click at [396, 321] on button "Add Another Product" at bounding box center [396, 324] width 106 height 23
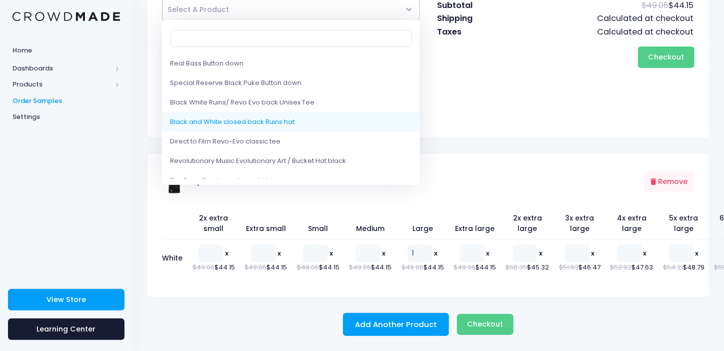
select select "10214081724690"
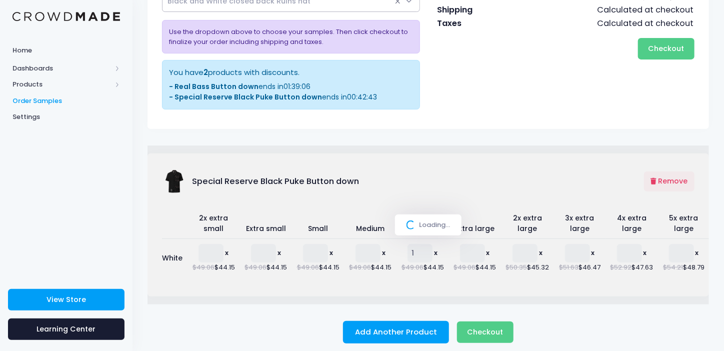
scroll to position [102, 0]
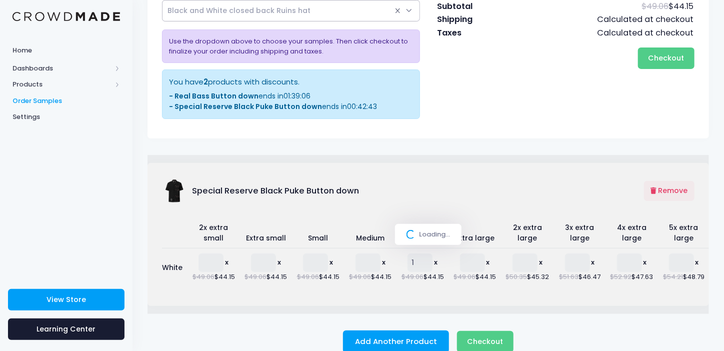
select select
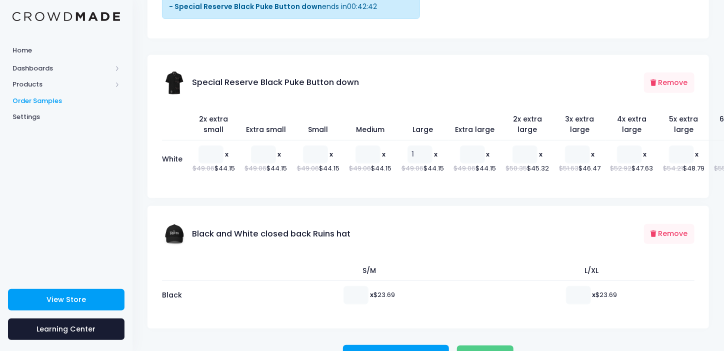
scroll to position [242, 0]
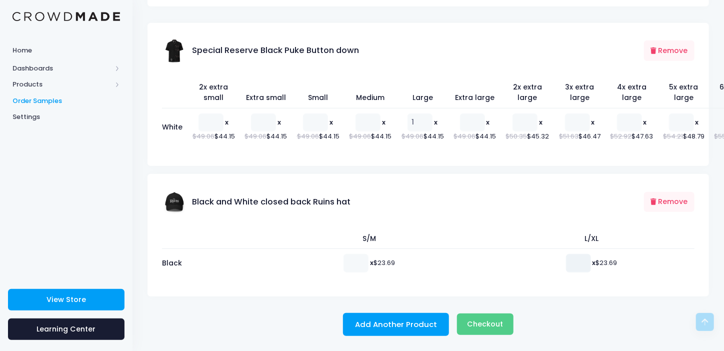
click at [570, 263] on input "number" at bounding box center [578, 263] width 25 height 18
type input "1"
click at [407, 325] on button "Add Another Product" at bounding box center [396, 324] width 106 height 23
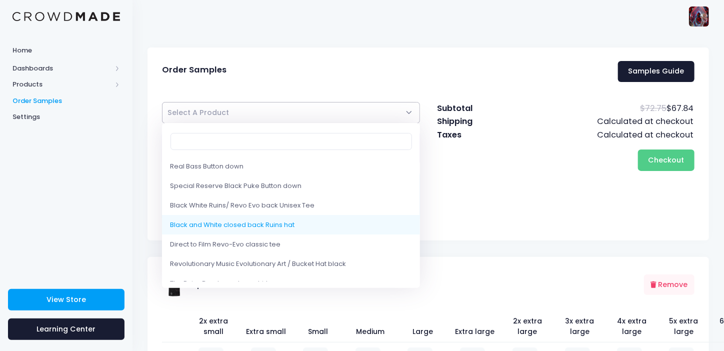
scroll to position [49, 0]
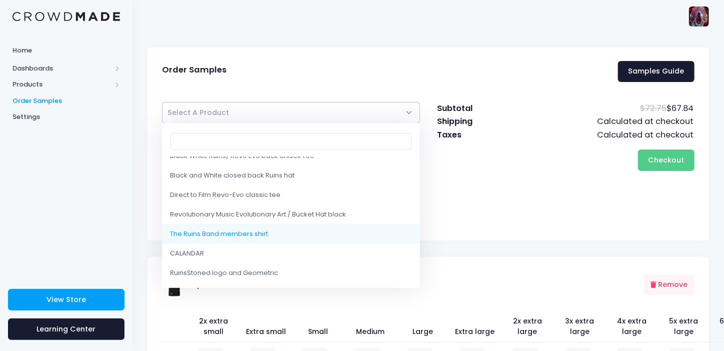
select select "10202333741330"
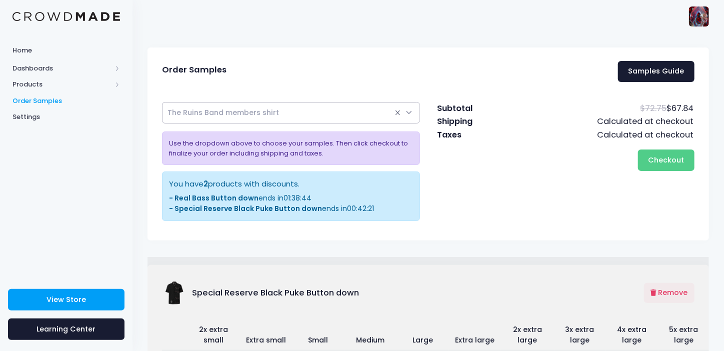
select select
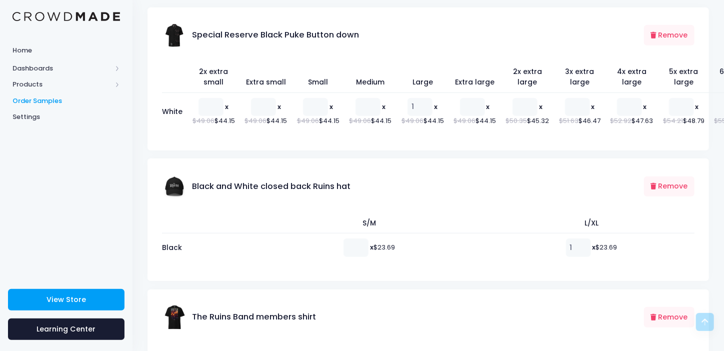
scroll to position [350, 0]
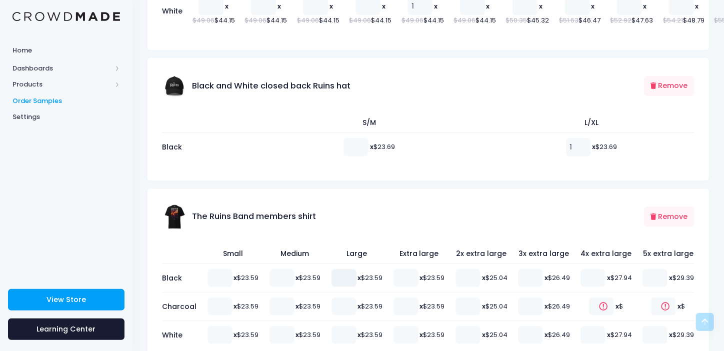
click at [346, 285] on input "number" at bounding box center [343, 278] width 25 height 18
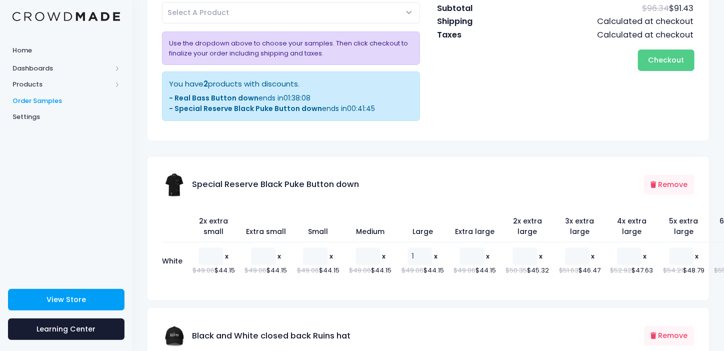
scroll to position [0, 0]
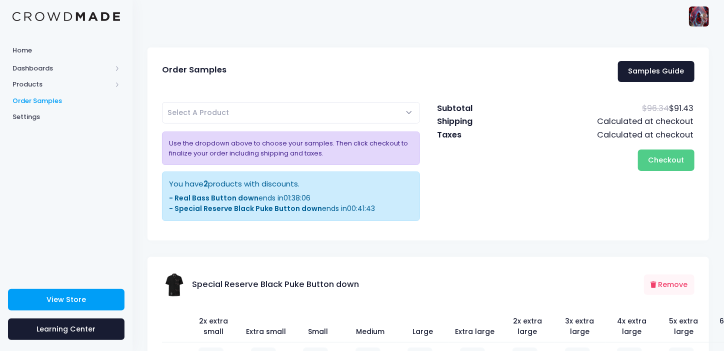
type input "1"
click at [379, 107] on span "Select A Product" at bounding box center [291, 112] width 258 height 21
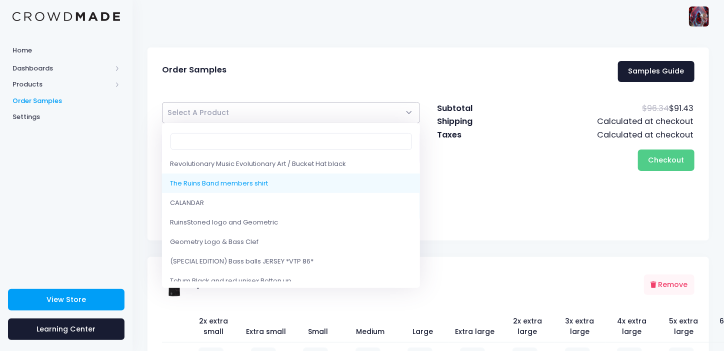
scroll to position [150, 0]
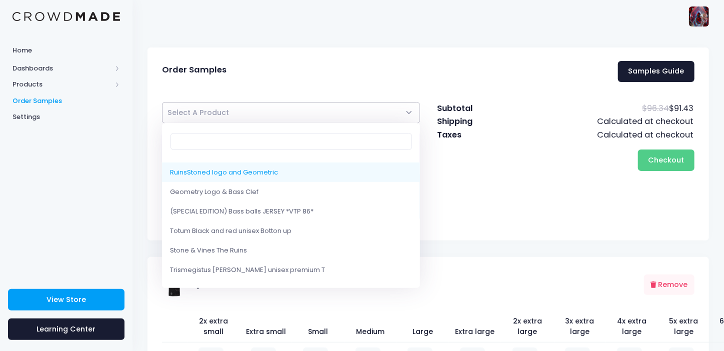
select select "10202150338834"
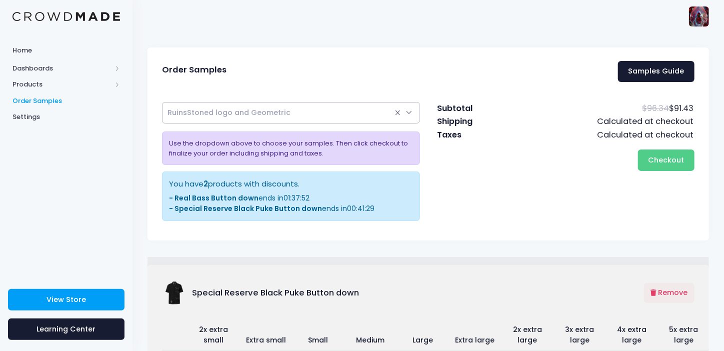
select select
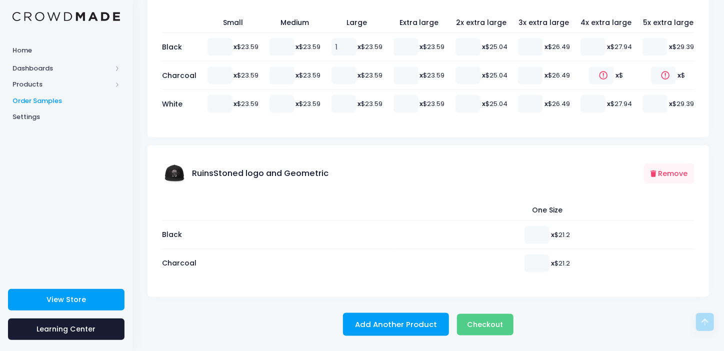
scroll to position [617, 0]
click at [525, 237] on input "number" at bounding box center [536, 235] width 25 height 18
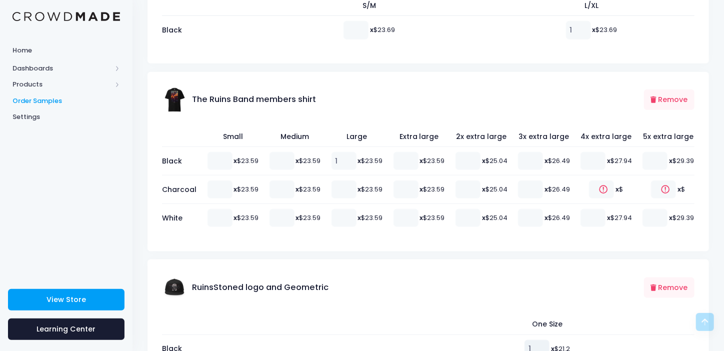
type input "1"
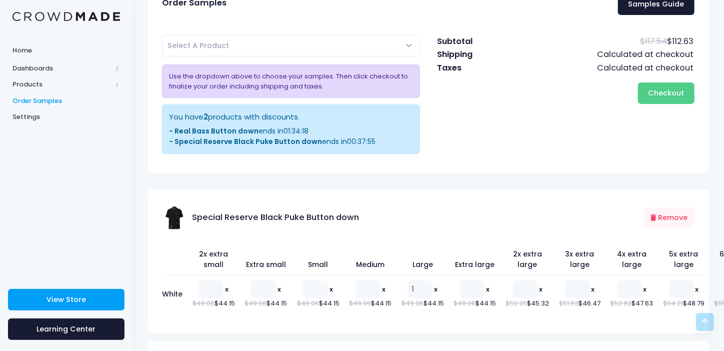
scroll to position [17, 0]
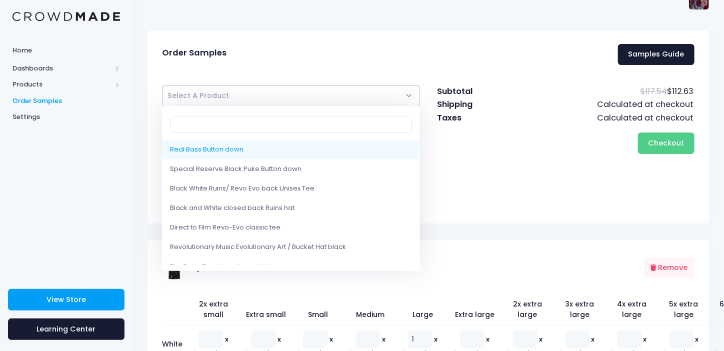
click at [370, 98] on span "Select A Product" at bounding box center [291, 95] width 258 height 21
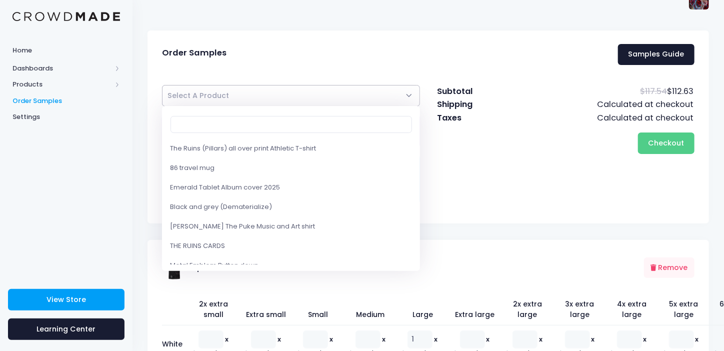
scroll to position [500, 0]
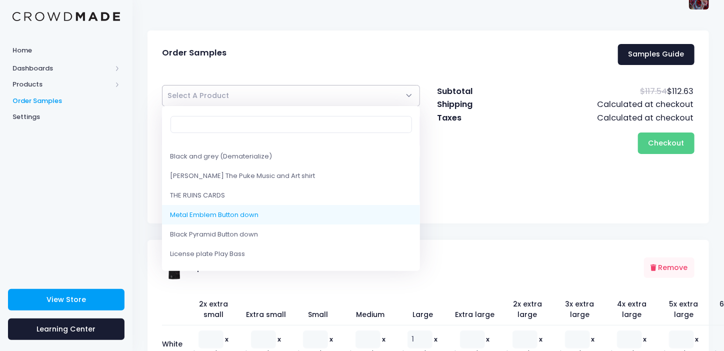
select select "10168369053970"
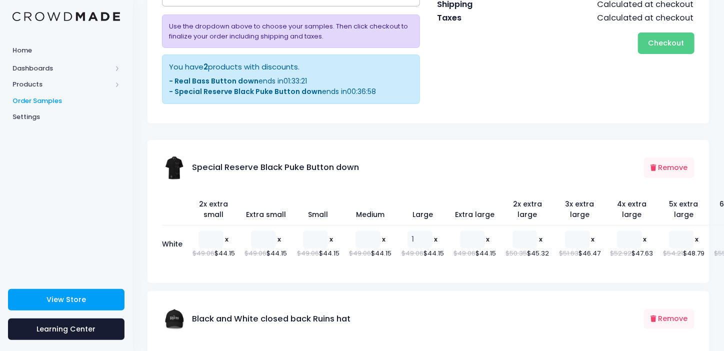
scroll to position [0, 0]
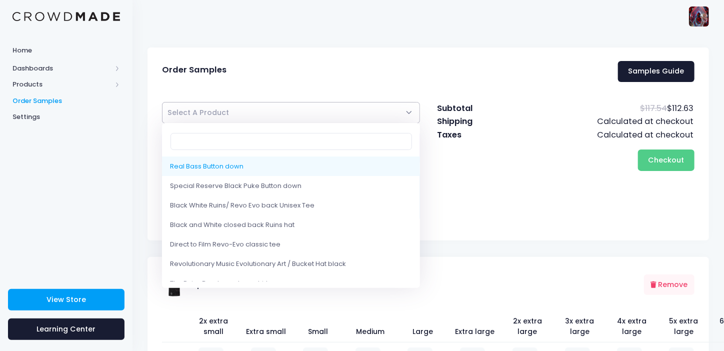
click at [383, 113] on span "Select A Product" at bounding box center [291, 112] width 258 height 21
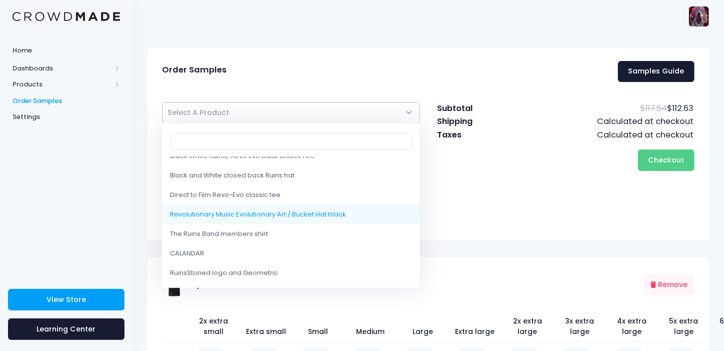
scroll to position [150, 0]
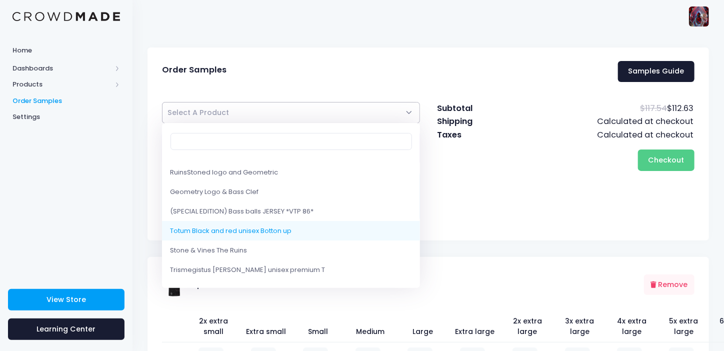
select select "10200978784530"
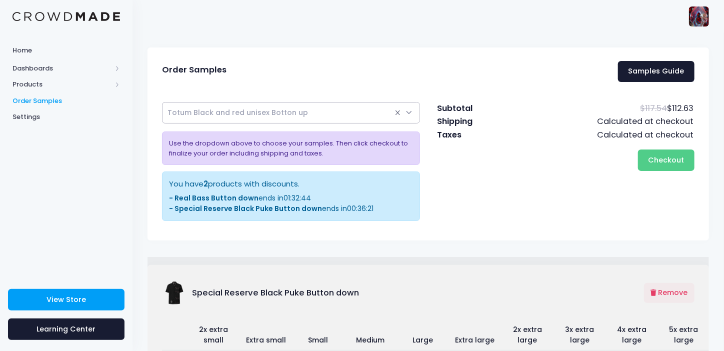
select select
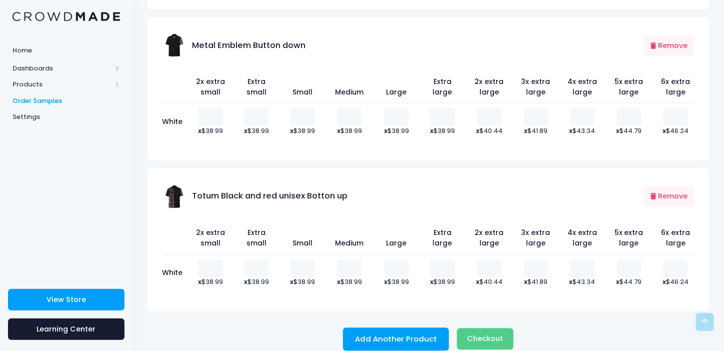
scroll to position [918, 0]
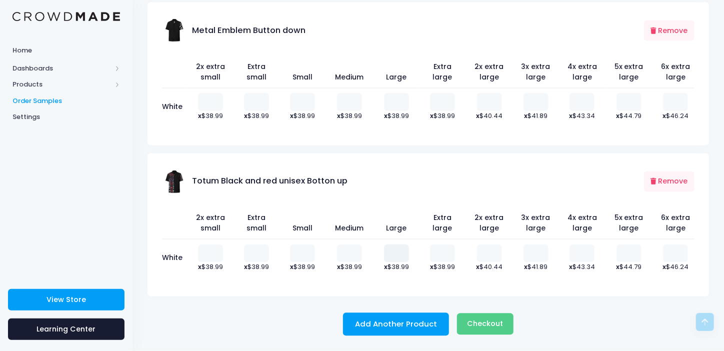
click at [393, 251] on input "number" at bounding box center [396, 253] width 25 height 18
type input "1"
click at [673, 27] on button "Remove" at bounding box center [669, 30] width 50 height 20
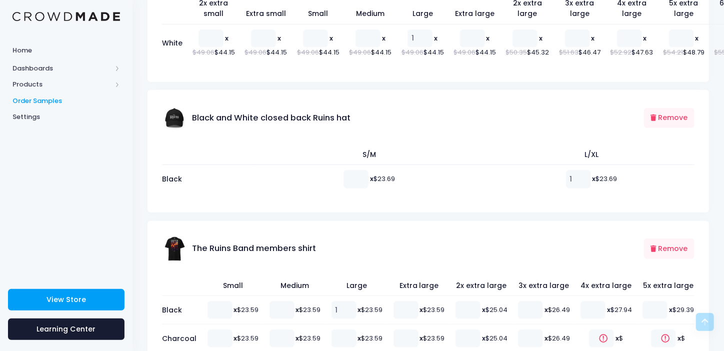
scroll to position [168, 0]
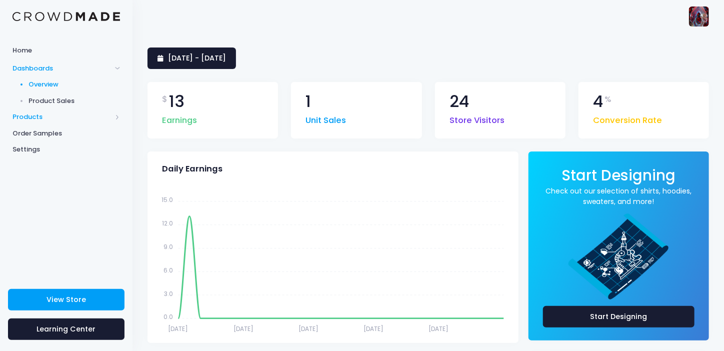
click at [30, 117] on span "Products" at bounding box center [61, 117] width 99 height 10
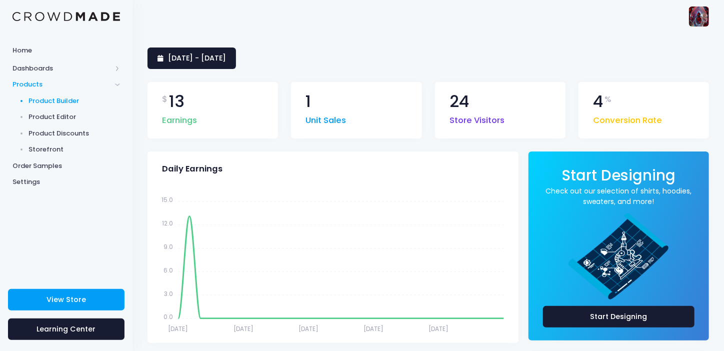
click at [70, 102] on span "Product Builder" at bounding box center [74, 101] width 91 height 10
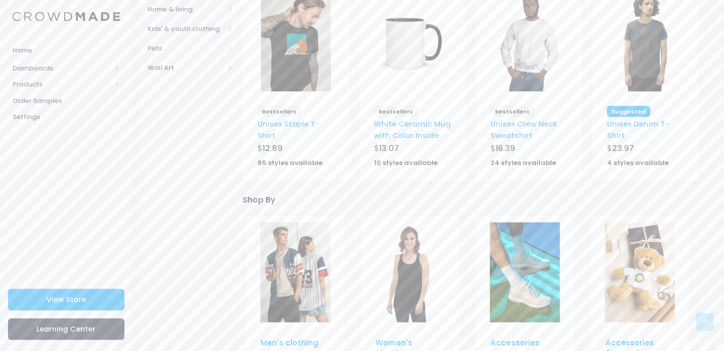
scroll to position [400, 0]
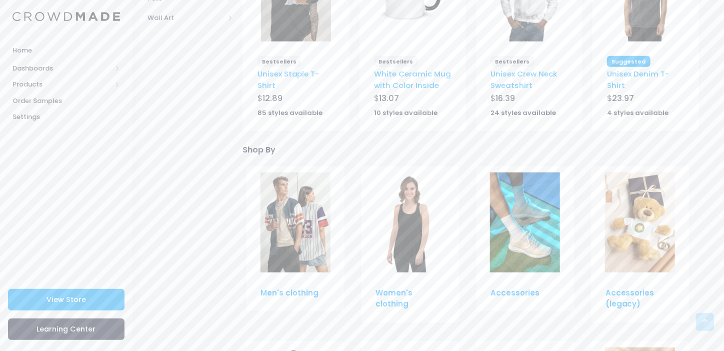
click at [288, 219] on img at bounding box center [295, 222] width 70 height 100
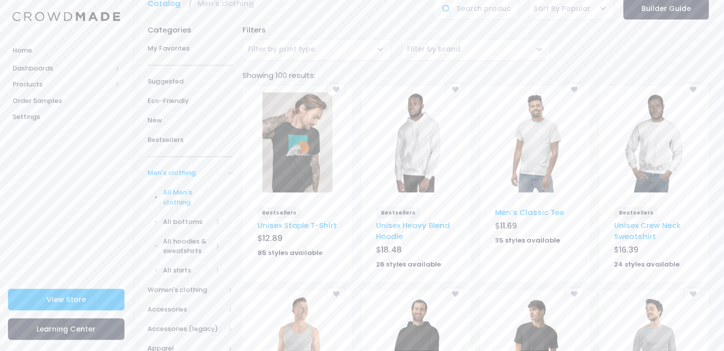
scroll to position [100, 0]
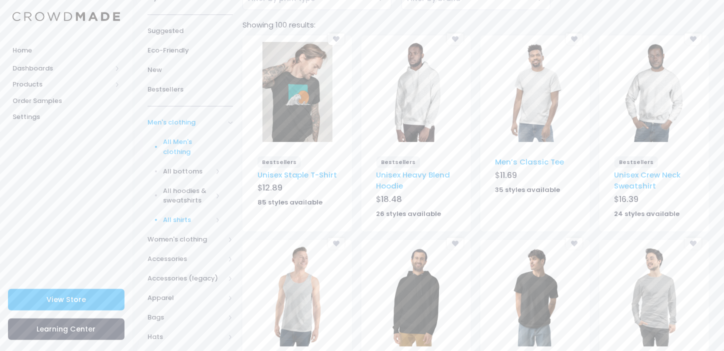
click at [163, 215] on span "All shirts" at bounding box center [187, 220] width 49 height 10
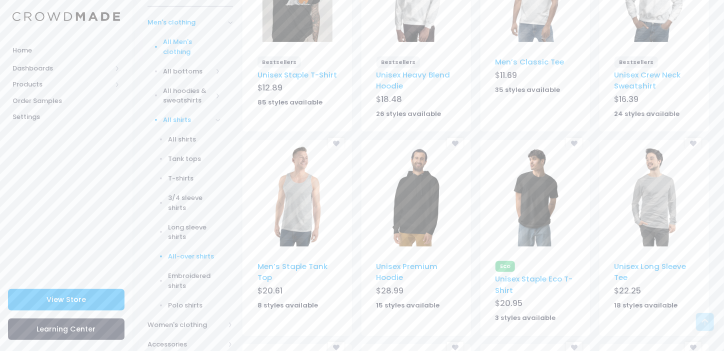
click at [188, 251] on span "All-over shirts" at bounding box center [194, 256] width 52 height 10
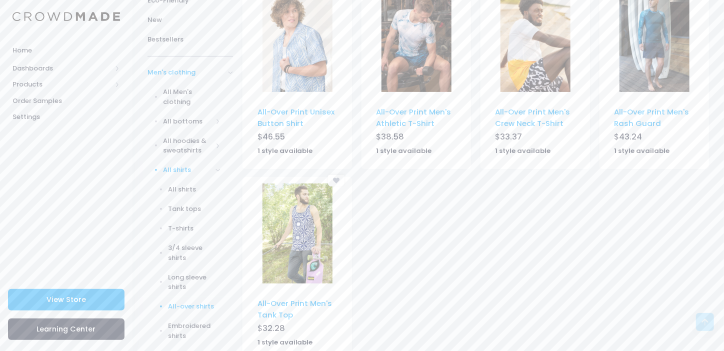
scroll to position [100, 0]
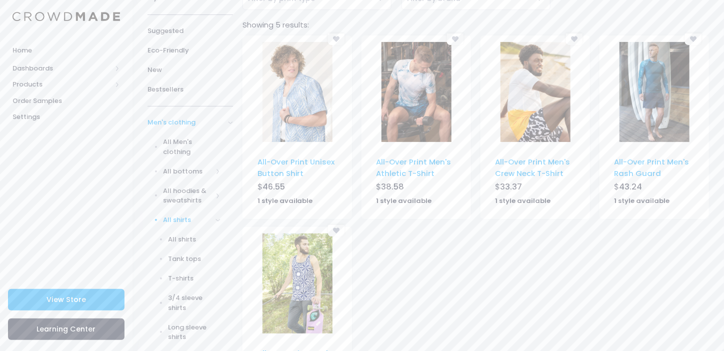
click at [532, 103] on img at bounding box center [535, 92] width 70 height 100
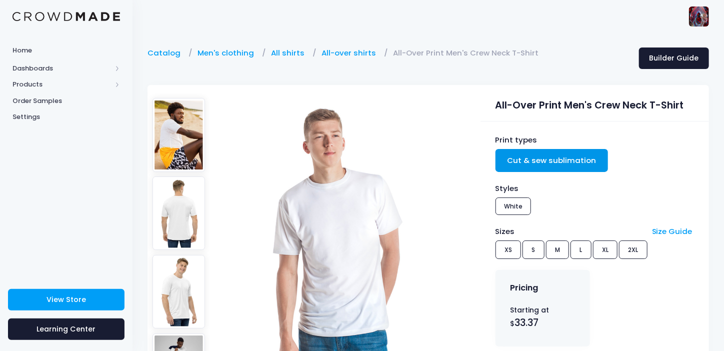
click at [176, 196] on img at bounding box center [178, 212] width 53 height 73
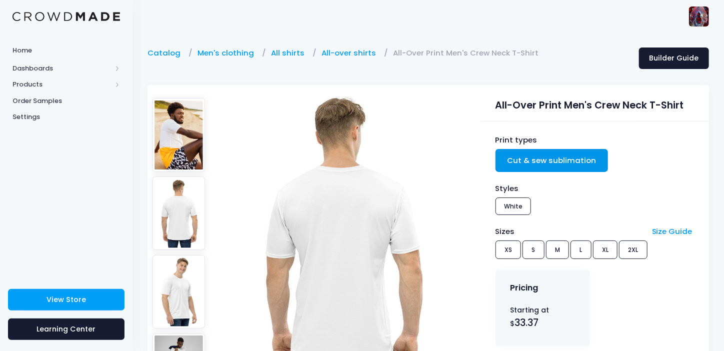
scroll to position [49, 0]
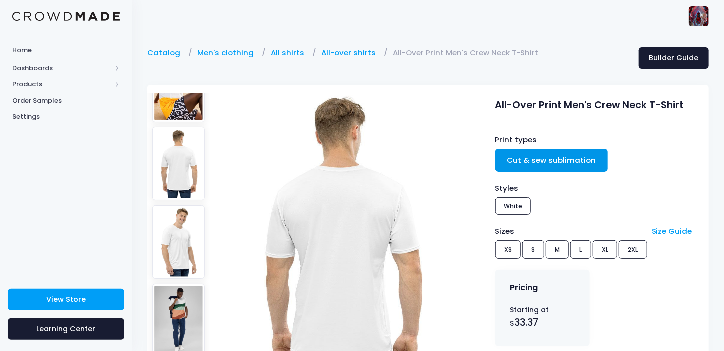
click at [176, 205] on img at bounding box center [178, 241] width 53 height 73
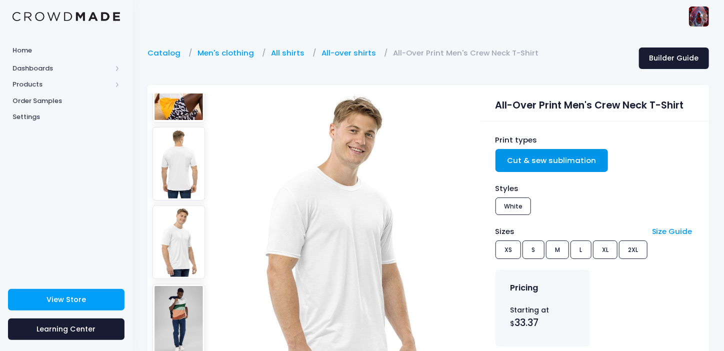
scroll to position [66, 0]
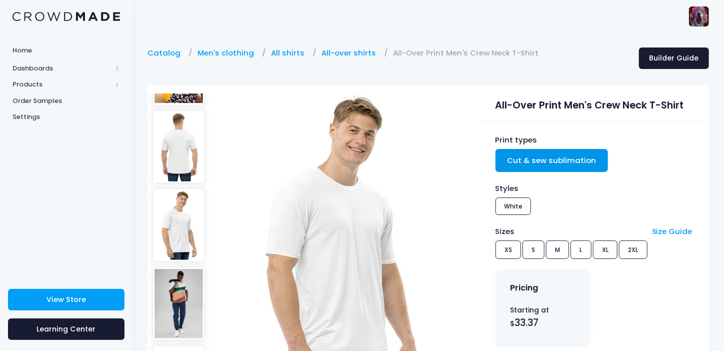
click at [172, 221] on img at bounding box center [178, 224] width 53 height 73
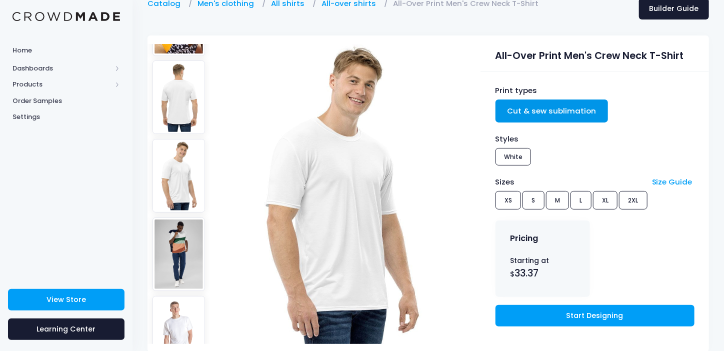
click at [173, 225] on img at bounding box center [178, 253] width 53 height 73
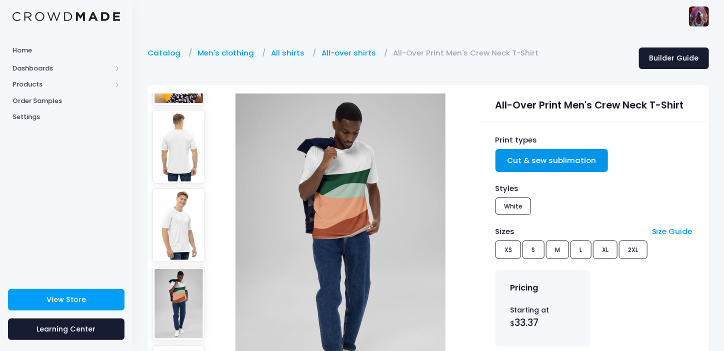
scroll to position [100, 0]
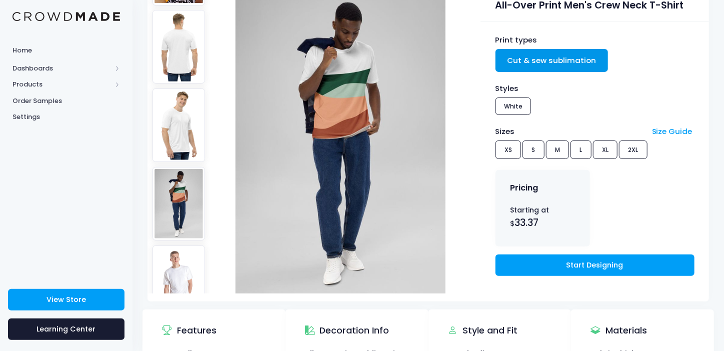
click at [170, 246] on img at bounding box center [178, 281] width 53 height 73
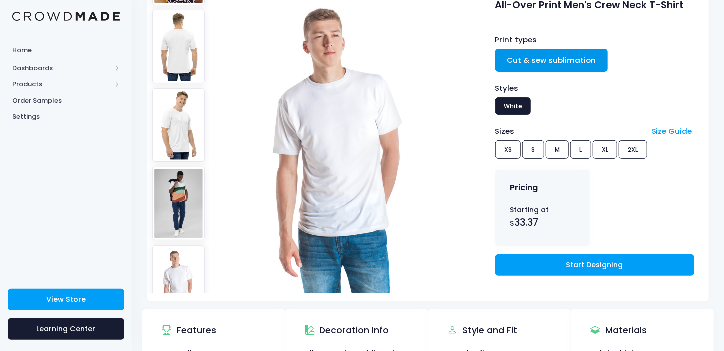
scroll to position [0, 0]
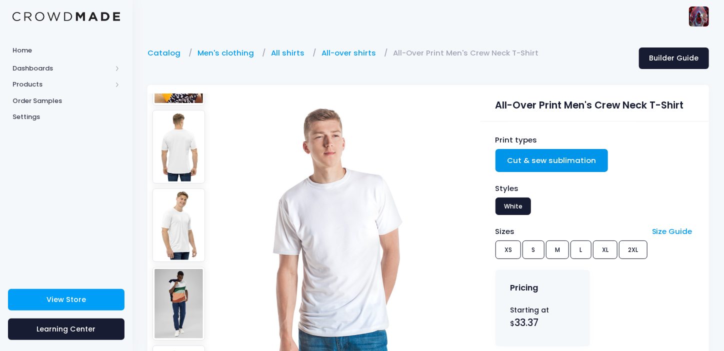
click at [179, 267] on img at bounding box center [178, 303] width 53 height 73
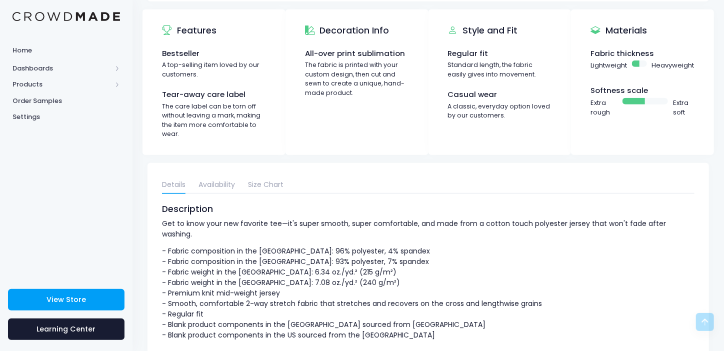
scroll to position [300, 0]
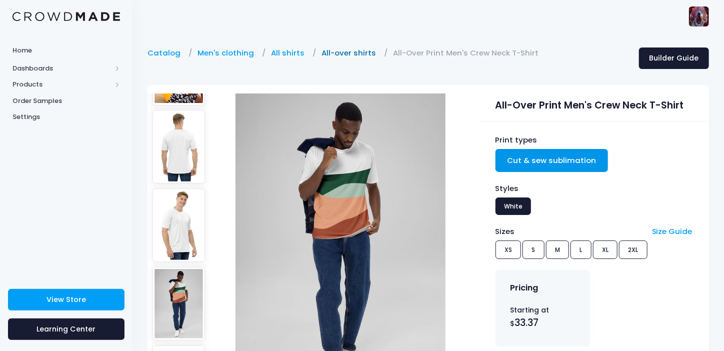
click at [333, 53] on link "All-over shirts" at bounding box center [350, 52] width 59 height 11
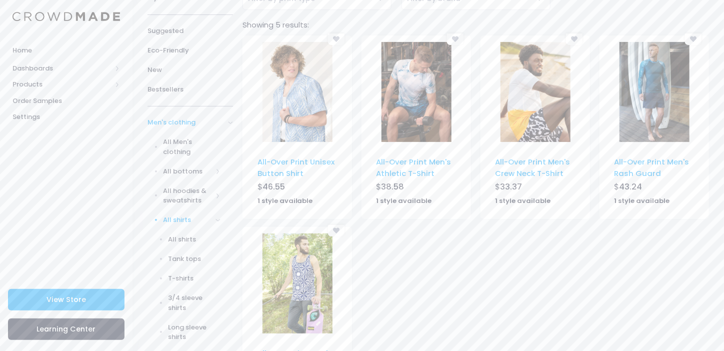
scroll to position [150, 0]
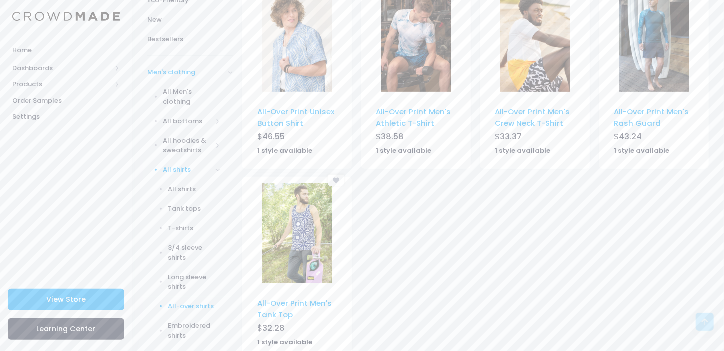
click at [662, 52] on img at bounding box center [654, 42] width 70 height 100
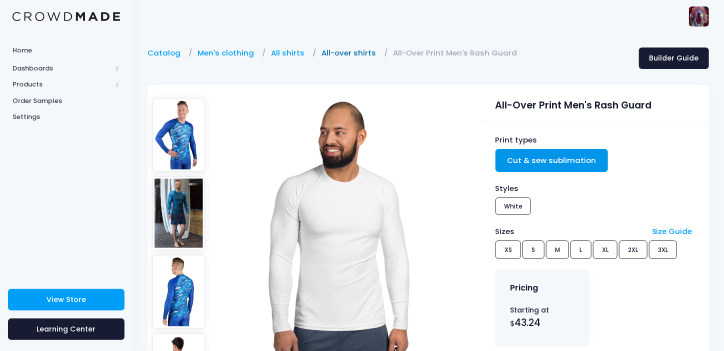
click at [345, 56] on link "All-over shirts" at bounding box center [350, 52] width 59 height 11
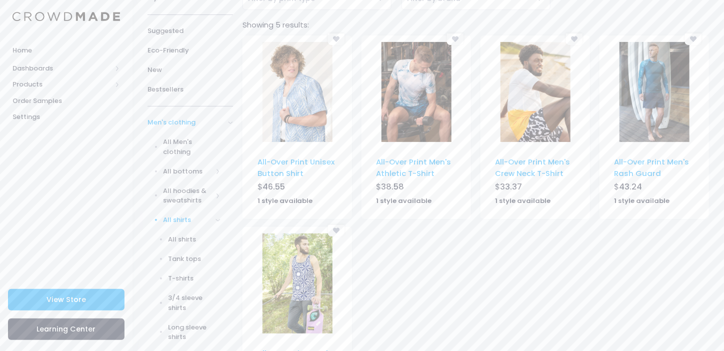
scroll to position [150, 0]
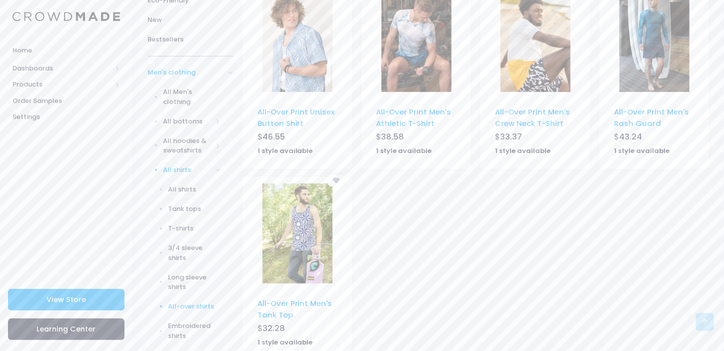
click at [297, 64] on img at bounding box center [297, 42] width 70 height 100
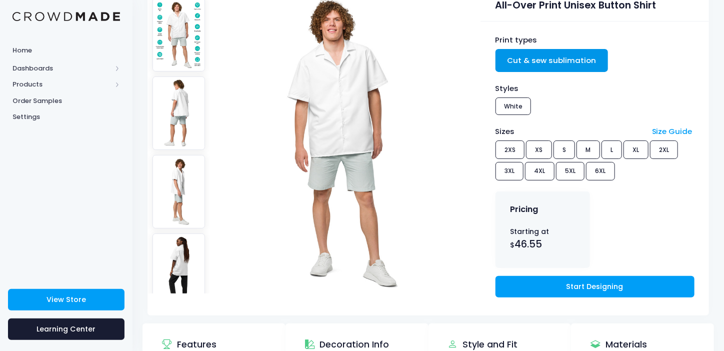
scroll to position [150, 0]
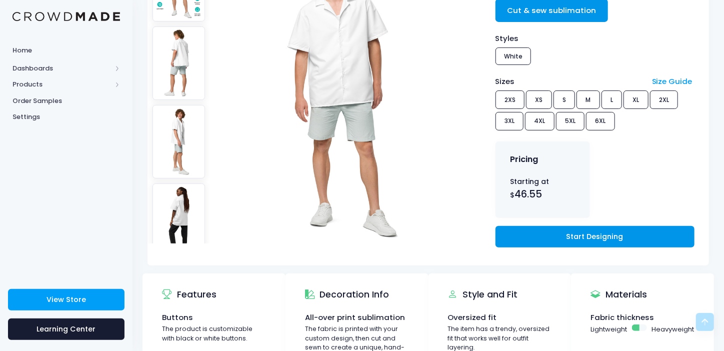
click at [579, 237] on link "Start Designing" at bounding box center [594, 236] width 199 height 21
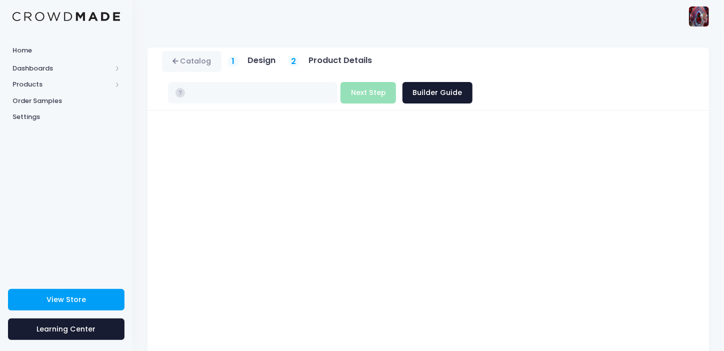
type input "$46.55 - $52.99"
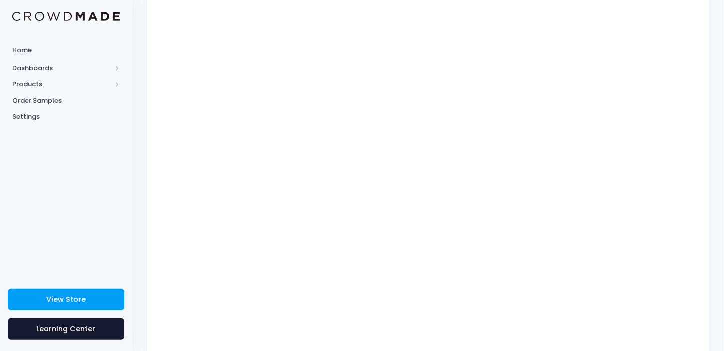
scroll to position [75, 0]
